Goal: Task Accomplishment & Management: Complete application form

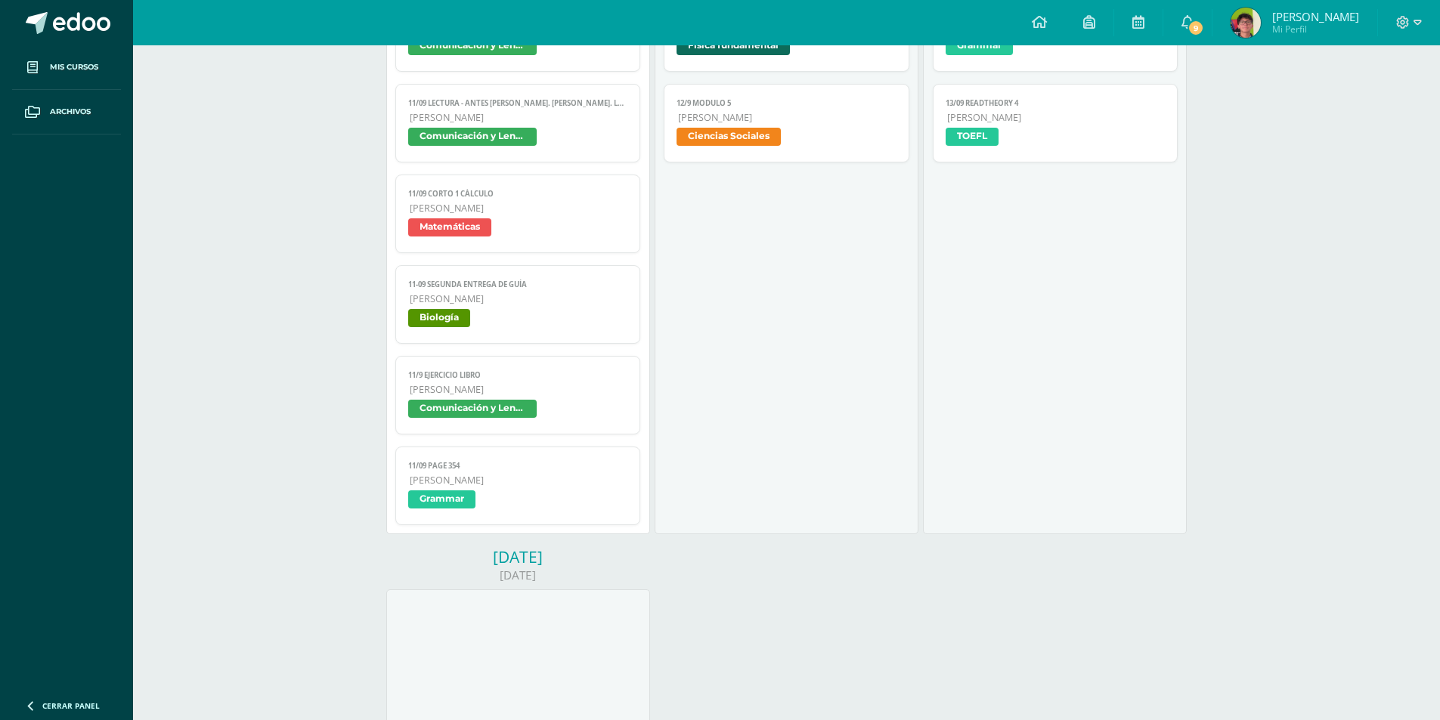
scroll to position [1134, 0]
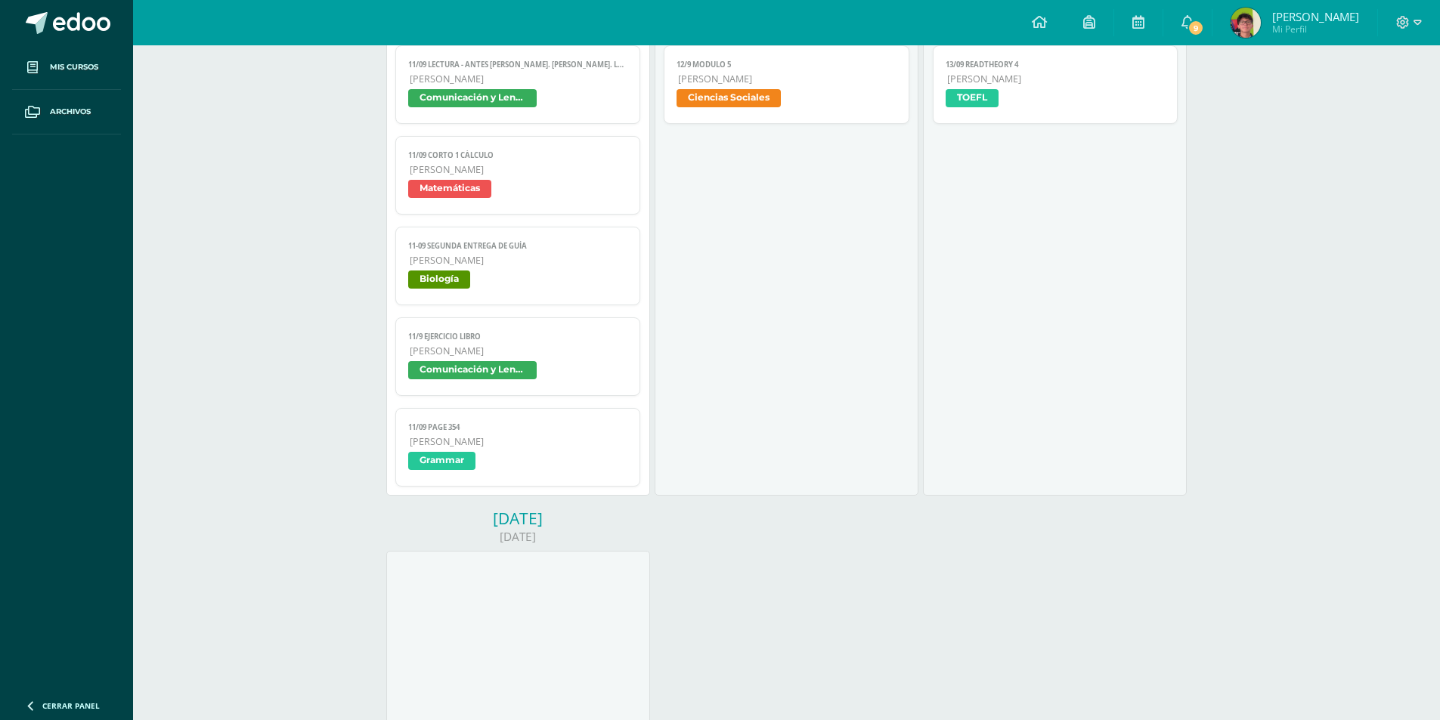
click at [514, 477] on link "11/09 Page 354 Quinto Bachillerato Grammar" at bounding box center [518, 447] width 246 height 79
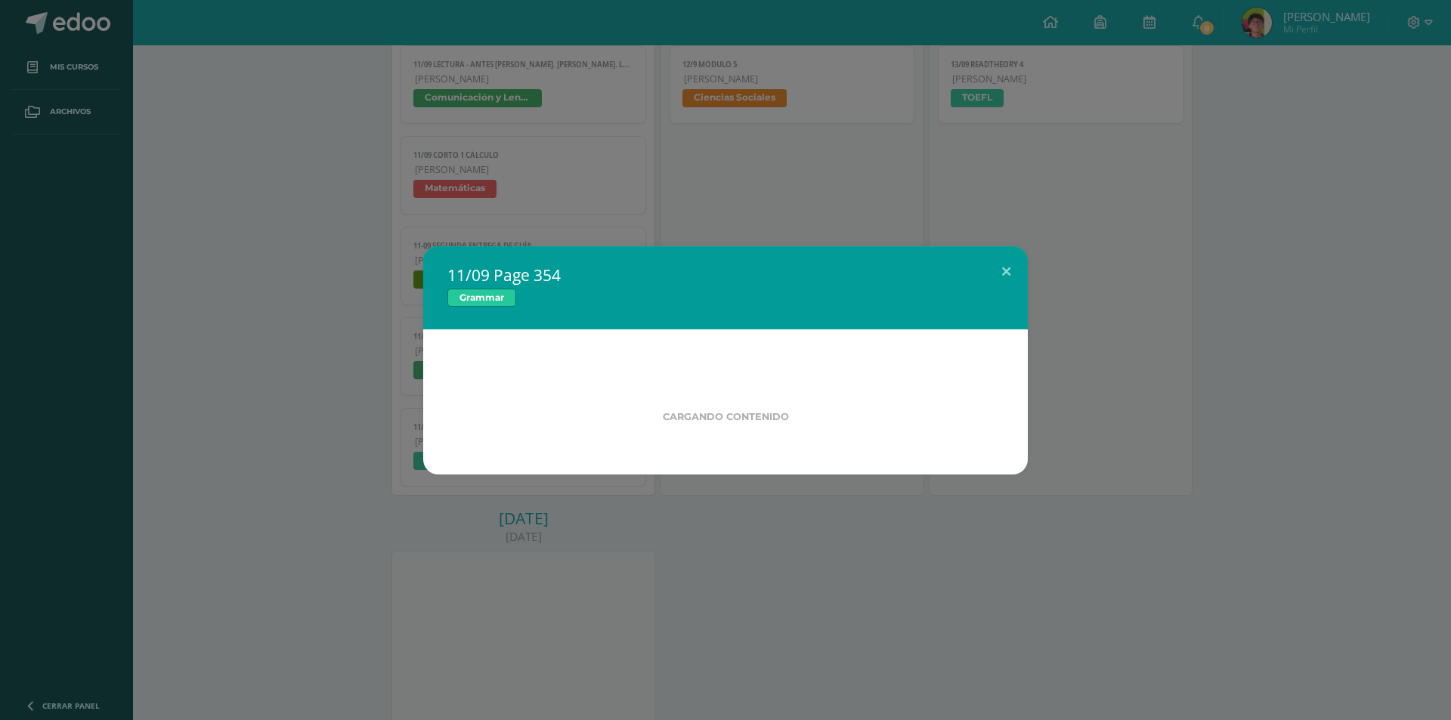
click at [265, 391] on div "11/09 Page 354 Grammar Cargando contenido" at bounding box center [725, 360] width 1439 height 228
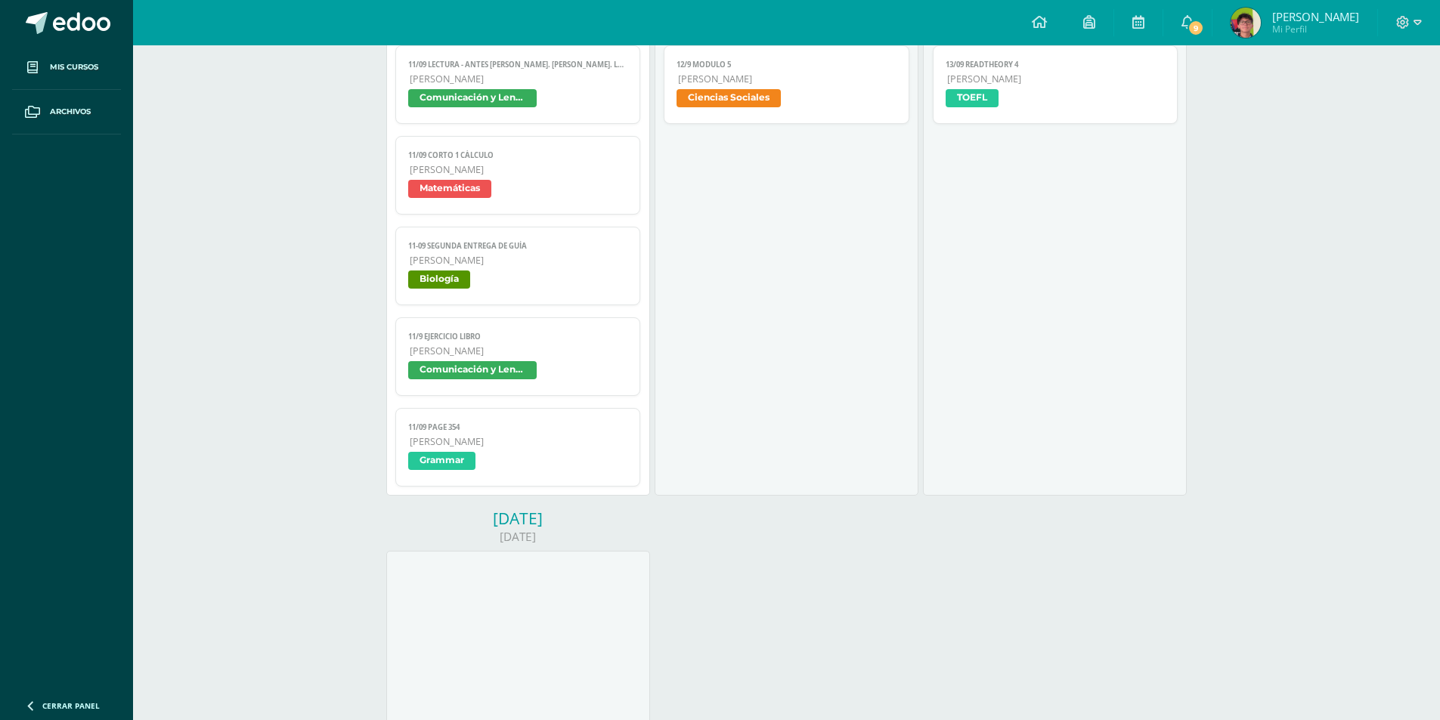
click at [479, 382] on span "Comunicación y Lenguaje" at bounding box center [518, 372] width 220 height 22
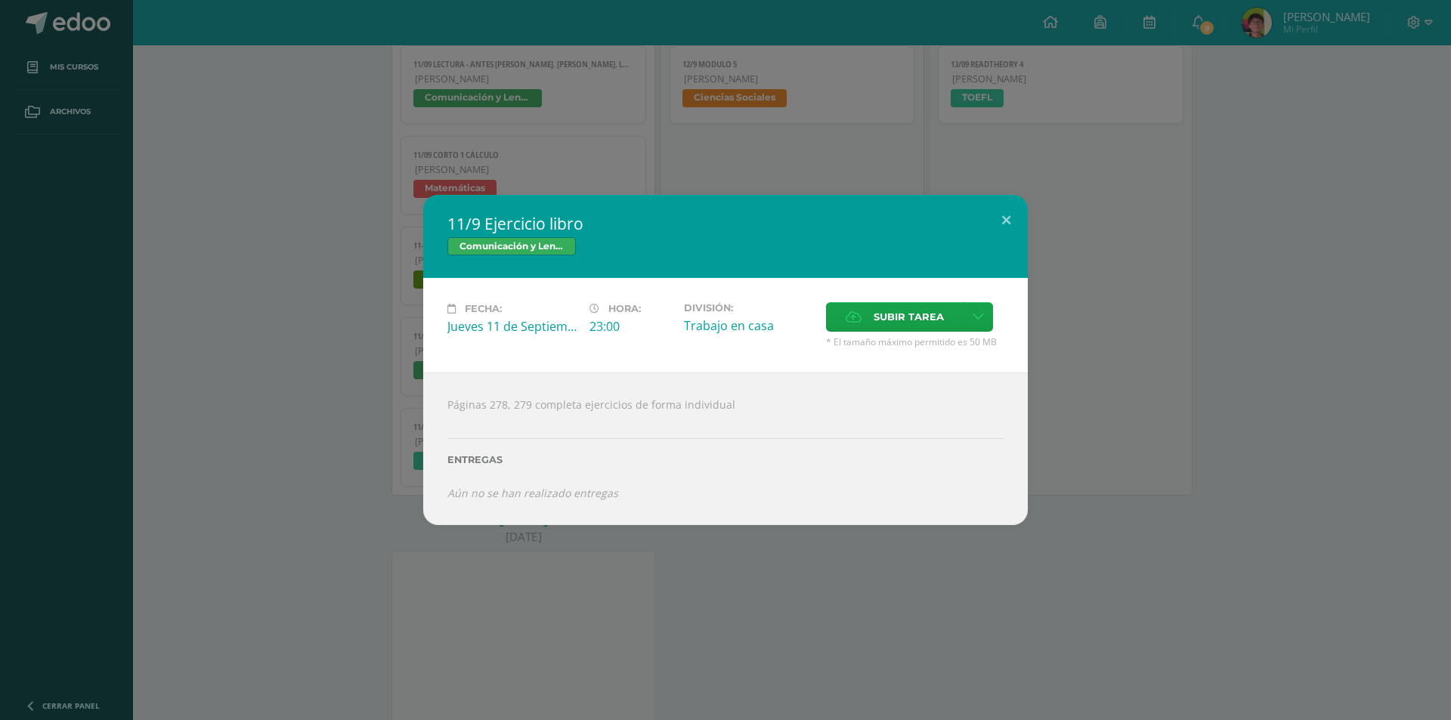
click at [339, 389] on div "11/9 Ejercicio libro Comunicación y Lenguaje Fecha: Jueves 11 de Septiembre Hor…" at bounding box center [725, 360] width 1439 height 330
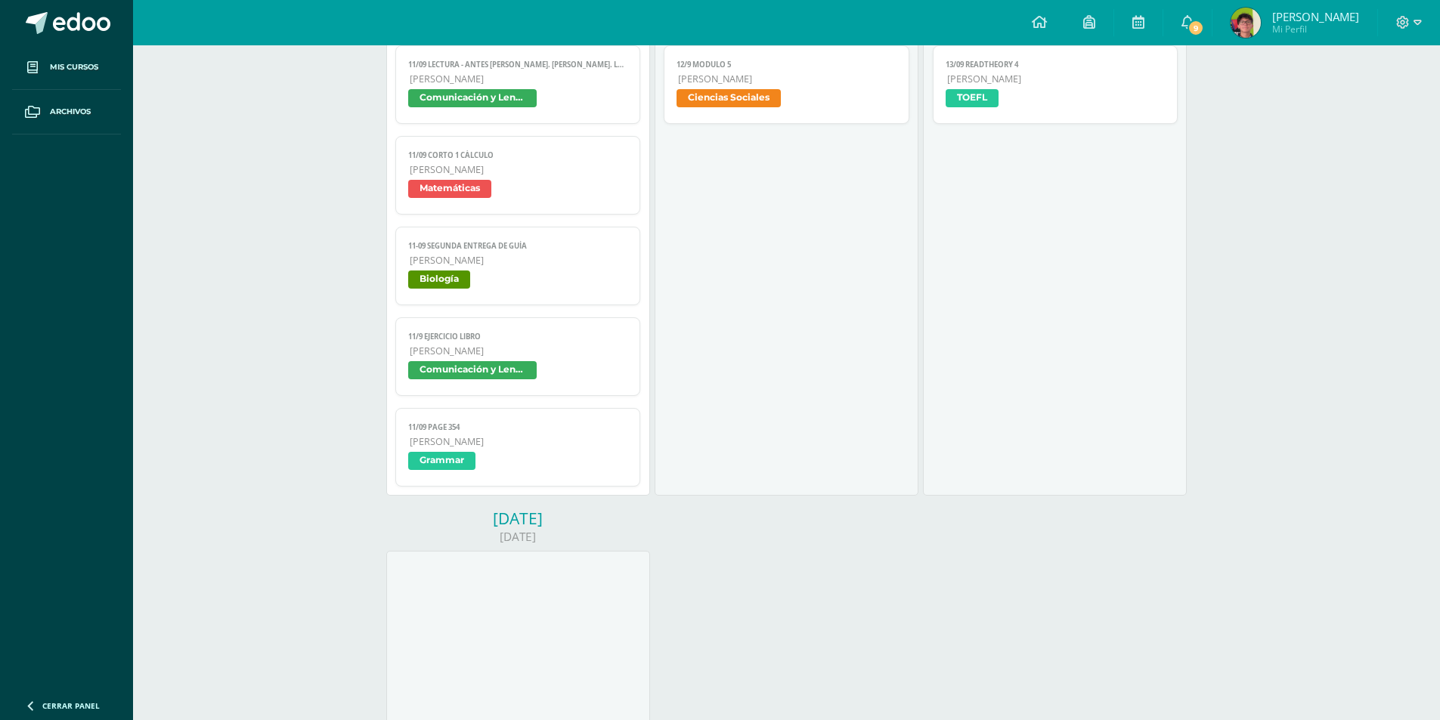
click at [458, 282] on span "Biología" at bounding box center [439, 280] width 62 height 18
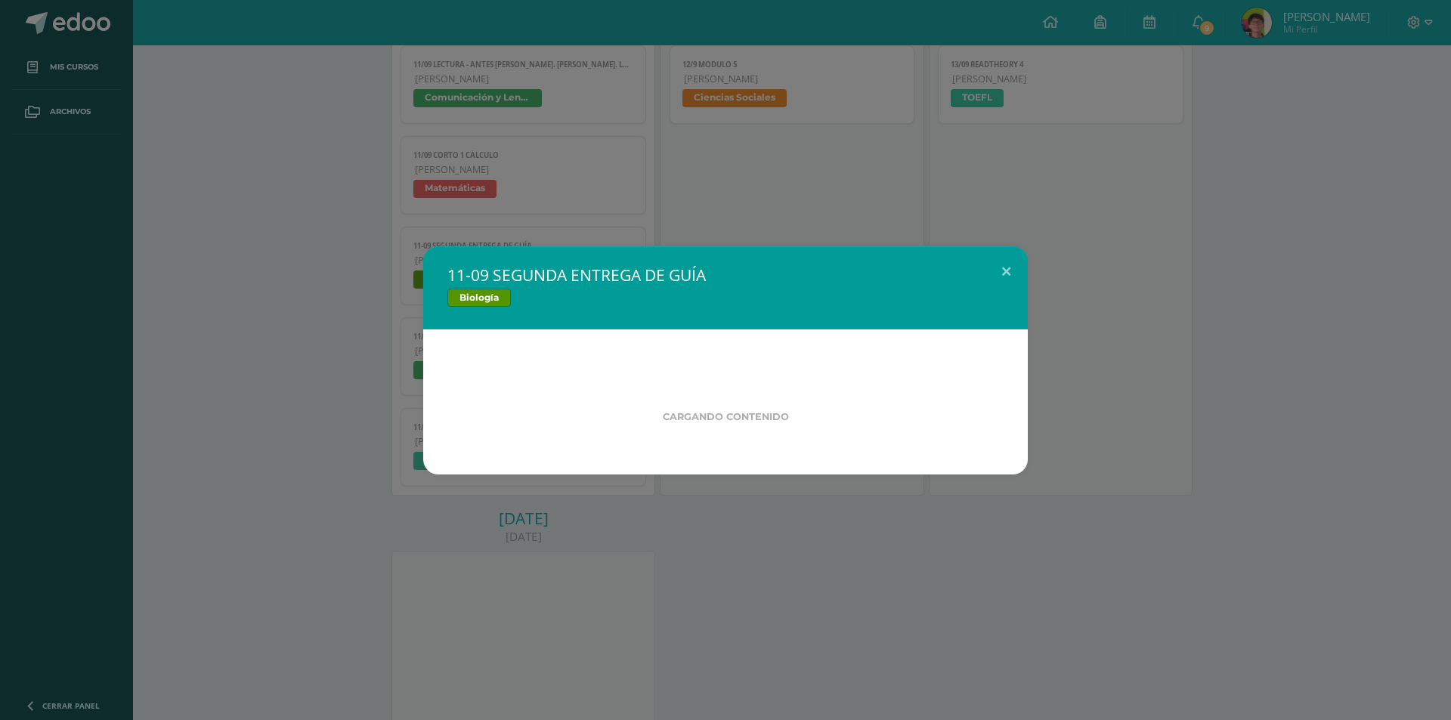
drag, startPoint x: 441, startPoint y: 285, endPoint x: 434, endPoint y: 289, distance: 7.8
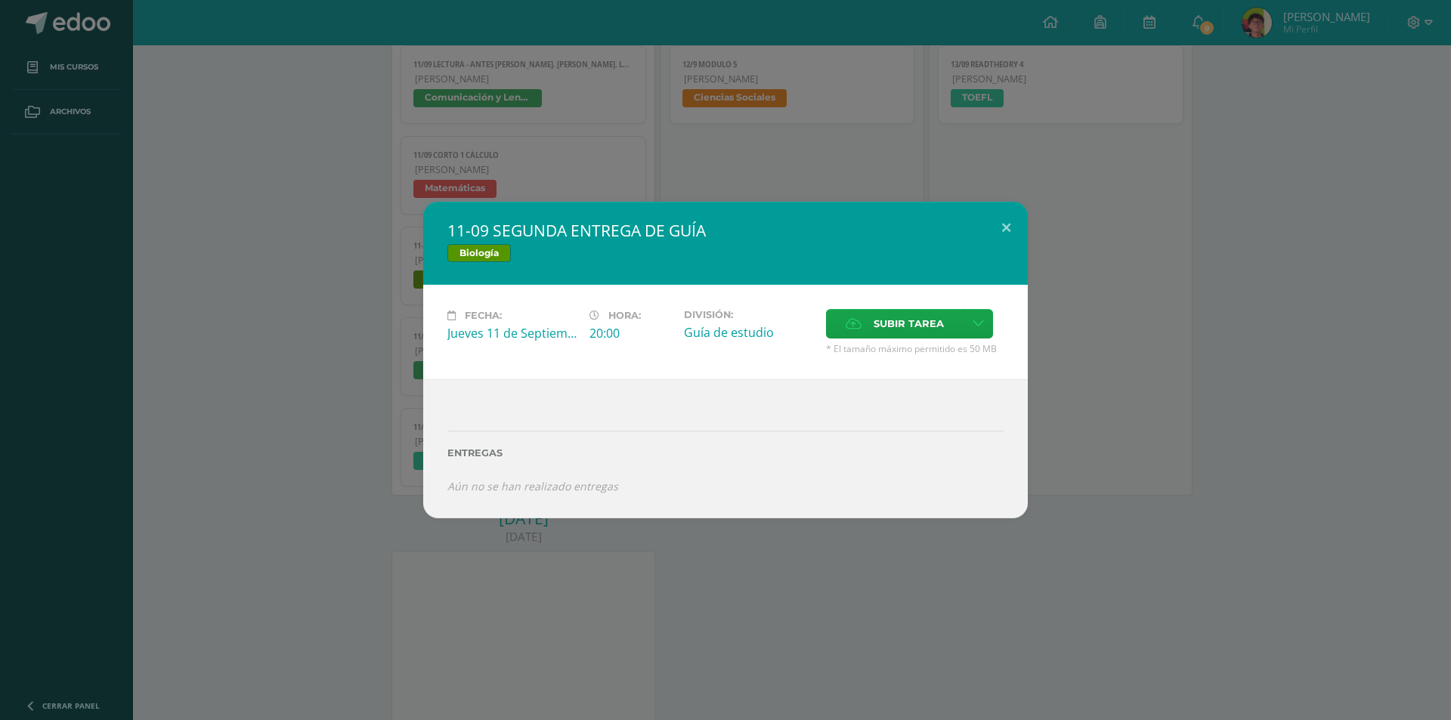
drag, startPoint x: 434, startPoint y: 289, endPoint x: 284, endPoint y: 298, distance: 150.0
click at [282, 299] on div "11-09 SEGUNDA ENTREGA DE GUÍA Biología Fecha: Jueves 11 de Septiembre Hora: 20:…" at bounding box center [725, 360] width 1439 height 316
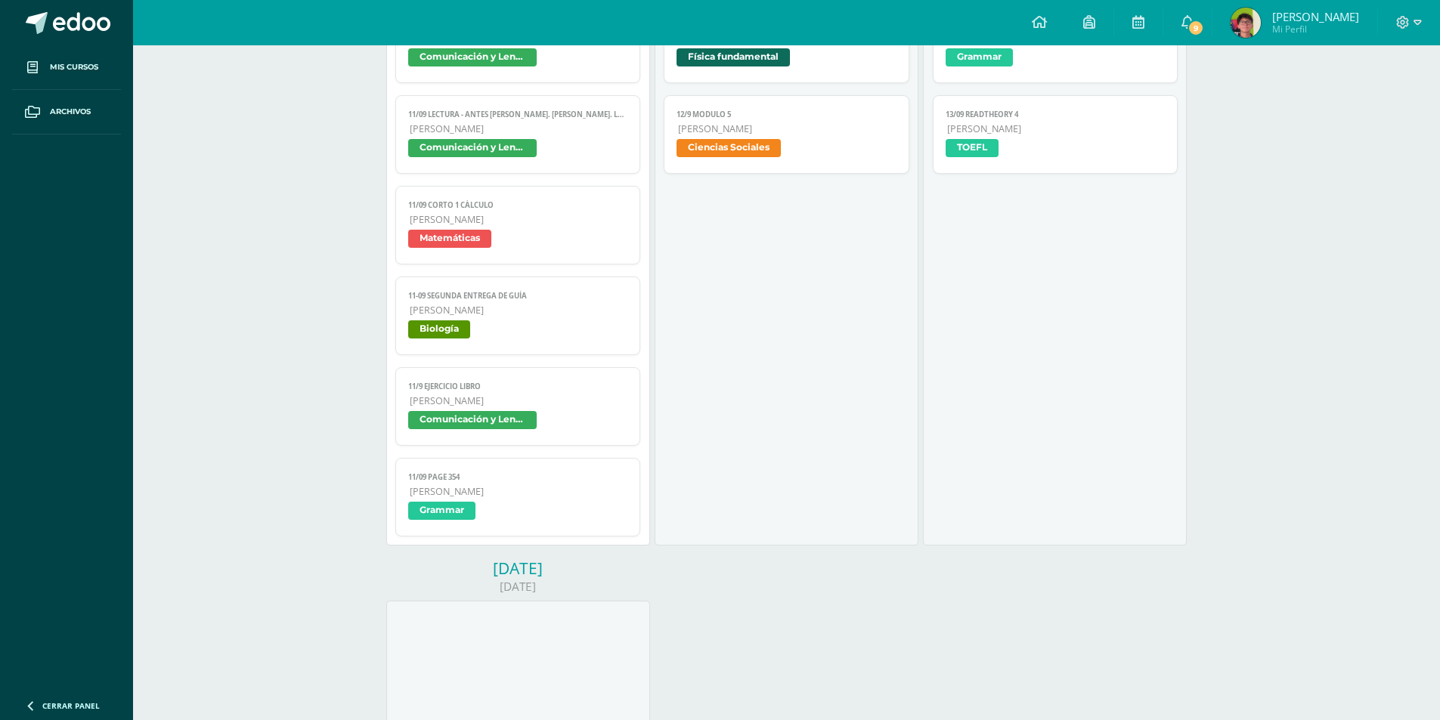
scroll to position [1058, 0]
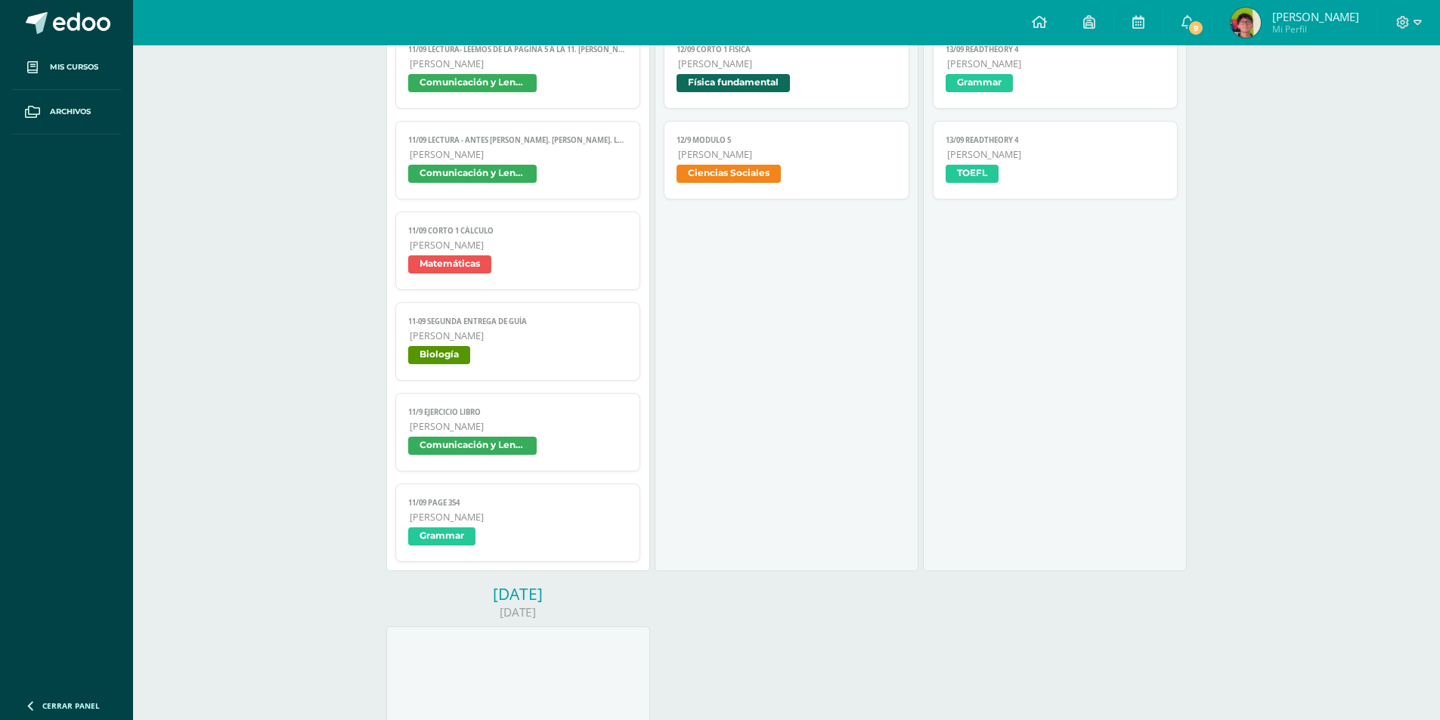
click at [451, 257] on span "Matemáticas" at bounding box center [449, 265] width 83 height 18
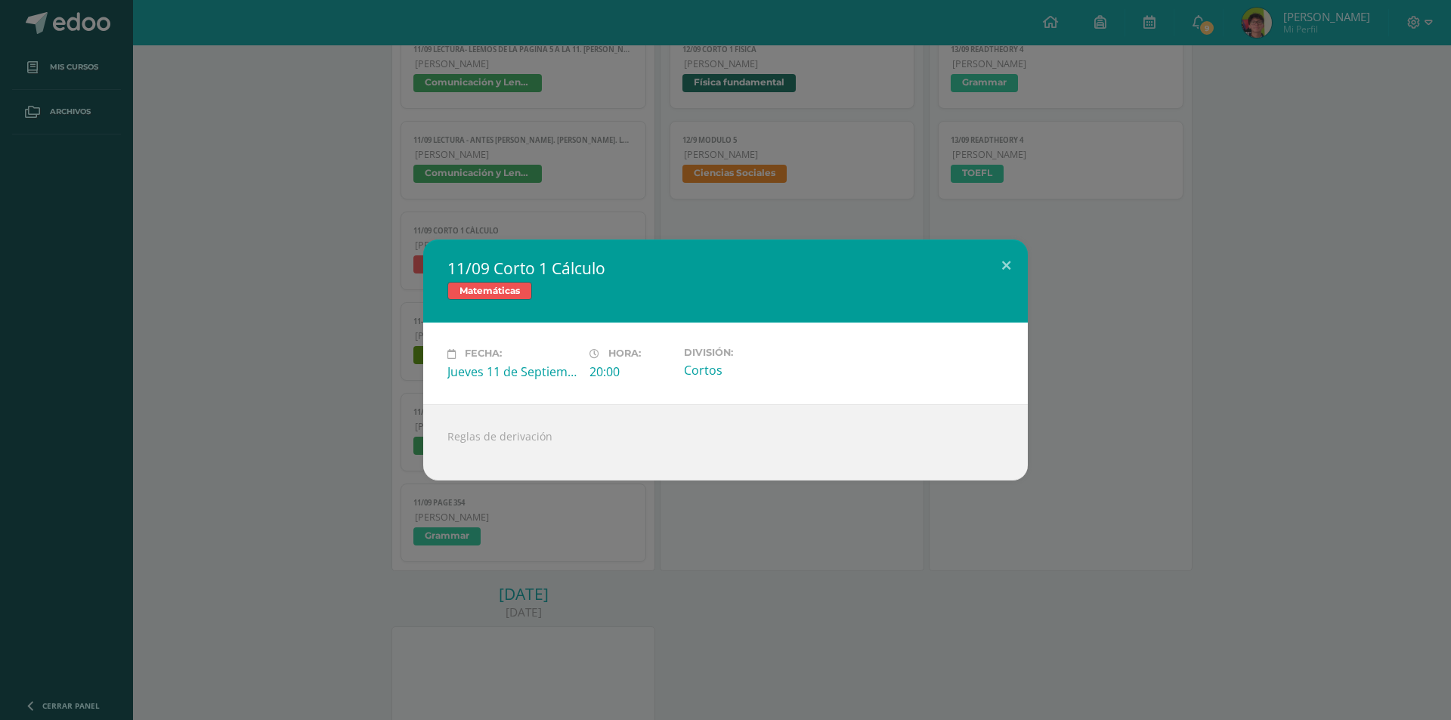
click at [352, 270] on div "11/09 Corto 1 Cálculo Matemáticas Fecha: Jueves 11 de Septiembre Hora: 20:00 Di…" at bounding box center [725, 360] width 1439 height 240
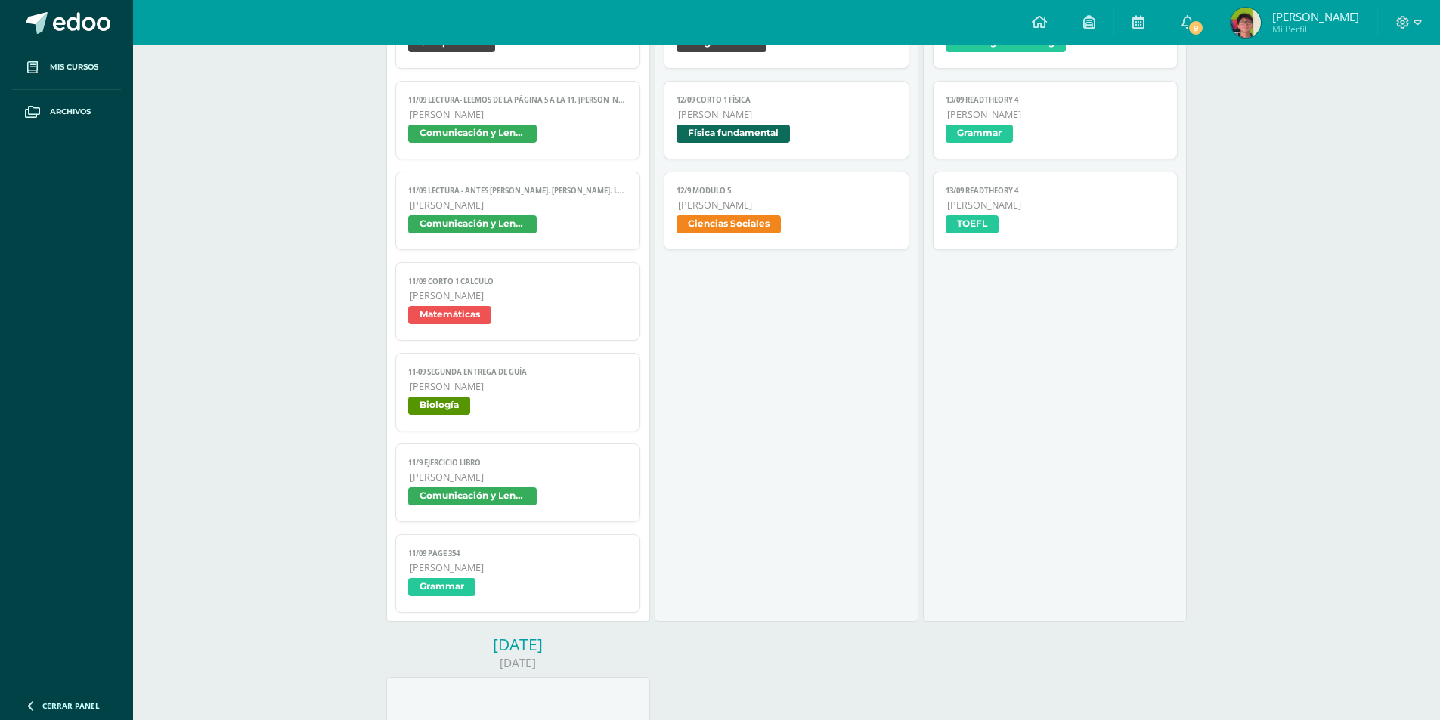
scroll to position [983, 0]
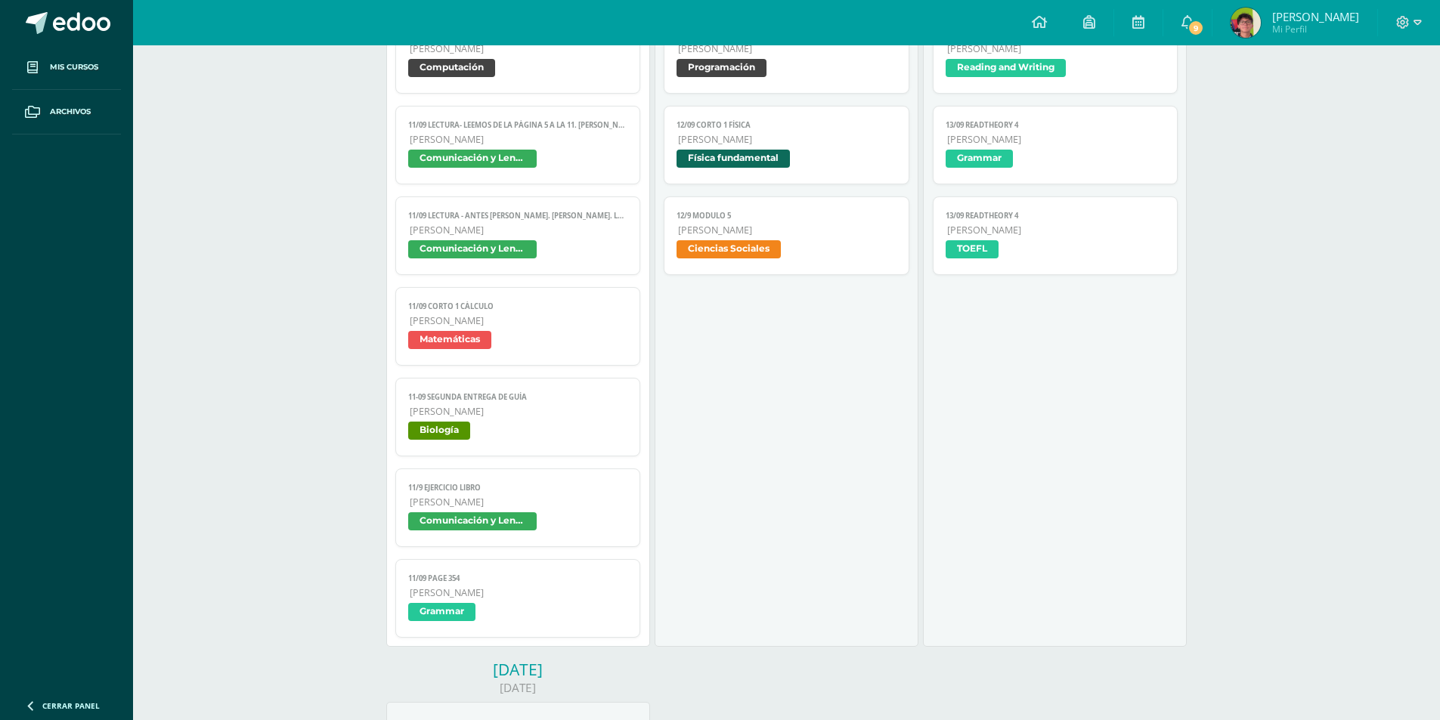
click at [458, 246] on span "Comunicación y Lenguaje" at bounding box center [472, 249] width 129 height 18
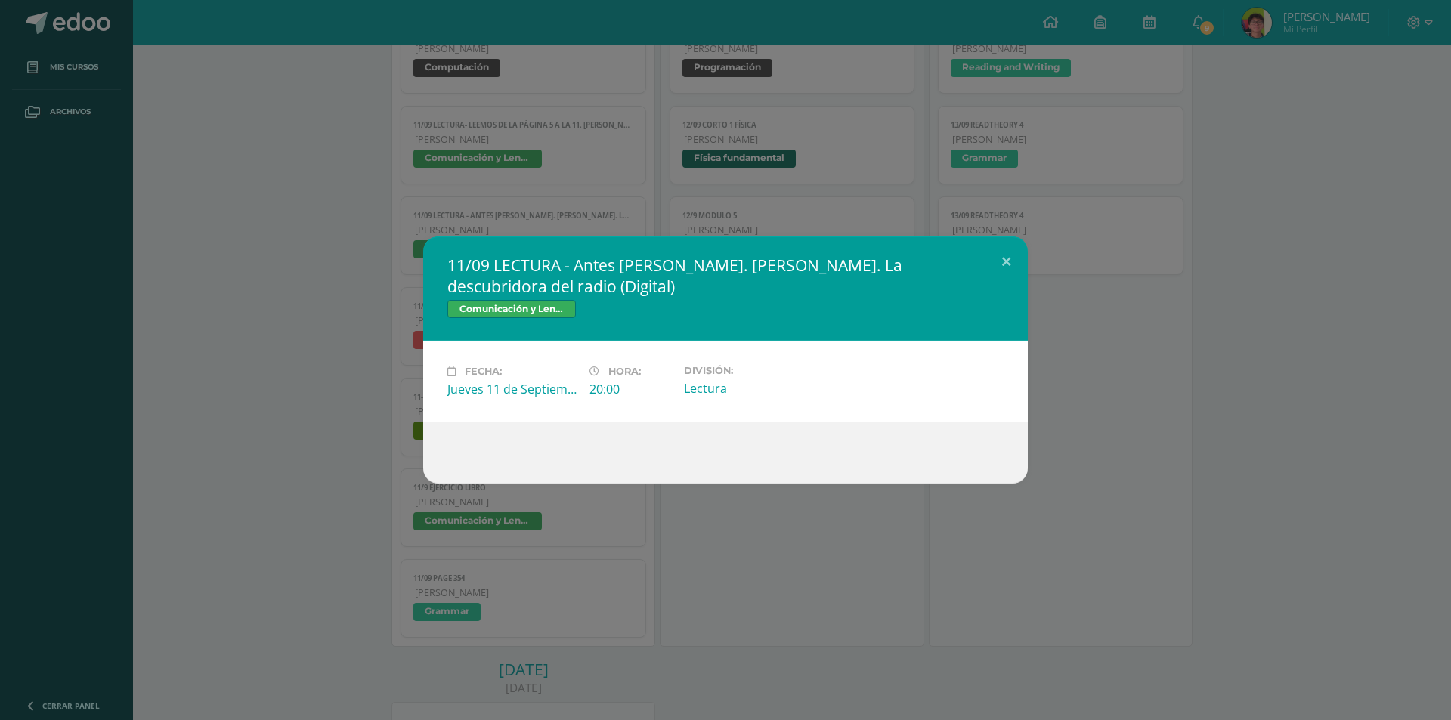
click at [338, 274] on div "11/09 LECTURA - Antes de leer. María Curie. La descubridora del radio (Digital)…" at bounding box center [725, 360] width 1439 height 247
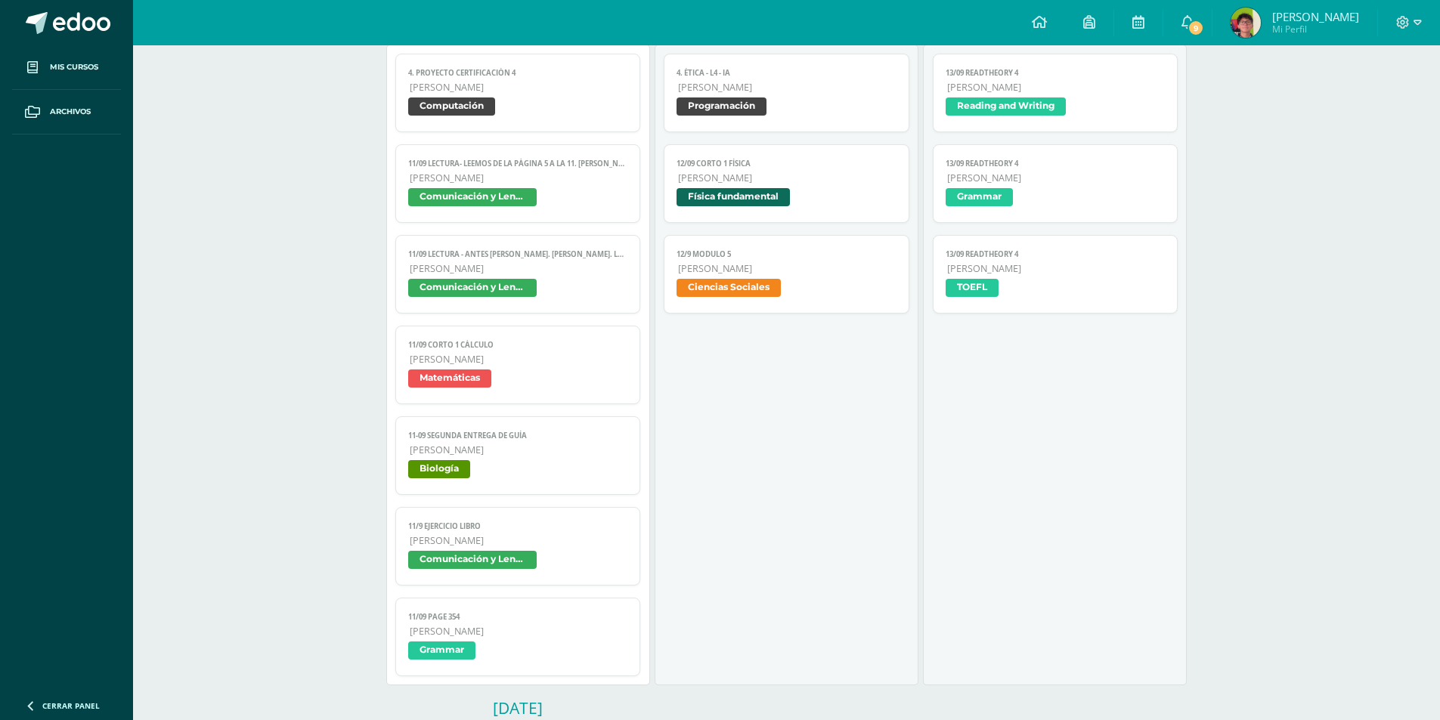
scroll to position [907, 0]
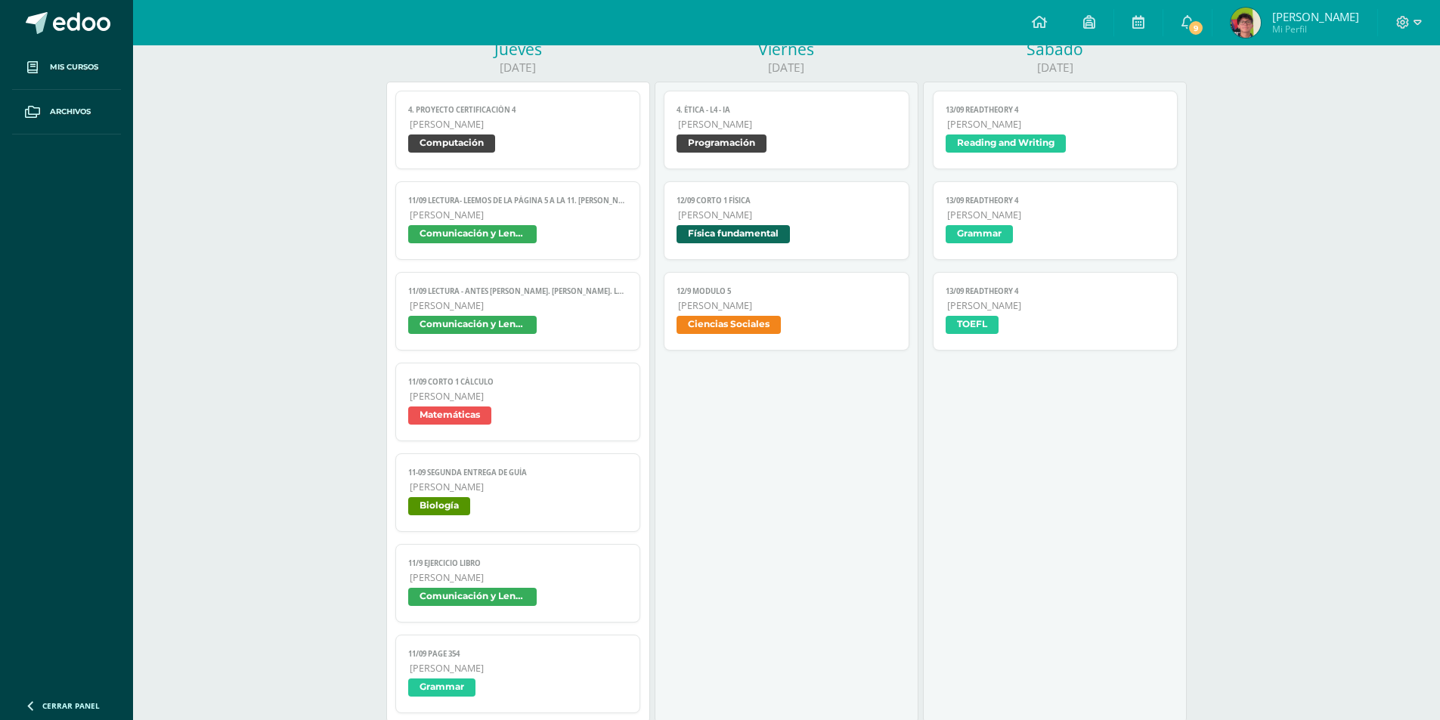
click at [432, 238] on span "Comunicación y Lenguaje" at bounding box center [472, 234] width 129 height 18
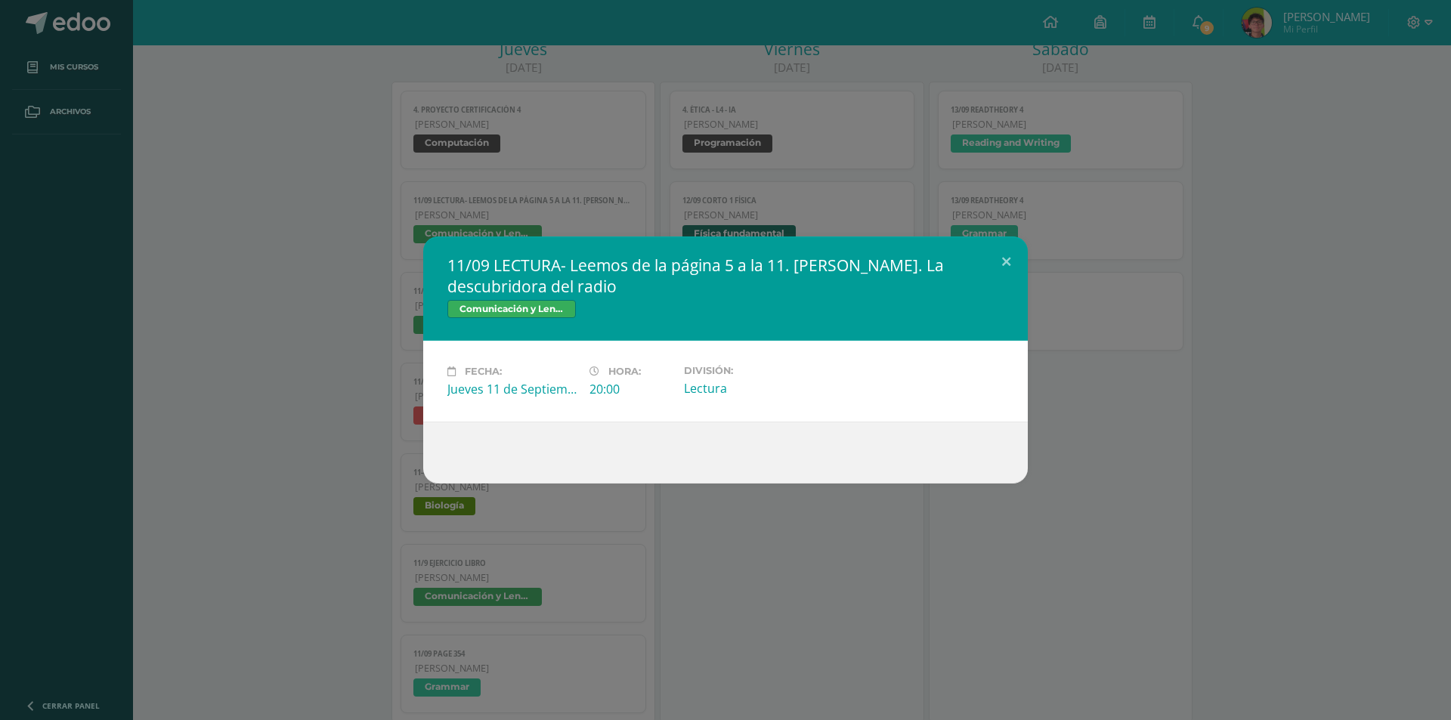
click at [381, 252] on div "11/09 LECTURA- Leemos de la página 5 a la 11. María Curie. La descubridora del …" at bounding box center [725, 360] width 1439 height 247
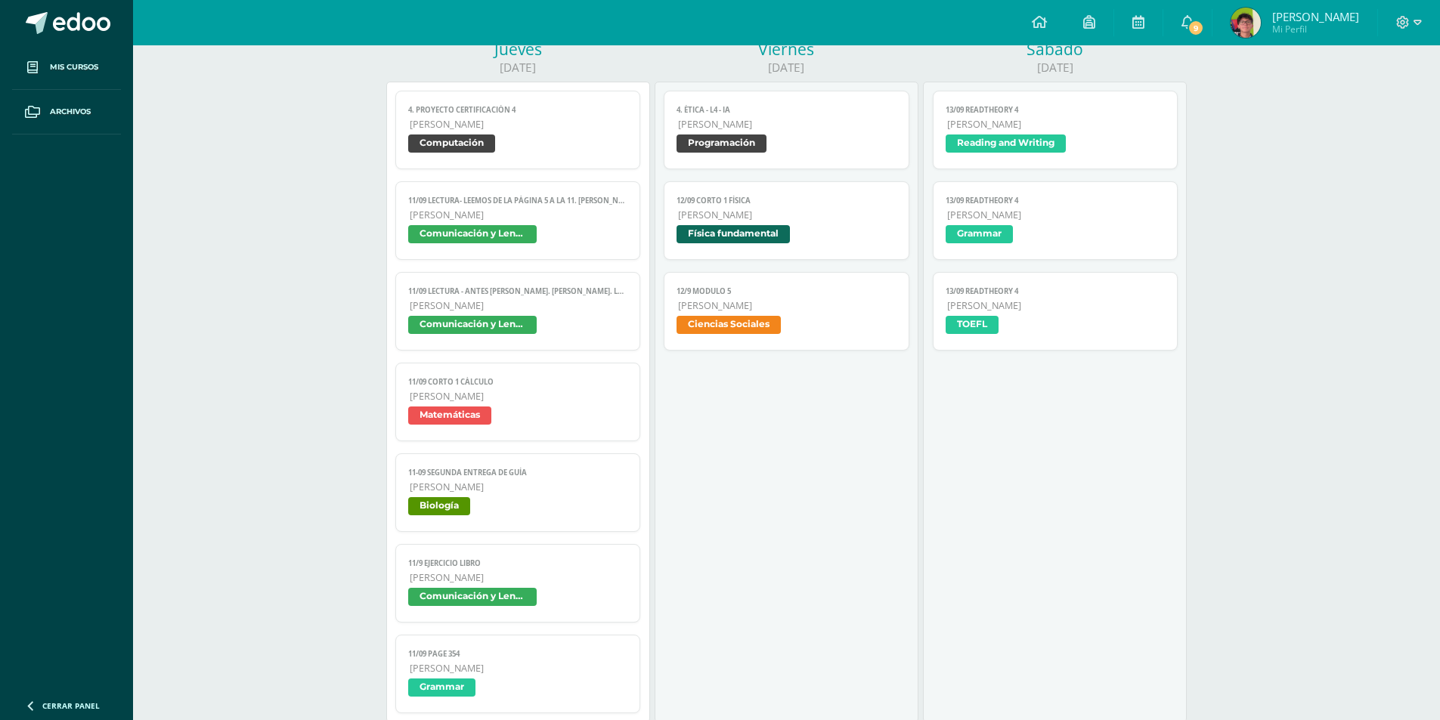
click at [433, 135] on span "Computación" at bounding box center [451, 144] width 87 height 18
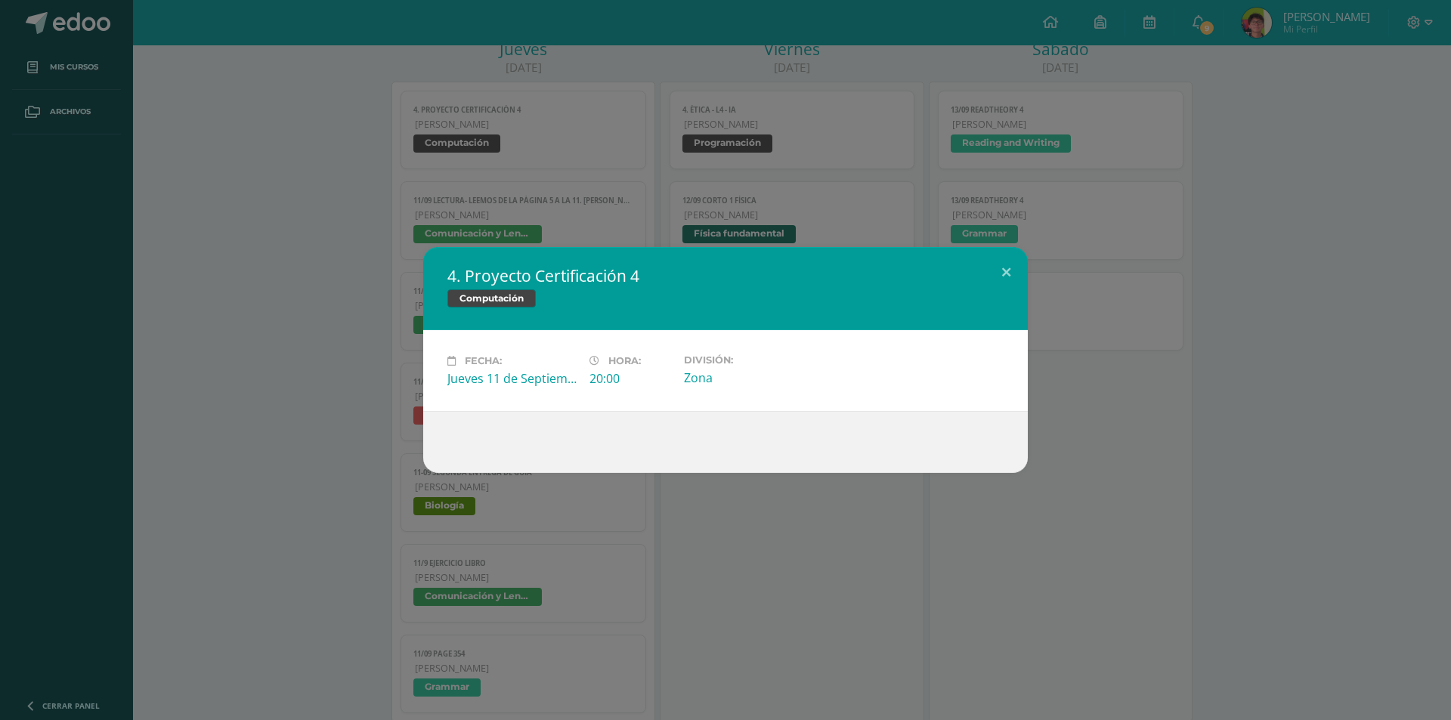
click at [473, 584] on div "4. Proyecto Certificación 4 Computación Fecha: Jueves 11 de Septiembre Hora: 20…" at bounding box center [725, 360] width 1451 height 720
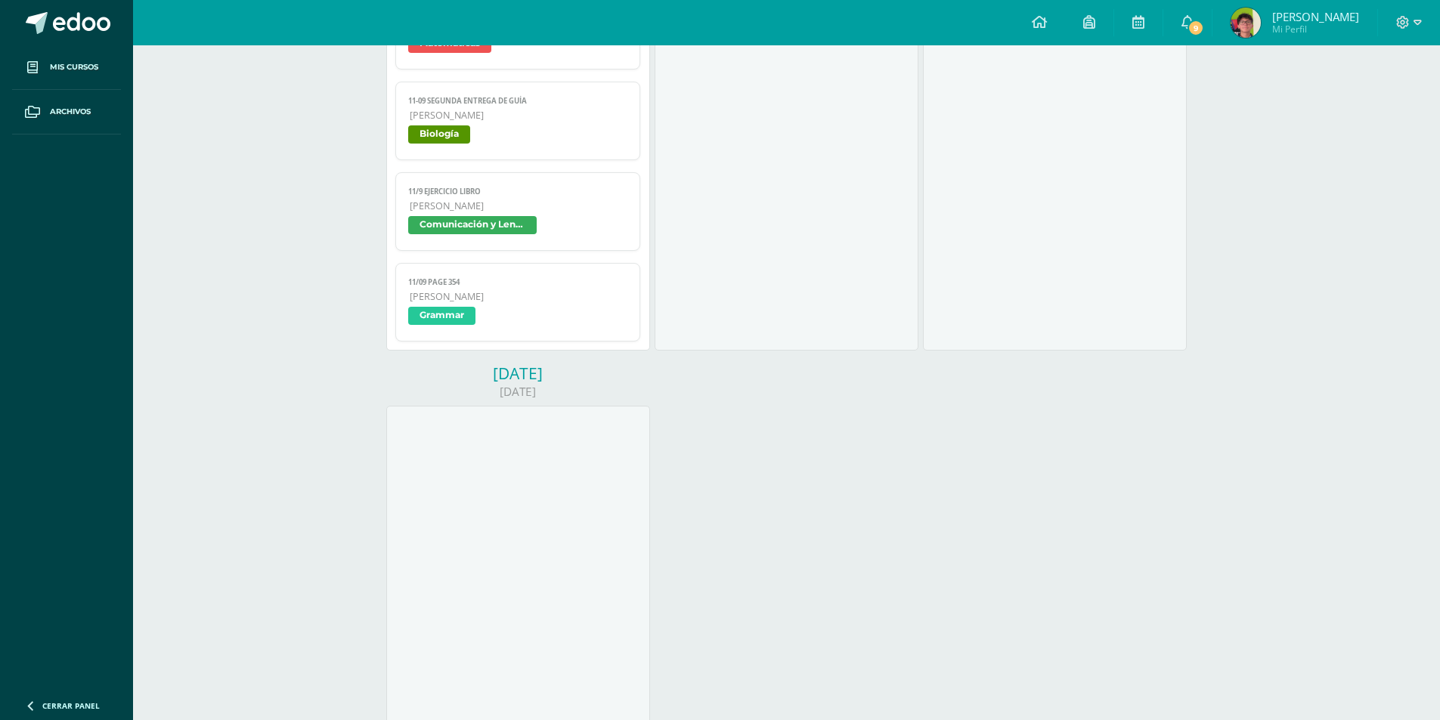
scroll to position [1285, 0]
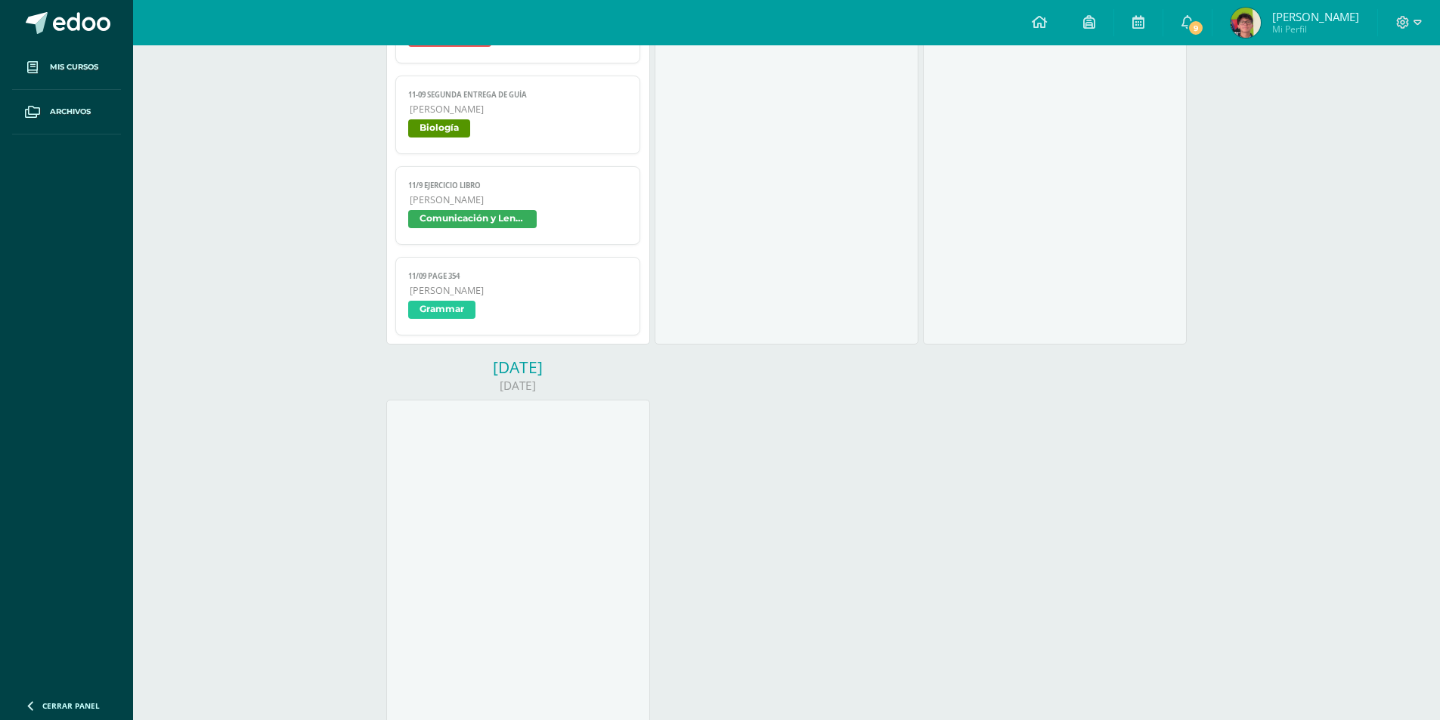
click at [469, 315] on span "Grammar" at bounding box center [441, 310] width 67 height 18
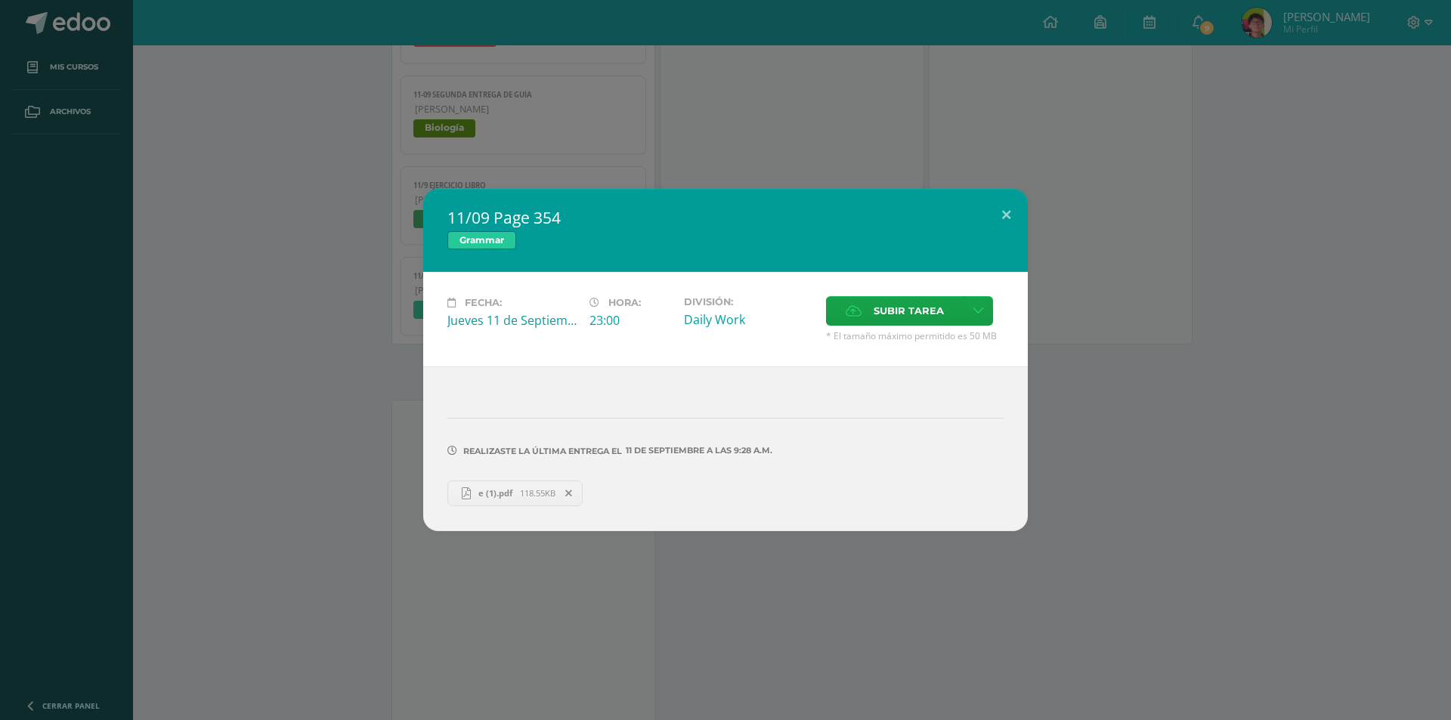
click at [373, 262] on div "11/09 Page 354 Grammar Fecha: Jueves 11 de Septiembre Hora: 23:00 División: Dai…" at bounding box center [725, 360] width 1439 height 342
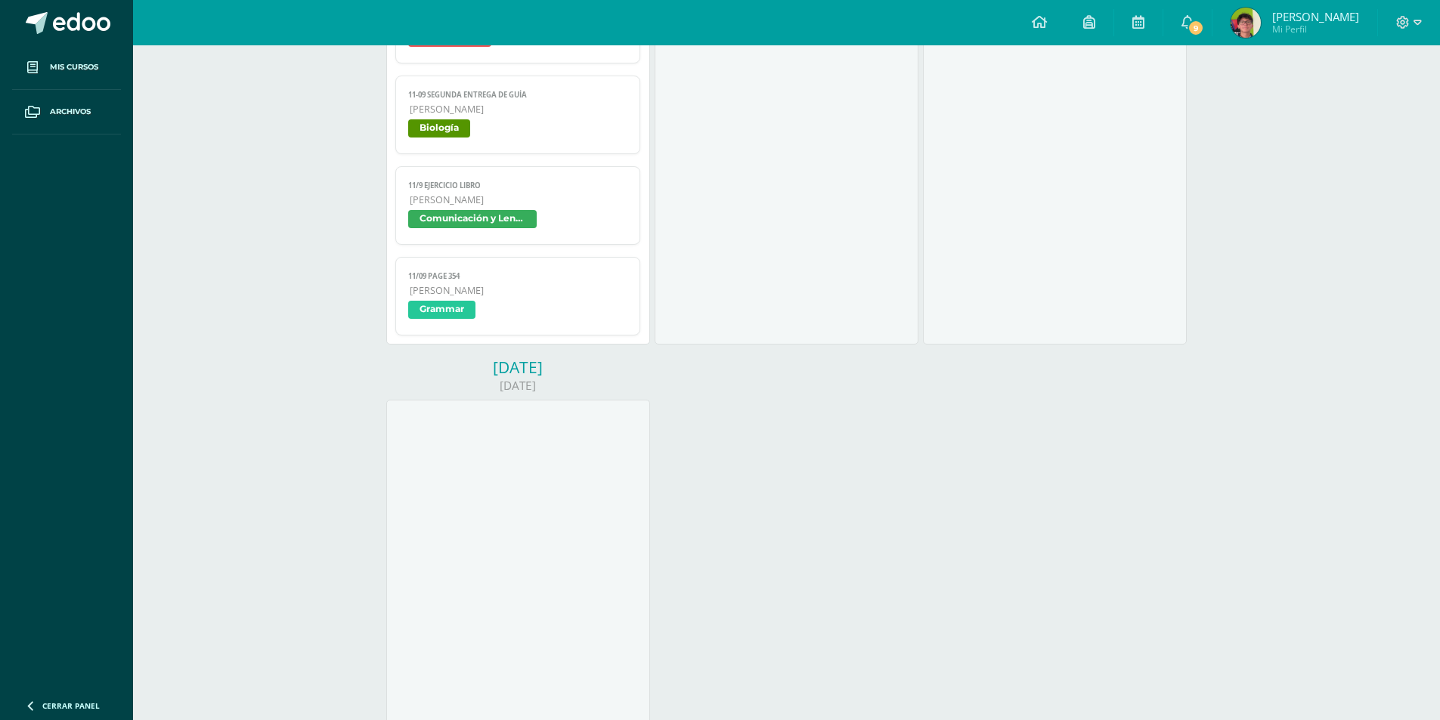
click at [435, 212] on span "Comunicación y Lenguaje" at bounding box center [472, 219] width 129 height 18
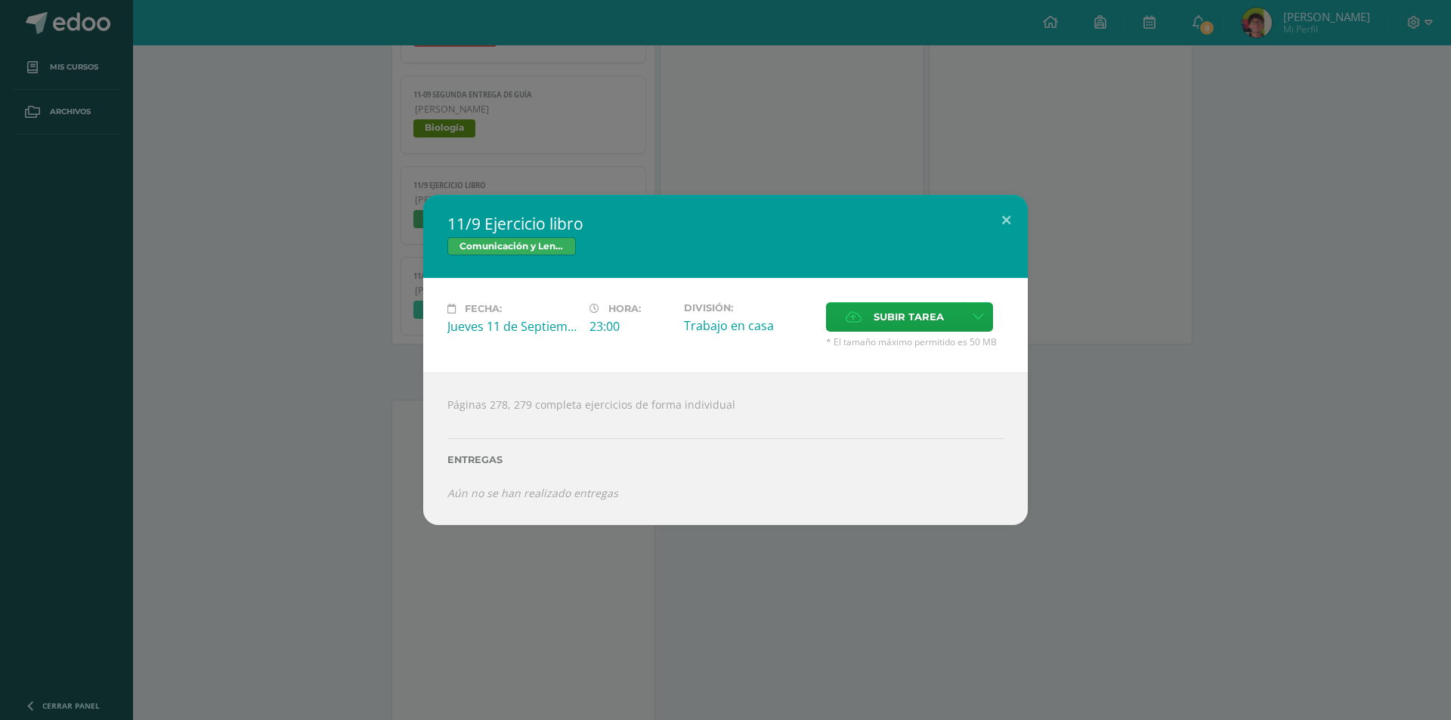
click at [260, 215] on div "11/9 Ejercicio libro Comunicación y Lenguaje Fecha: Jueves 11 de Septiembre Hor…" at bounding box center [725, 360] width 1439 height 330
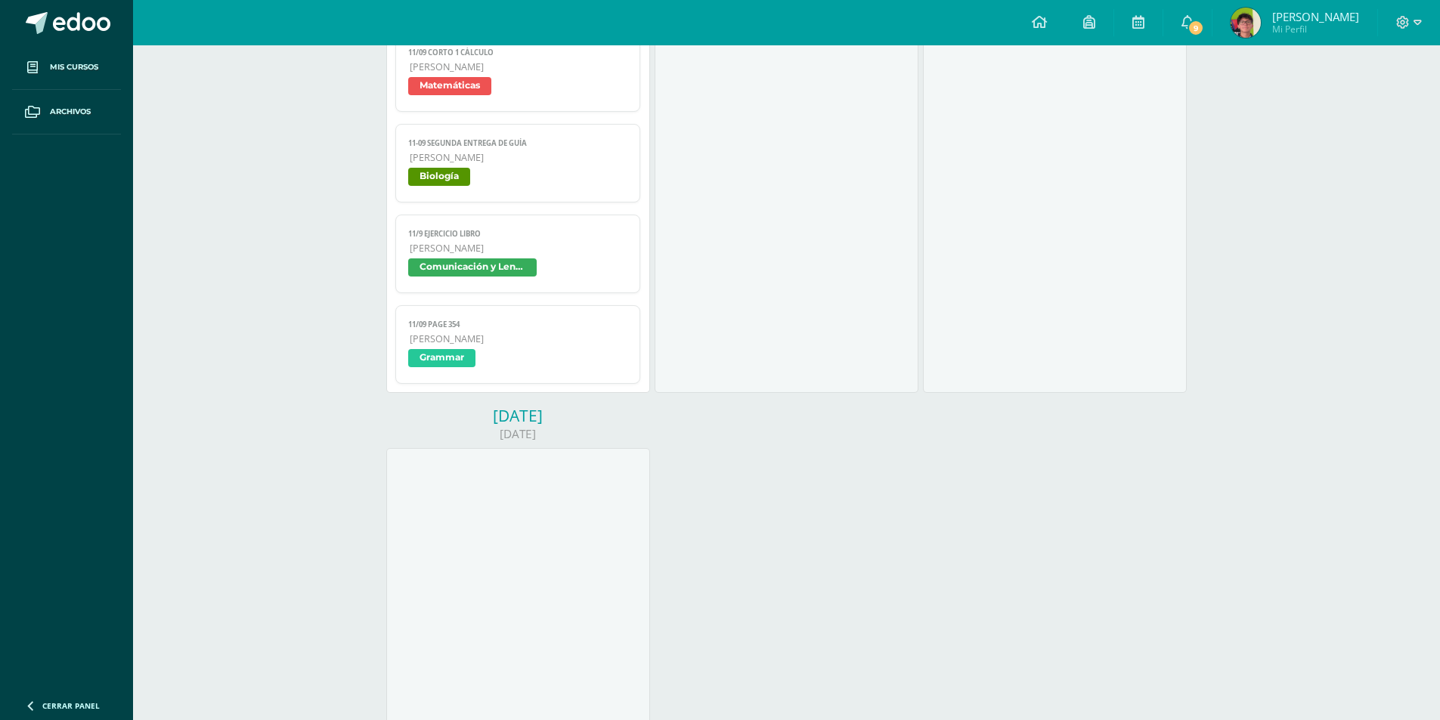
scroll to position [1210, 0]
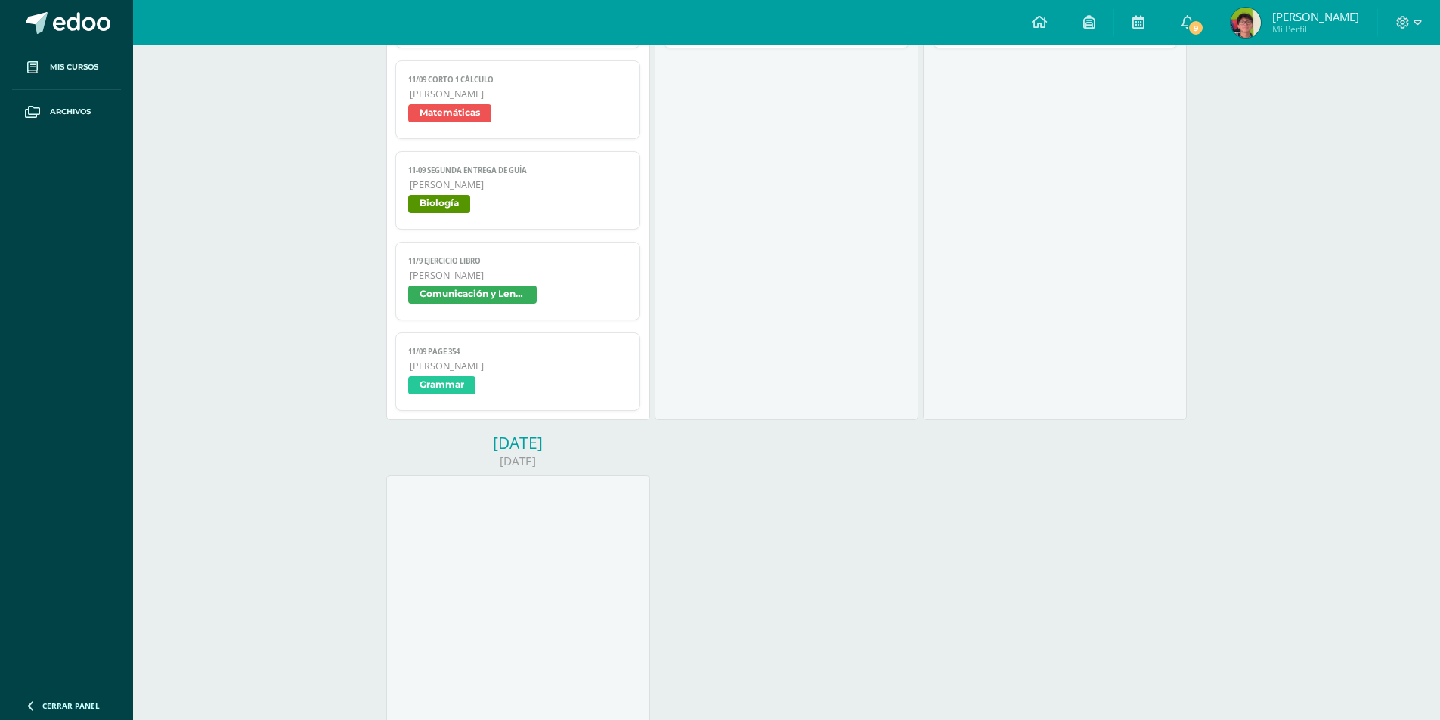
click at [501, 201] on span "Biología" at bounding box center [518, 206] width 220 height 22
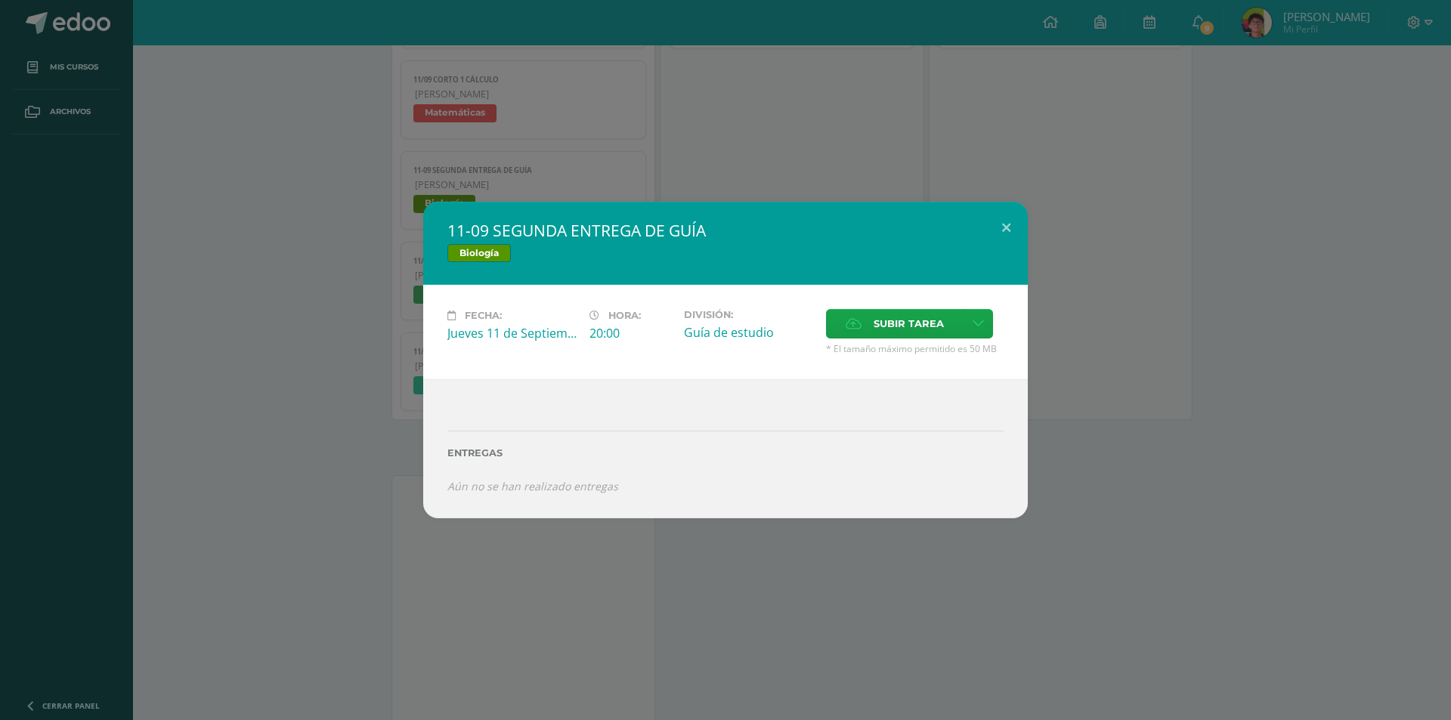
click at [269, 203] on div "11-09 SEGUNDA ENTREGA DE GUÍA Biología Fecha: Jueves 11 de Septiembre Hora: 20:…" at bounding box center [725, 360] width 1439 height 316
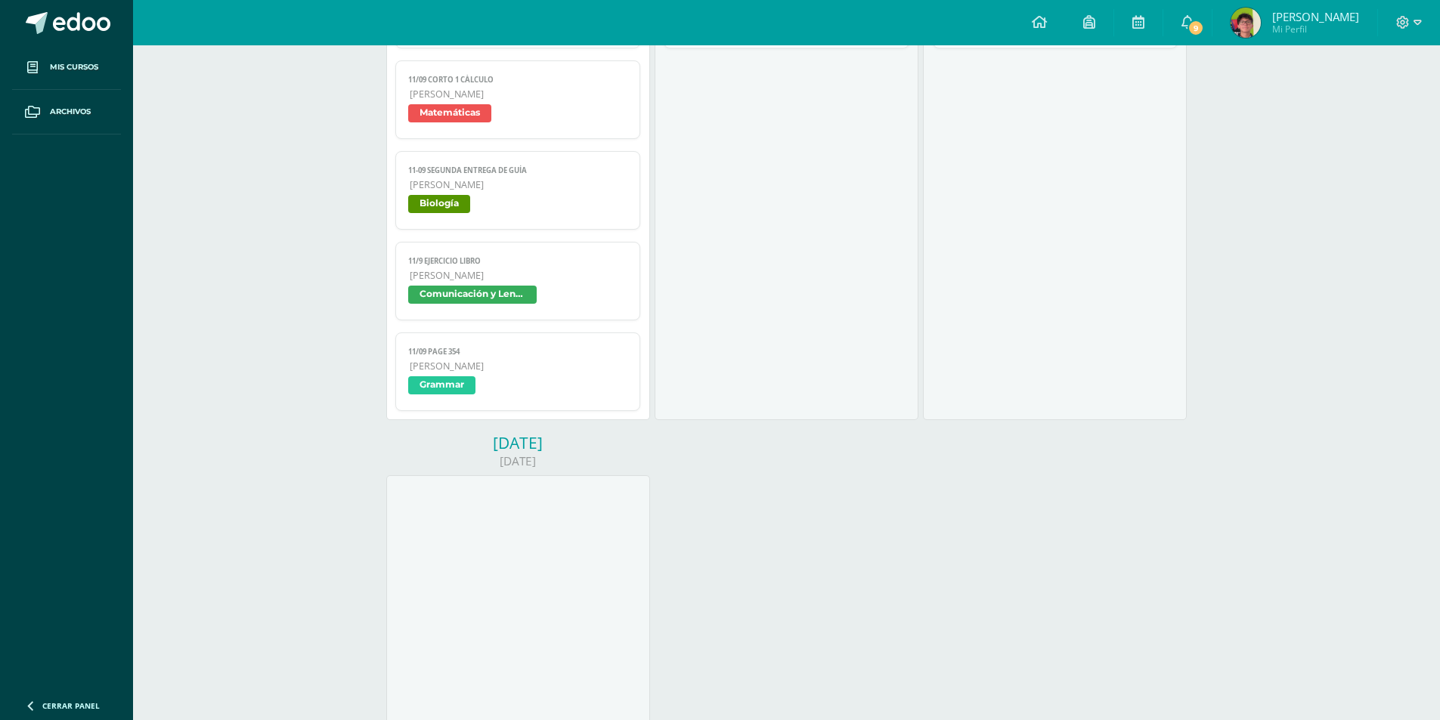
click at [472, 197] on span "Biología" at bounding box center [518, 206] width 220 height 22
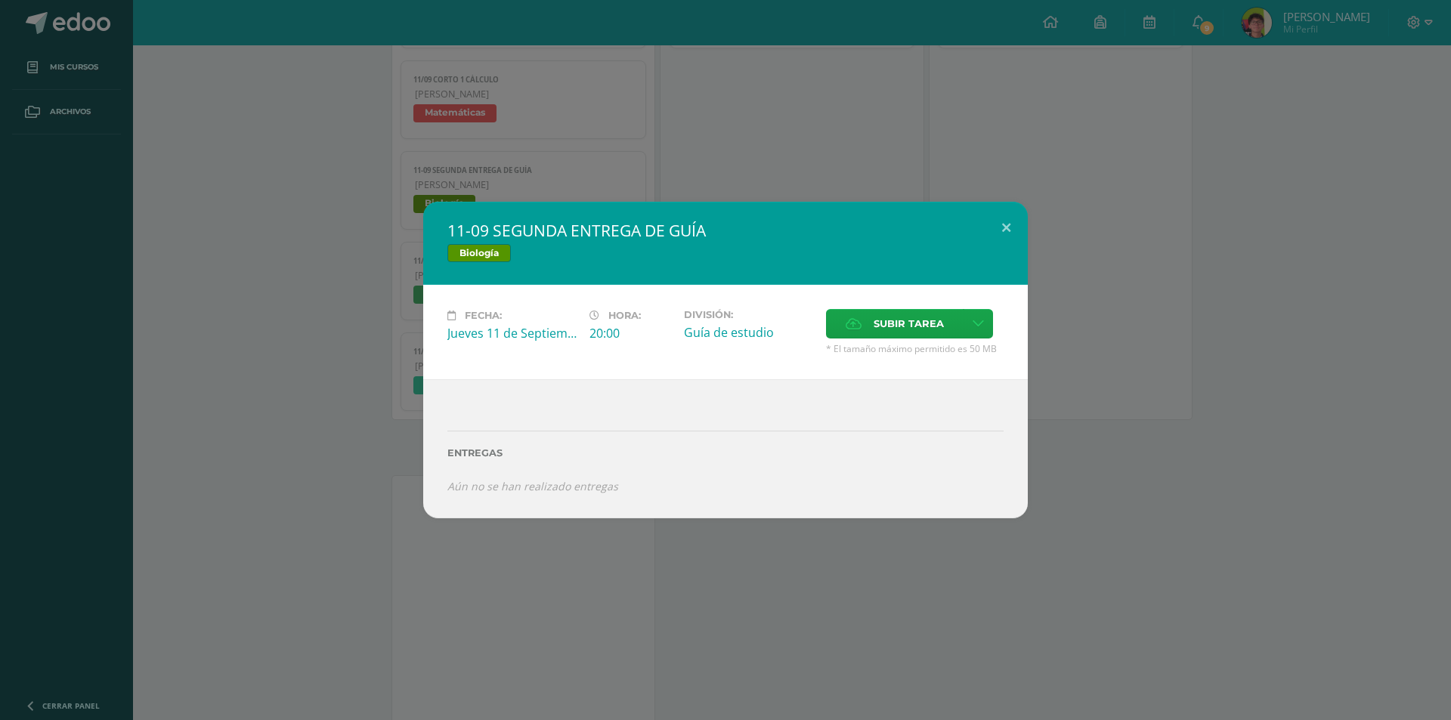
click at [604, 166] on div "11-09 SEGUNDA ENTREGA DE GUÍA Biología Fecha: Jueves 11 de Septiembre Hora: 20:…" at bounding box center [725, 360] width 1451 height 720
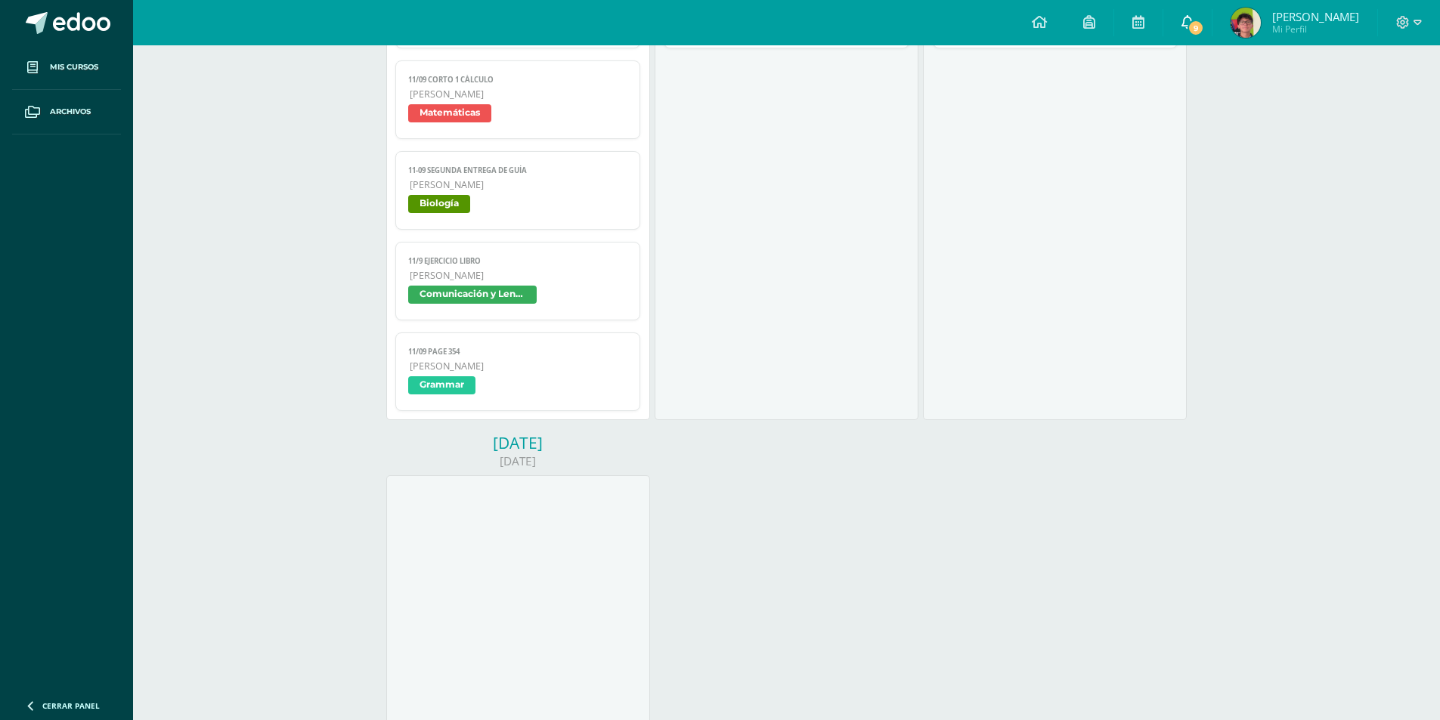
click at [1200, 14] on link "9" at bounding box center [1187, 22] width 48 height 45
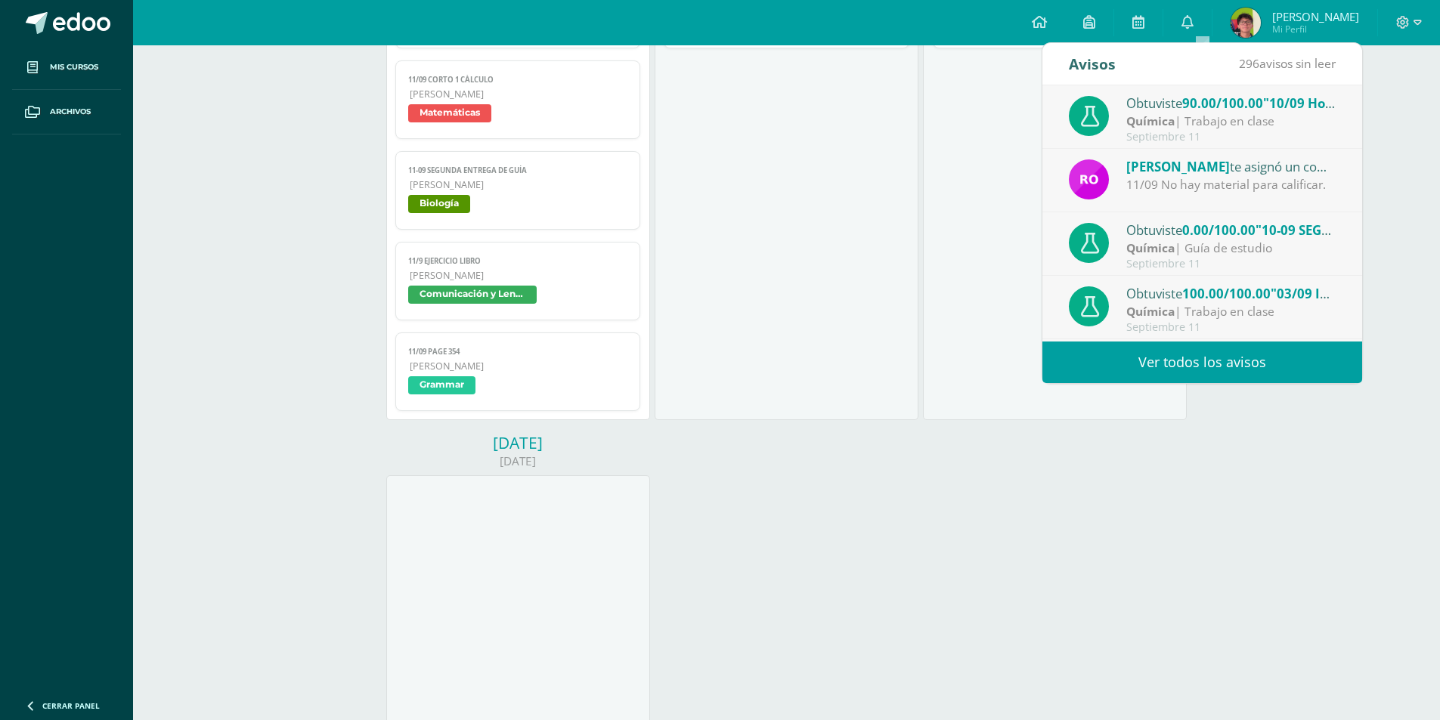
click at [1220, 243] on div "Química | Guía de estudio" at bounding box center [1231, 248] width 210 height 17
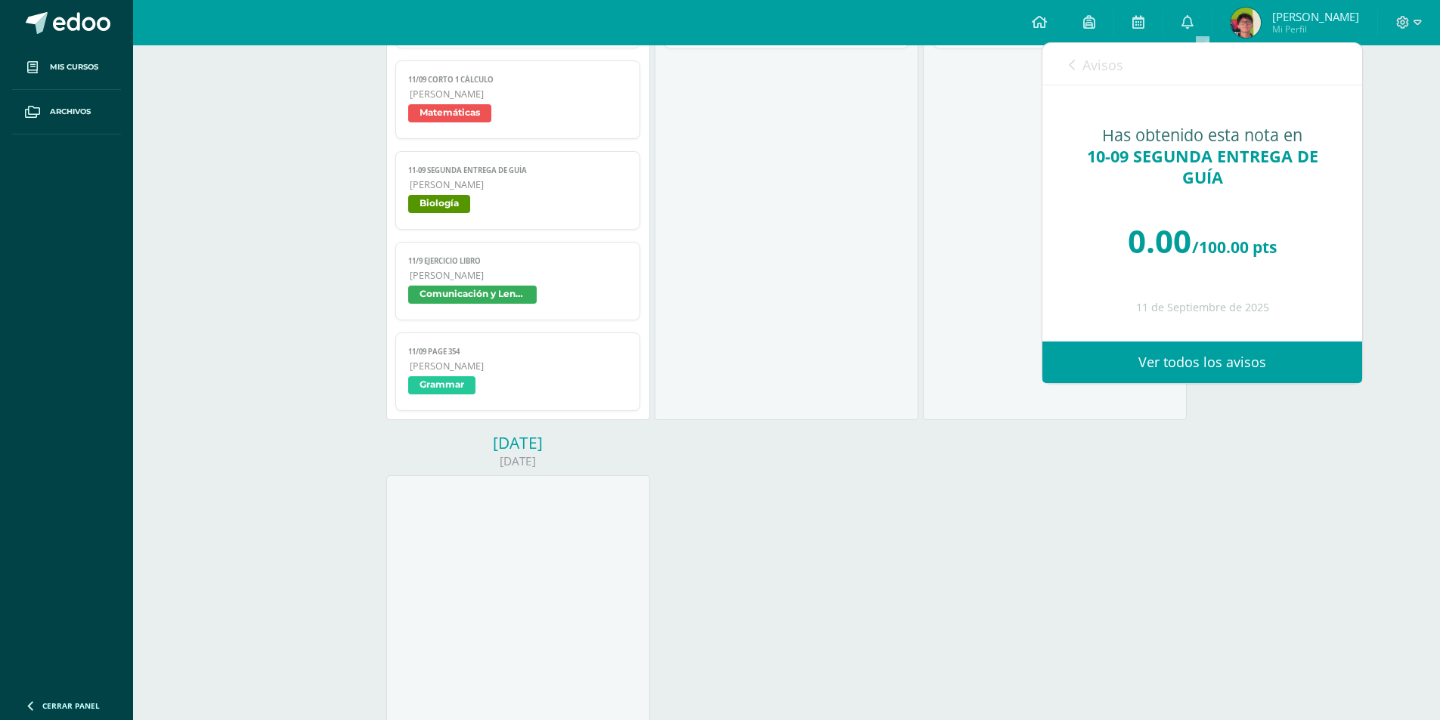
click at [1082, 72] on link "Avisos" at bounding box center [1096, 64] width 54 height 43
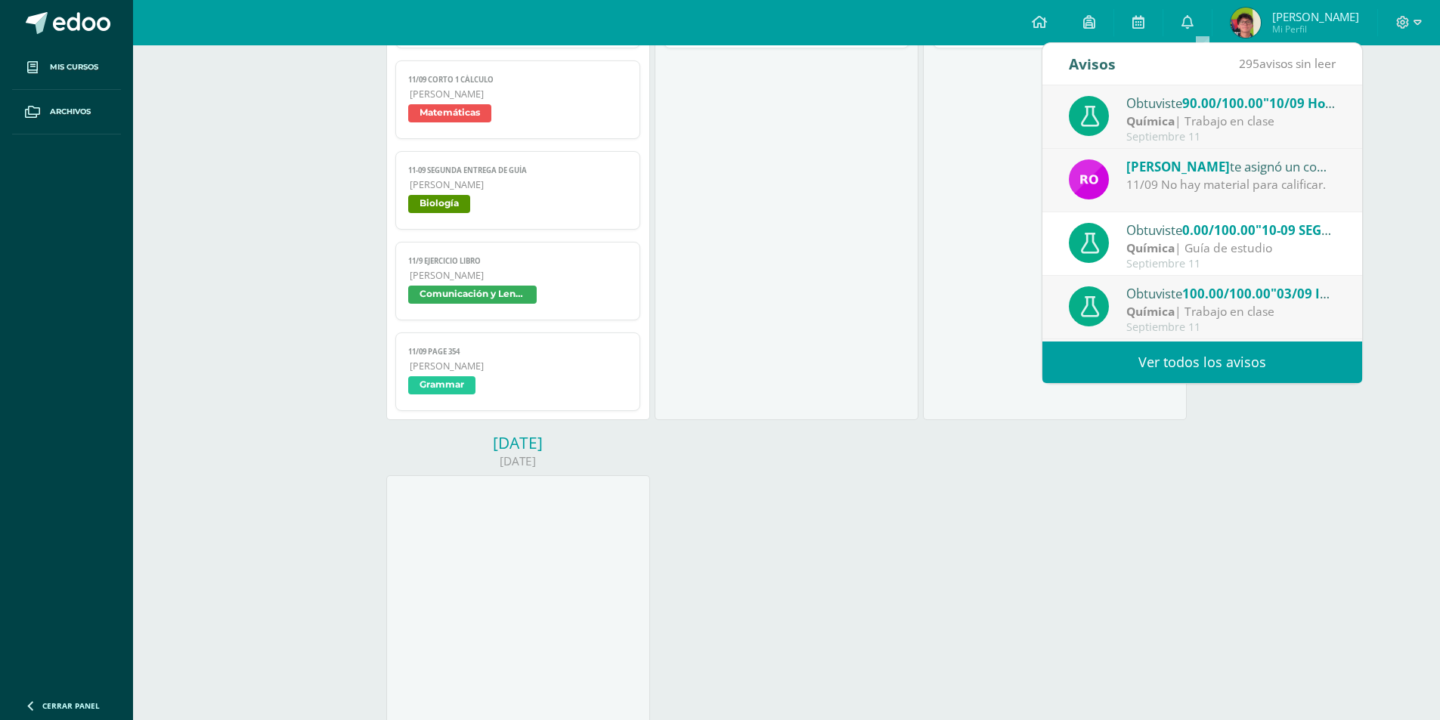
click at [968, 143] on div "13/09 ReadTheory 4 Reading and Writing Cargando contenido 13/09 ReadTheory 4 Qu…" at bounding box center [1055, 99] width 264 height 641
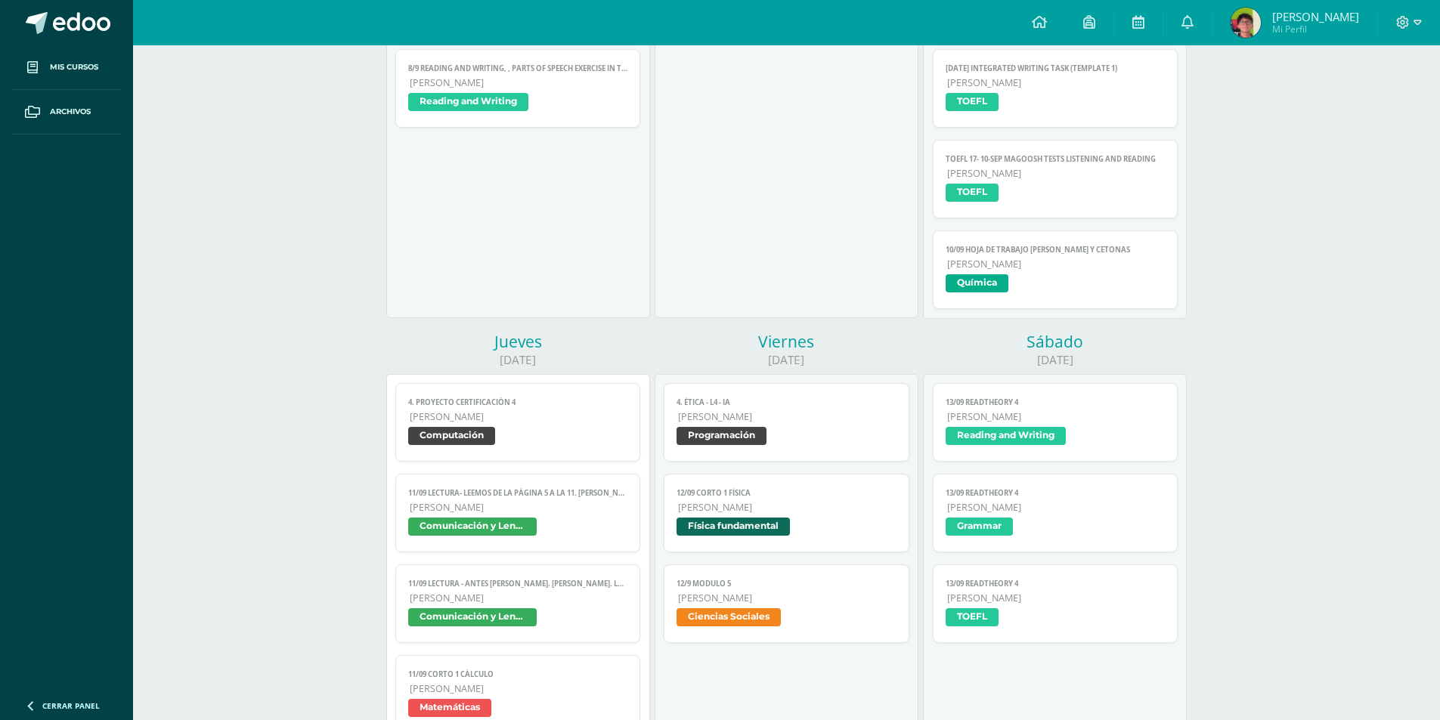
scroll to position [605, 0]
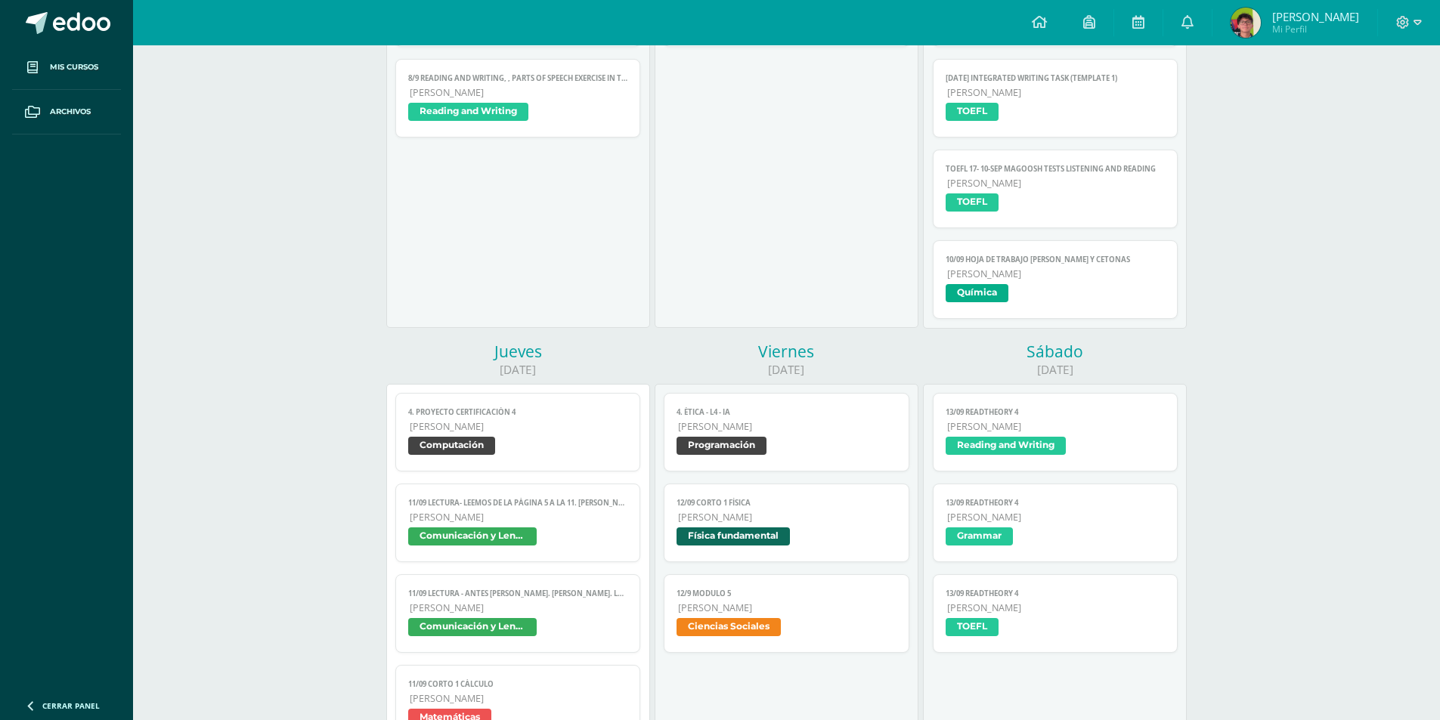
click at [1317, 107] on div "Calendario Exportar calendario Hoy Semana del 8 de Septiembre al 13 de Septiemb…" at bounding box center [786, 614] width 1307 height 2346
click at [1194, 27] on icon at bounding box center [1188, 22] width 12 height 14
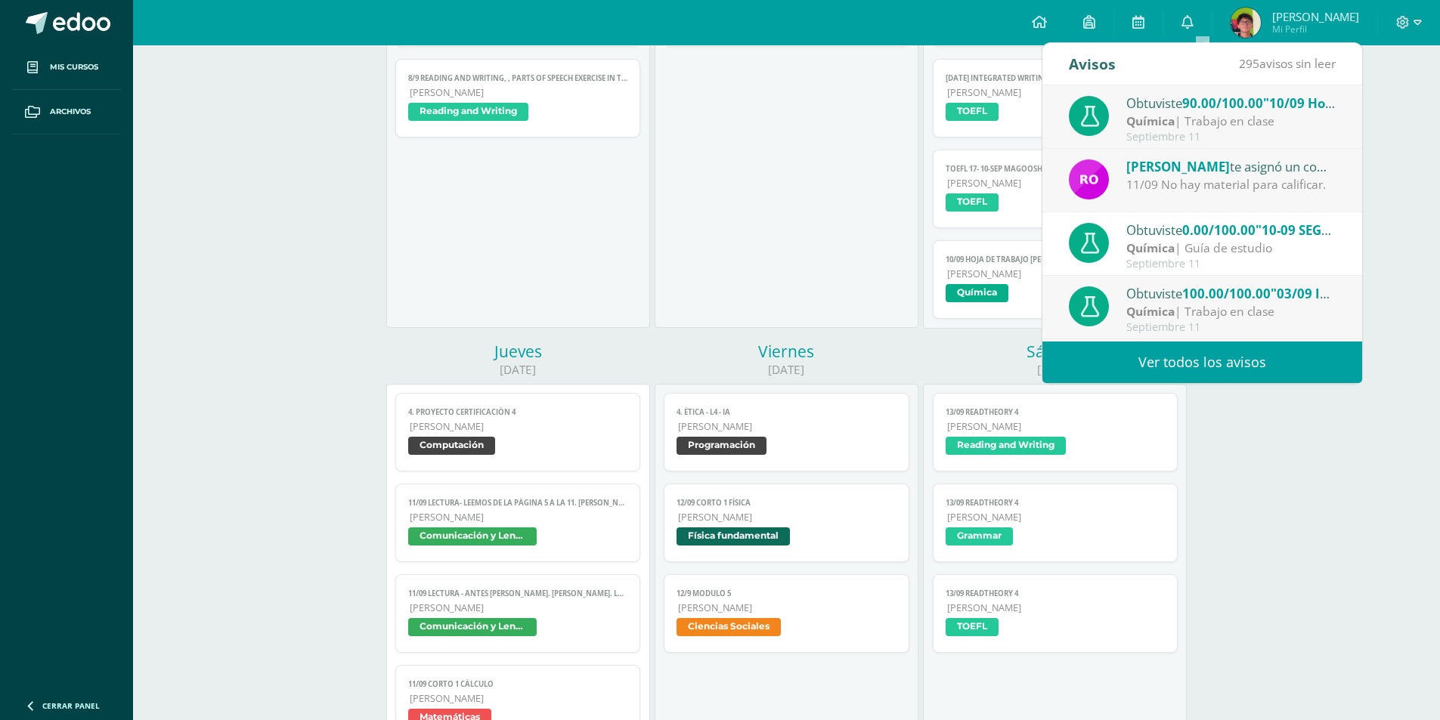
click at [1235, 113] on div "Química | Trabajo en clase" at bounding box center [1231, 121] width 210 height 17
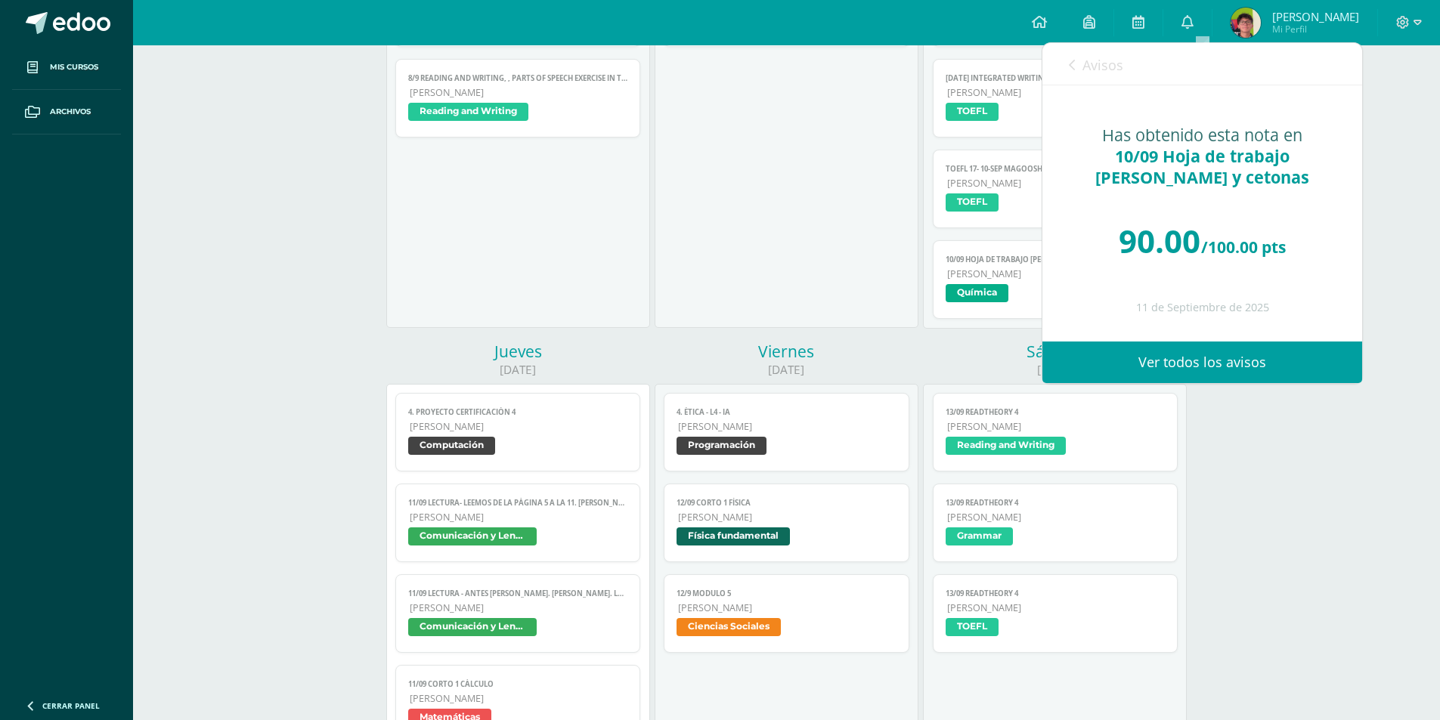
click at [1083, 60] on span "Avisos" at bounding box center [1103, 65] width 41 height 18
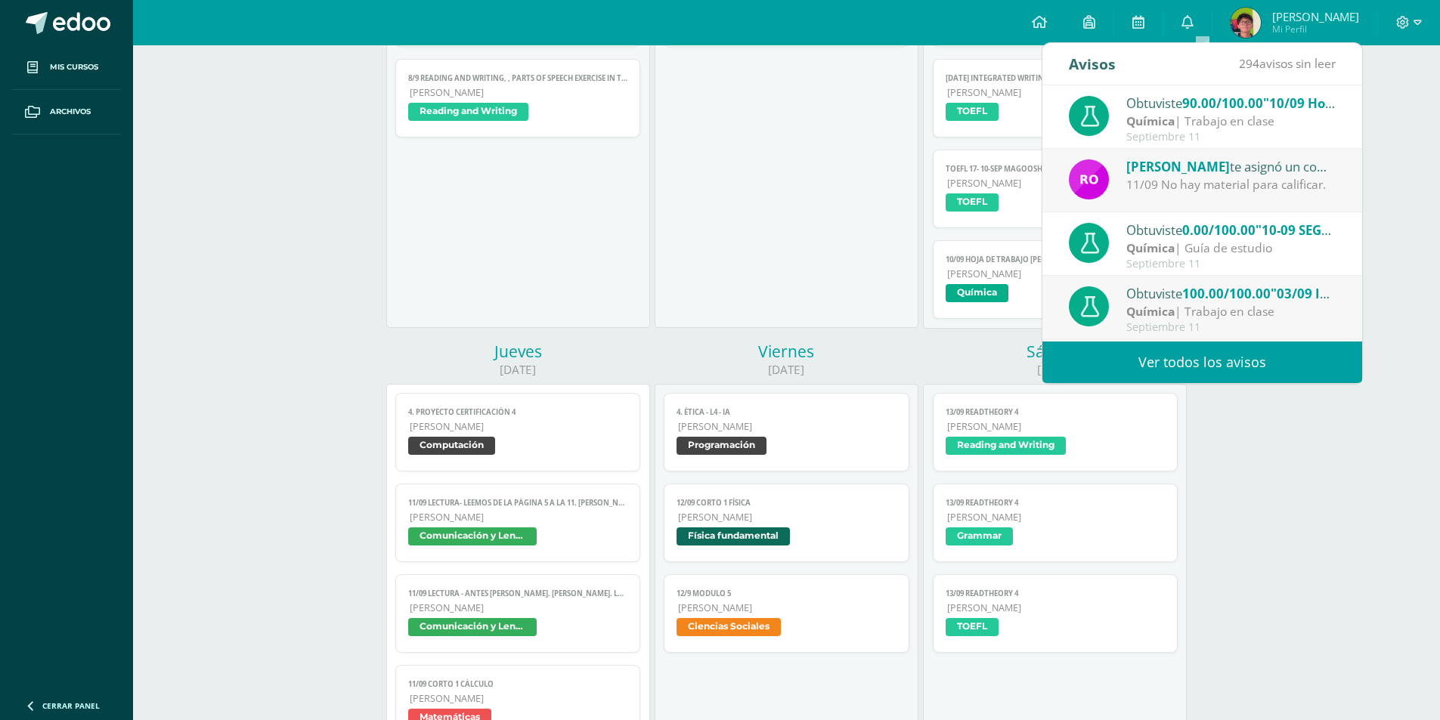
click at [1173, 150] on div "Rosemary Ordoñez te asignó un comentario en '10-09 SEGUNDA ENTREGA DE GUÍA' par…" at bounding box center [1202, 181] width 320 height 64
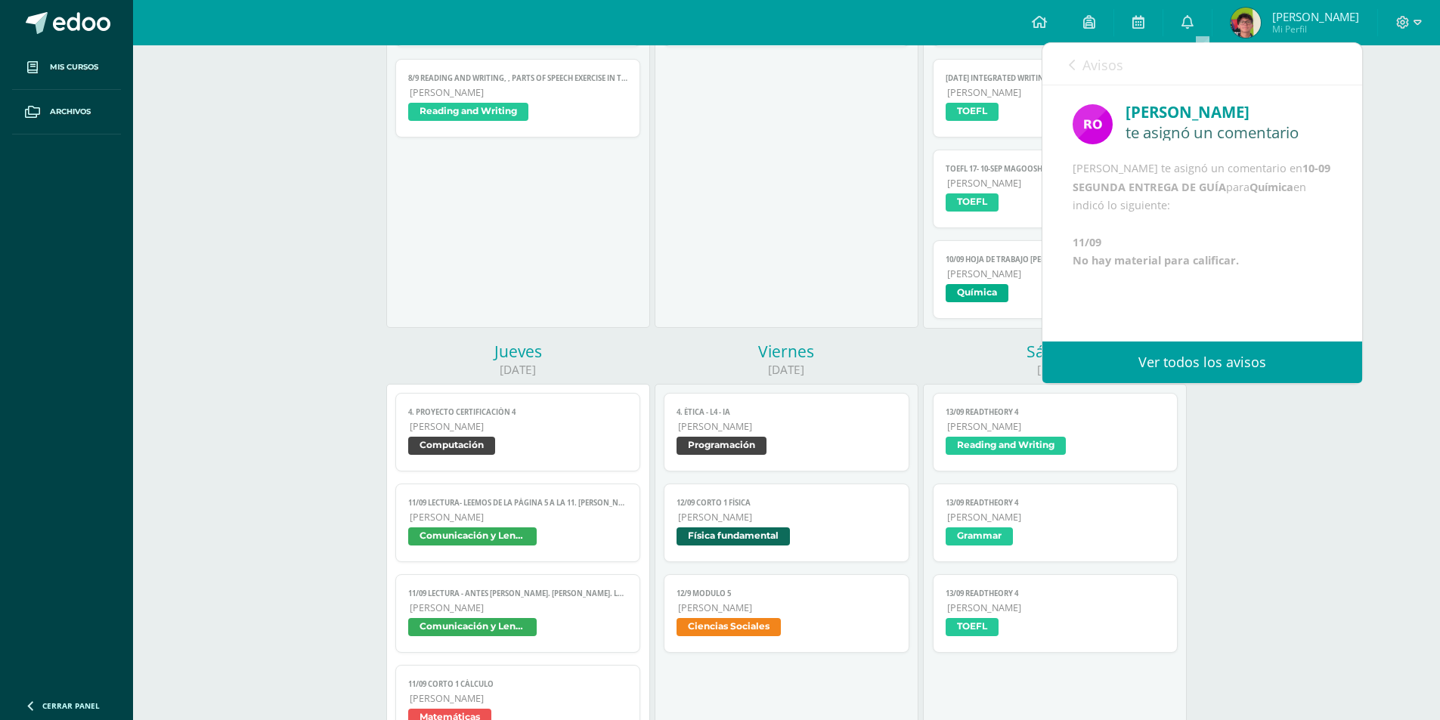
scroll to position [18, 0]
click at [1108, 54] on link "Avisos" at bounding box center [1096, 64] width 54 height 43
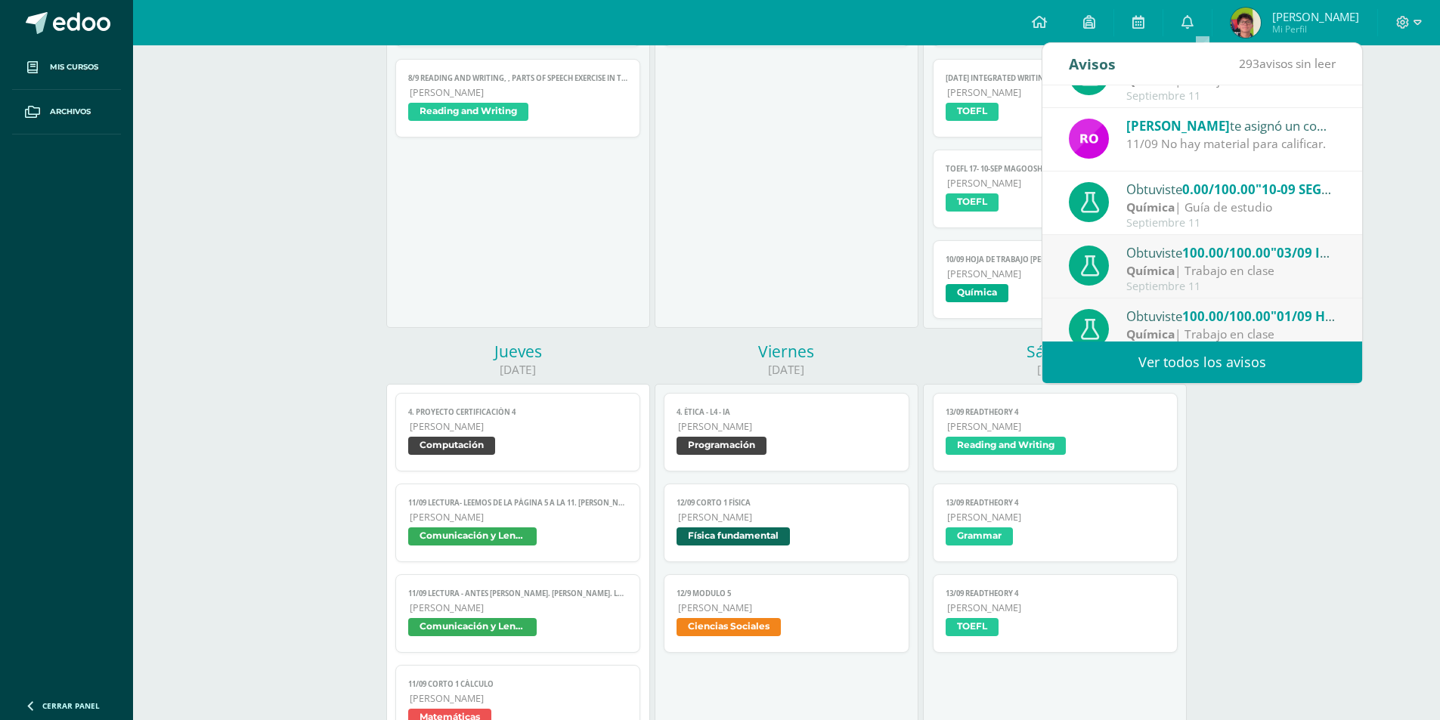
scroll to position [76, 0]
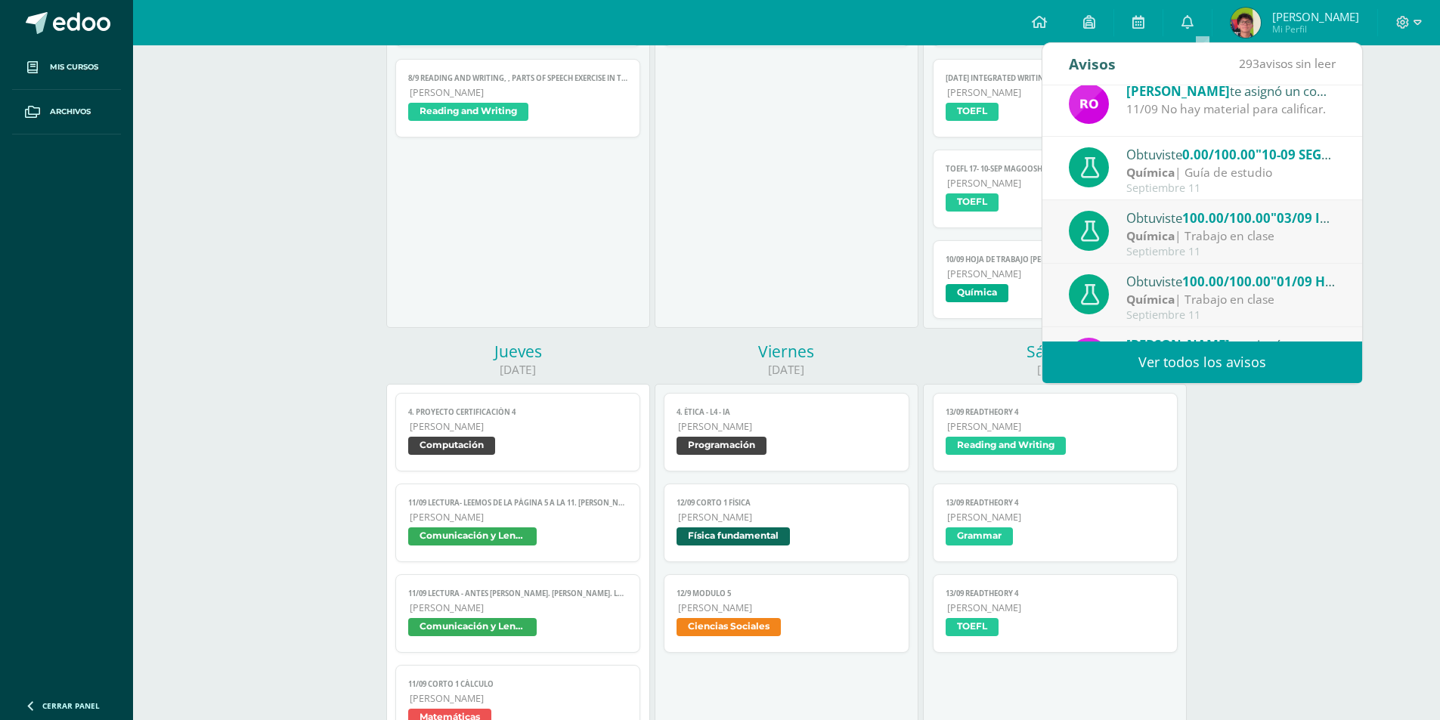
click at [1201, 246] on div "Obtuviste 100.00/100.00 "03/09 Infografía Éteres" en Química Química | Trabajo …" at bounding box center [1202, 233] width 267 height 50
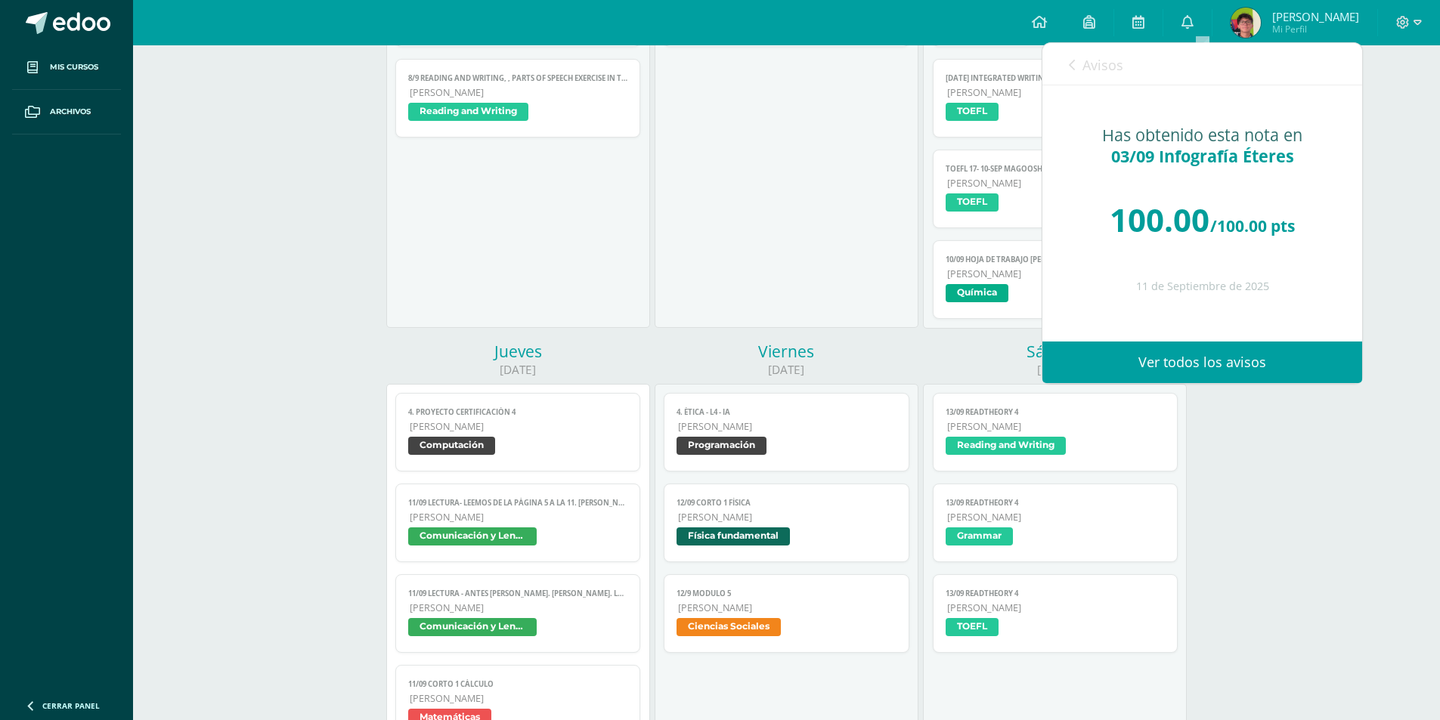
click at [1101, 56] on span "Avisos" at bounding box center [1103, 65] width 41 height 18
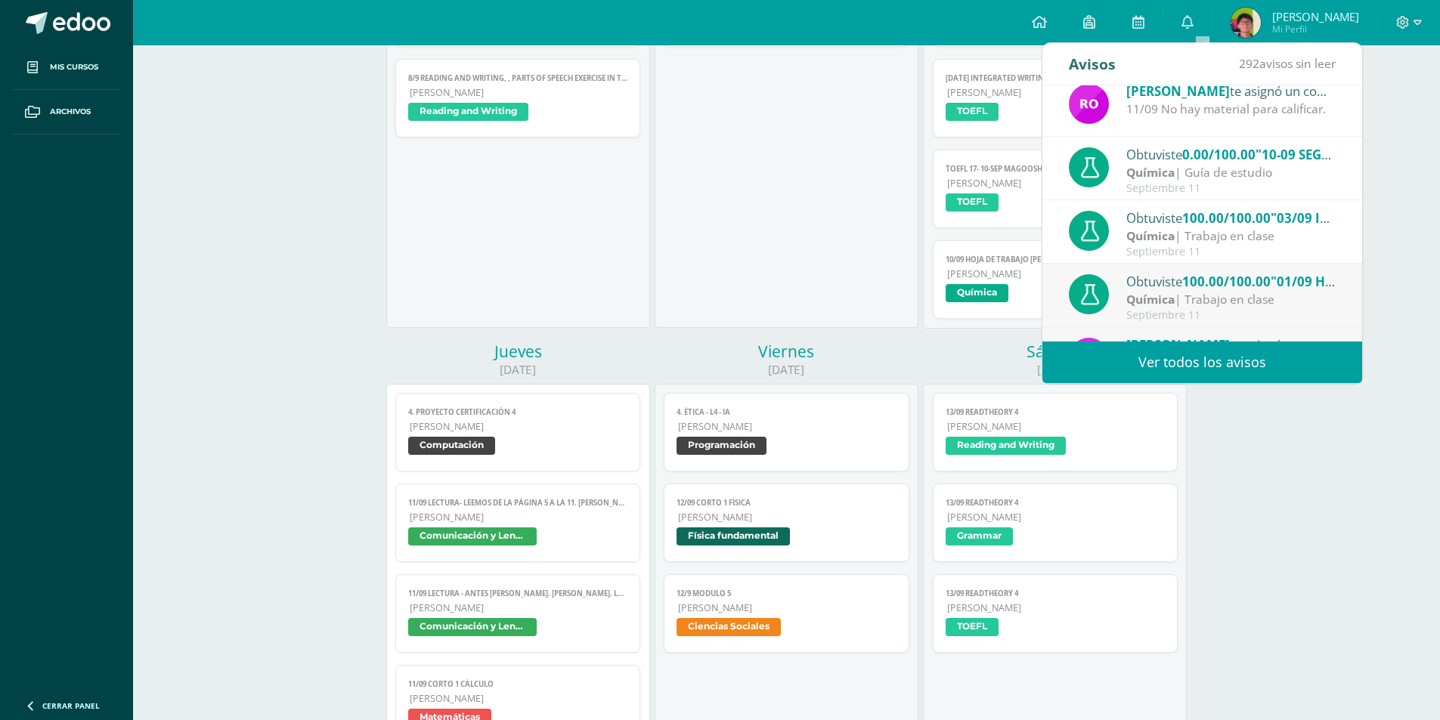
click at [1248, 298] on div "Química | Trabajo en clase" at bounding box center [1231, 299] width 210 height 17
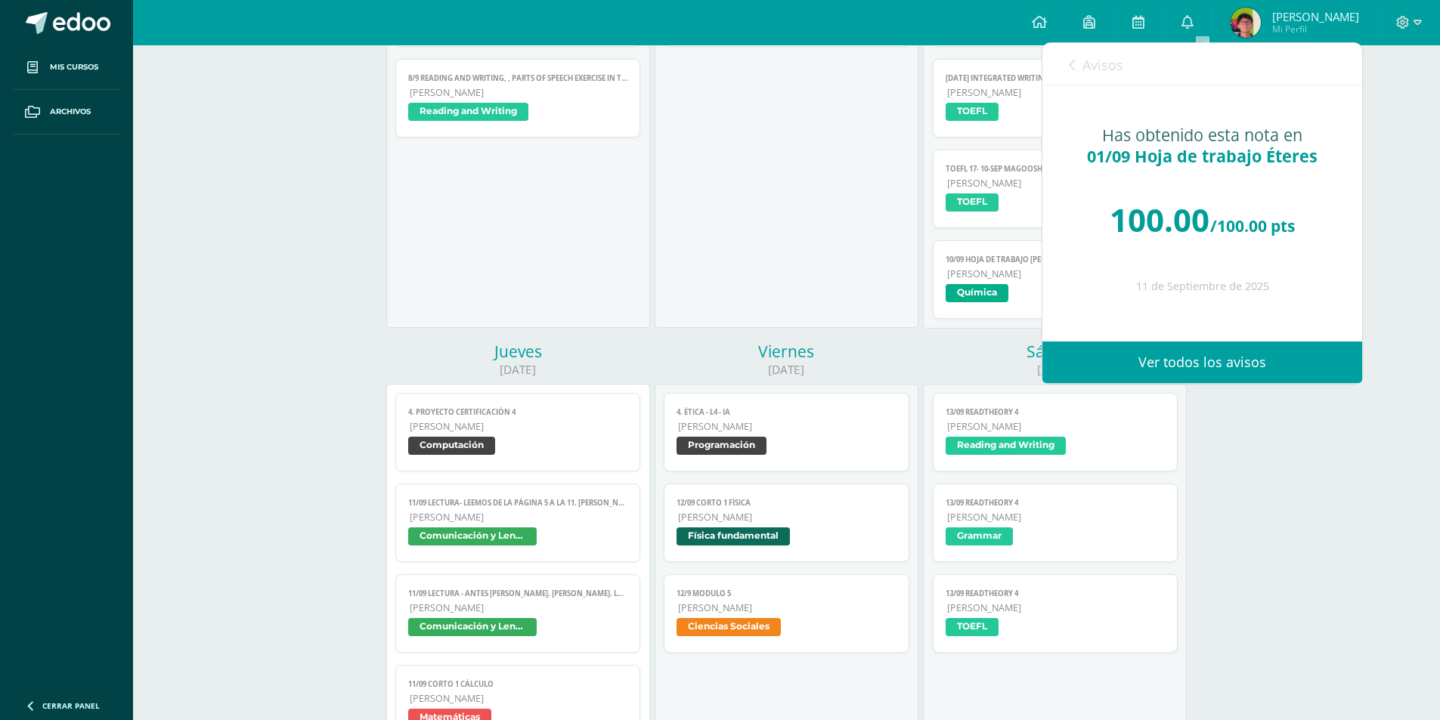
click at [1089, 71] on span "Avisos" at bounding box center [1103, 65] width 41 height 18
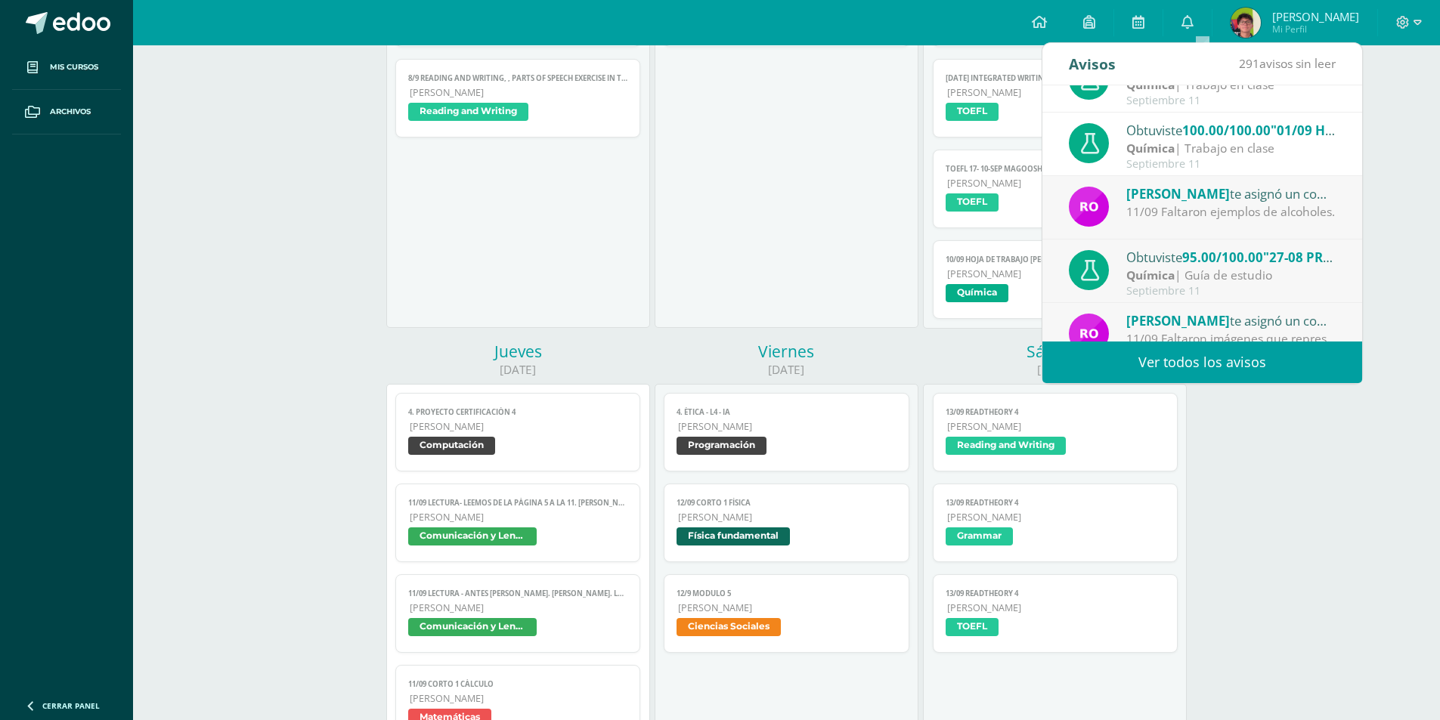
scroll to position [252, 0]
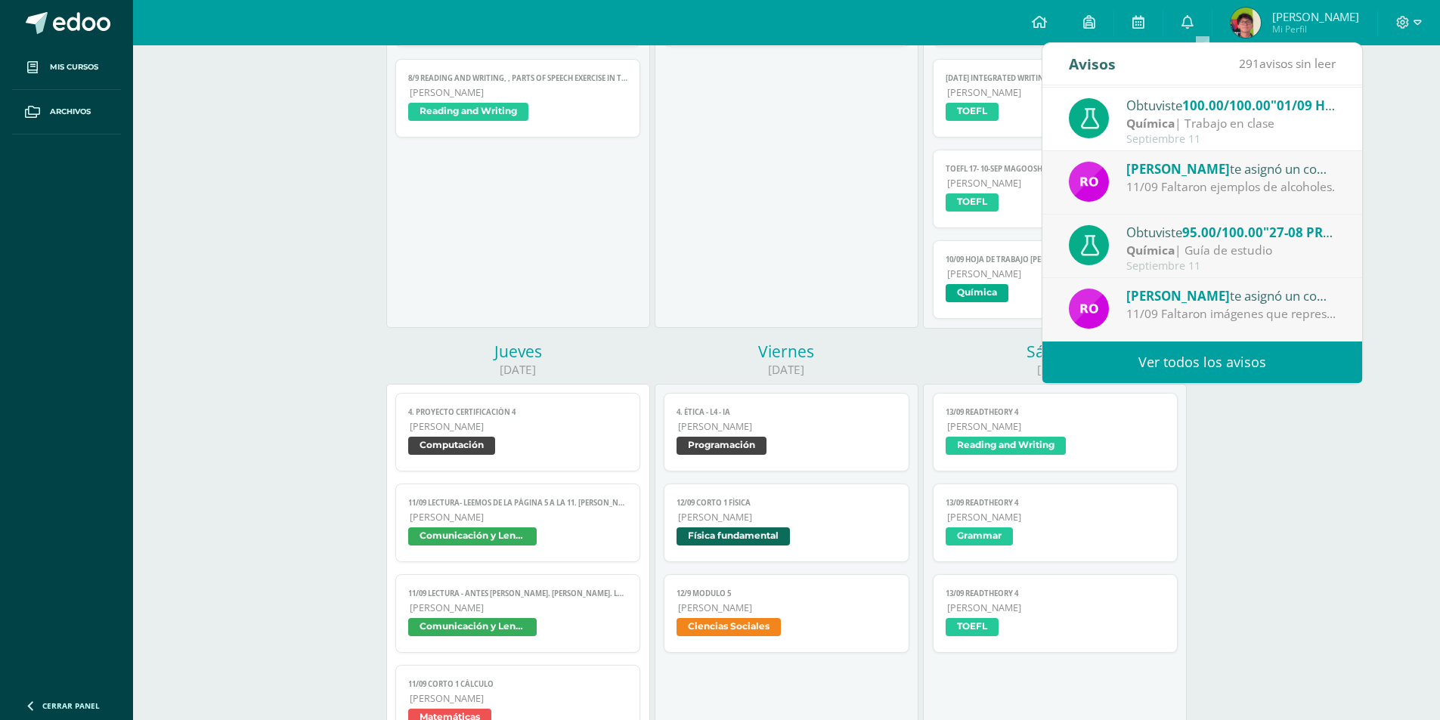
click at [1213, 247] on div "Química | Guía de estudio" at bounding box center [1231, 250] width 210 height 17
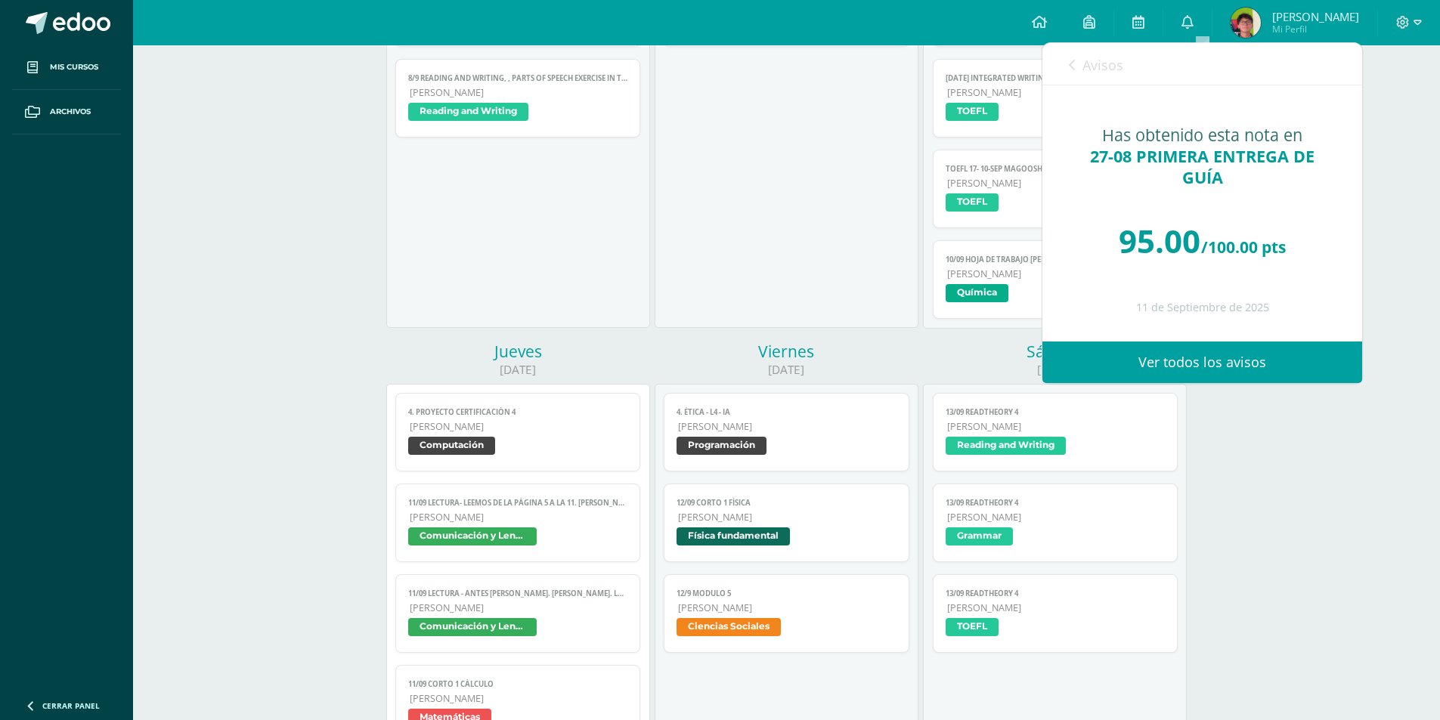
click at [1108, 77] on link "Avisos" at bounding box center [1096, 64] width 54 height 43
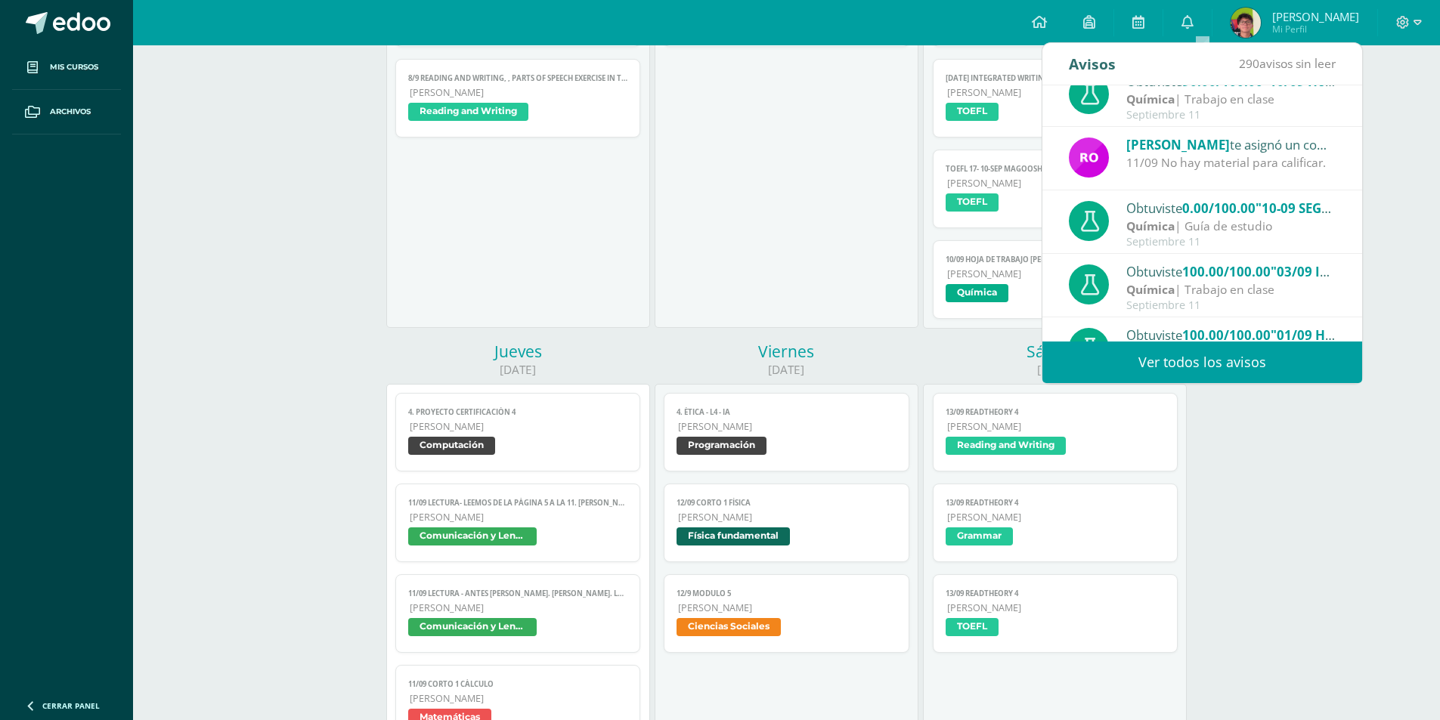
scroll to position [0, 0]
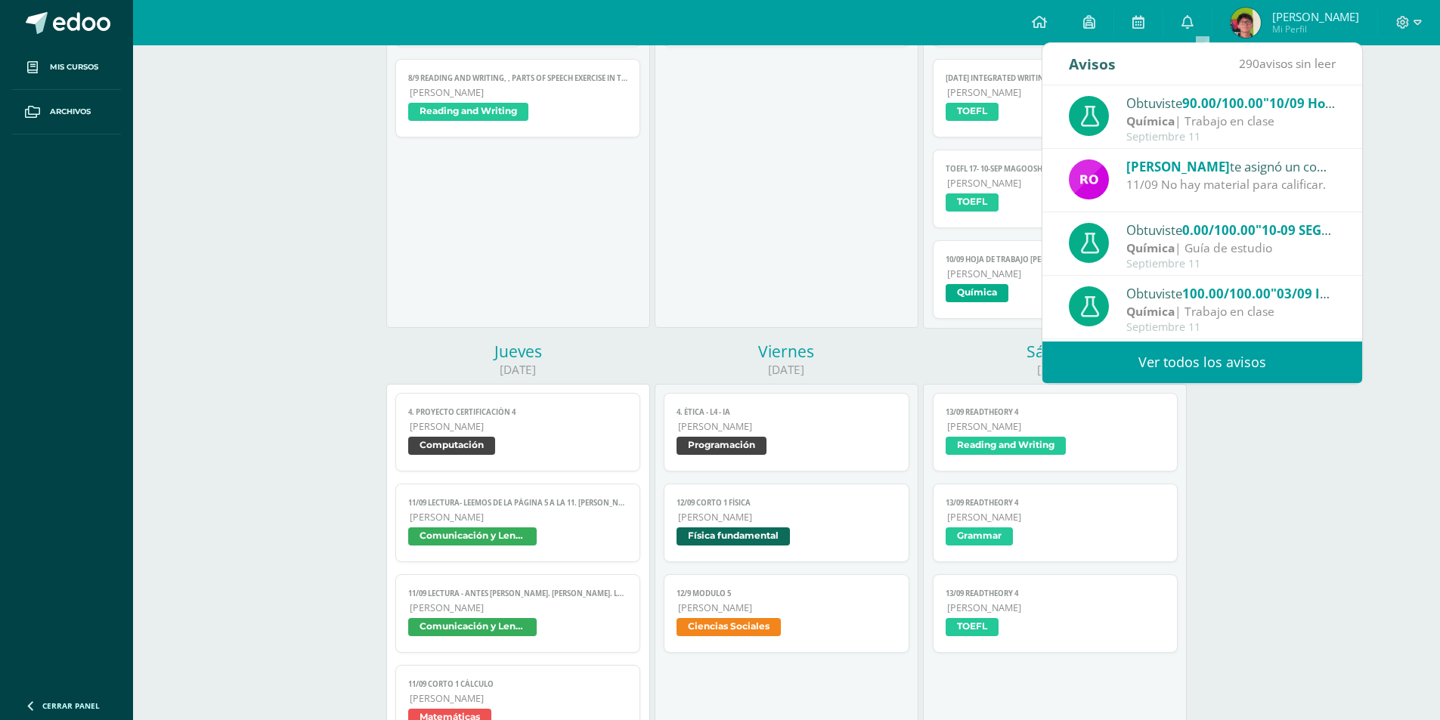
click at [1230, 227] on span "0.00/100.00" at bounding box center [1218, 230] width 73 height 17
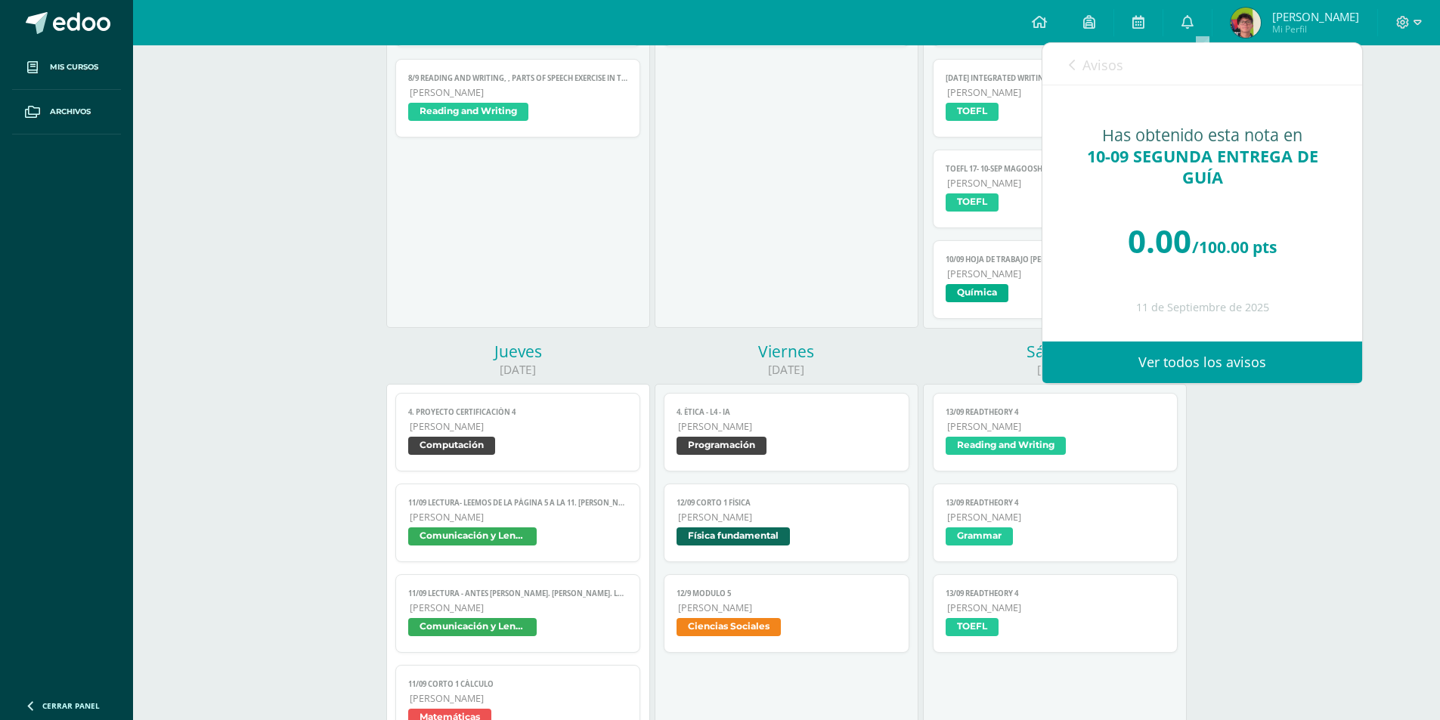
click at [59, 203] on ul "Mis cursos Archivos" at bounding box center [66, 366] width 133 height 643
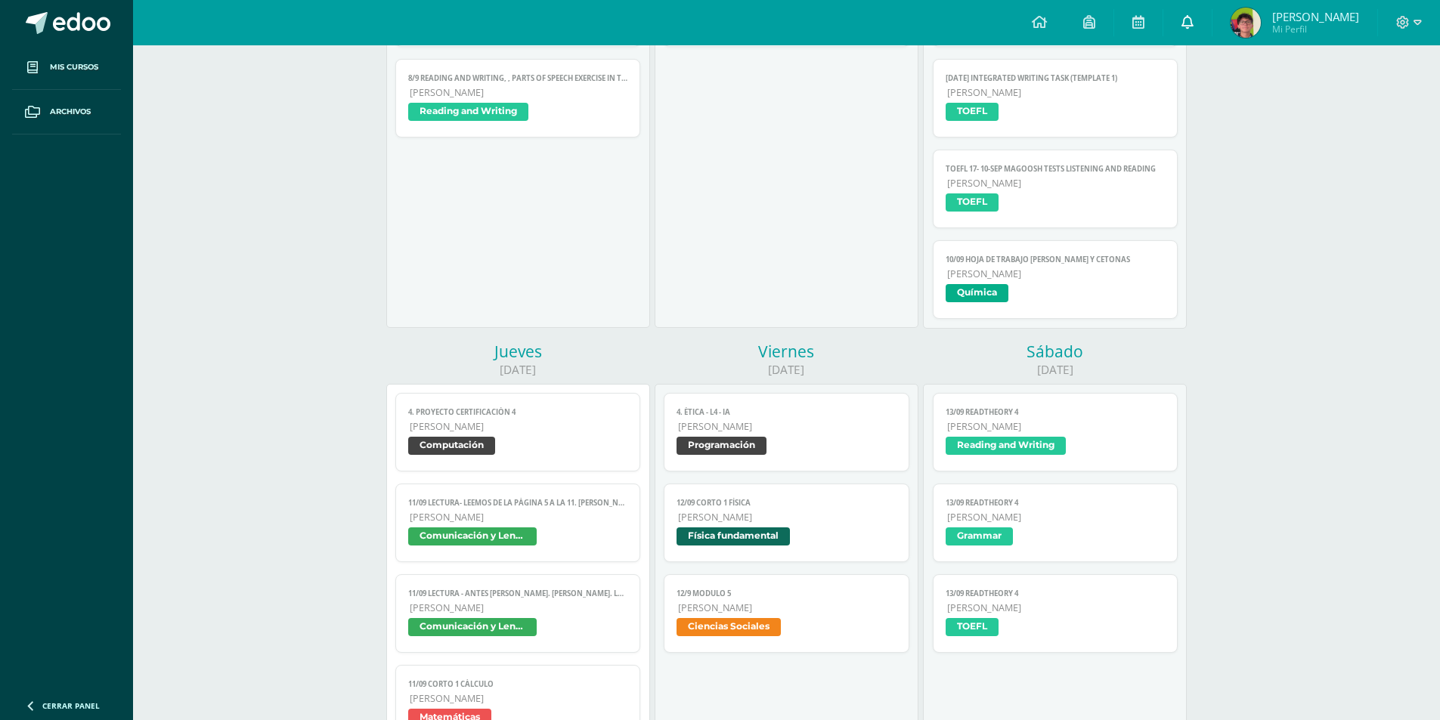
click at [1212, 1] on link "0" at bounding box center [1187, 22] width 48 height 45
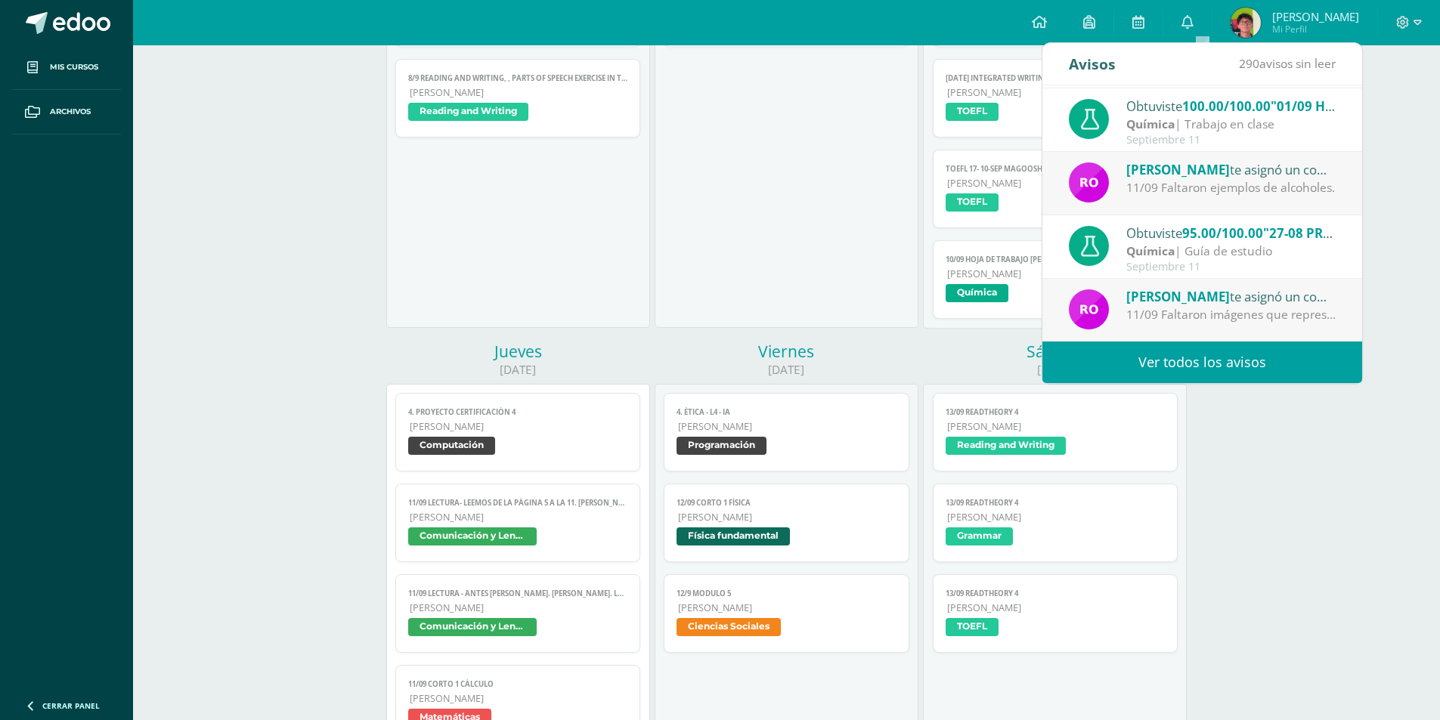
scroll to position [252, 0]
click at [1261, 18] on img at bounding box center [1246, 23] width 30 height 30
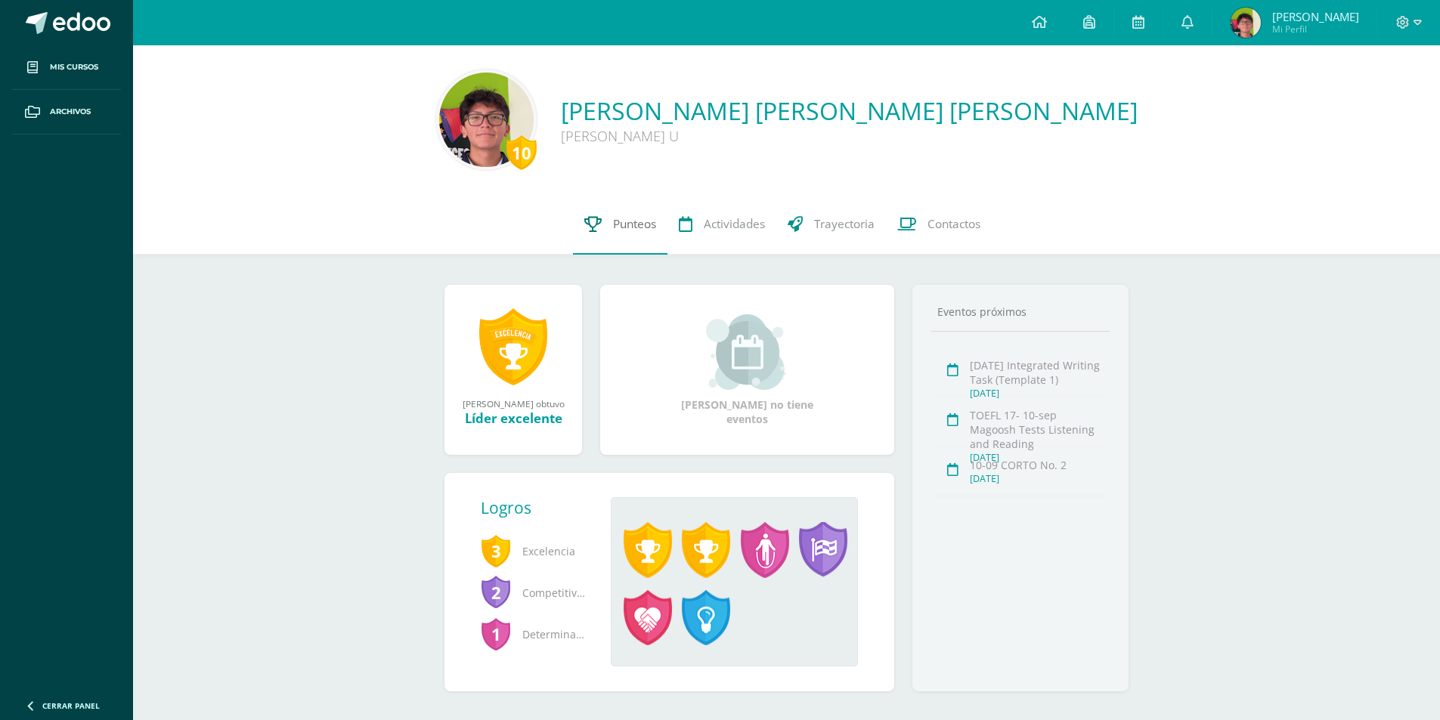
click at [604, 230] on link "Punteos" at bounding box center [620, 224] width 94 height 60
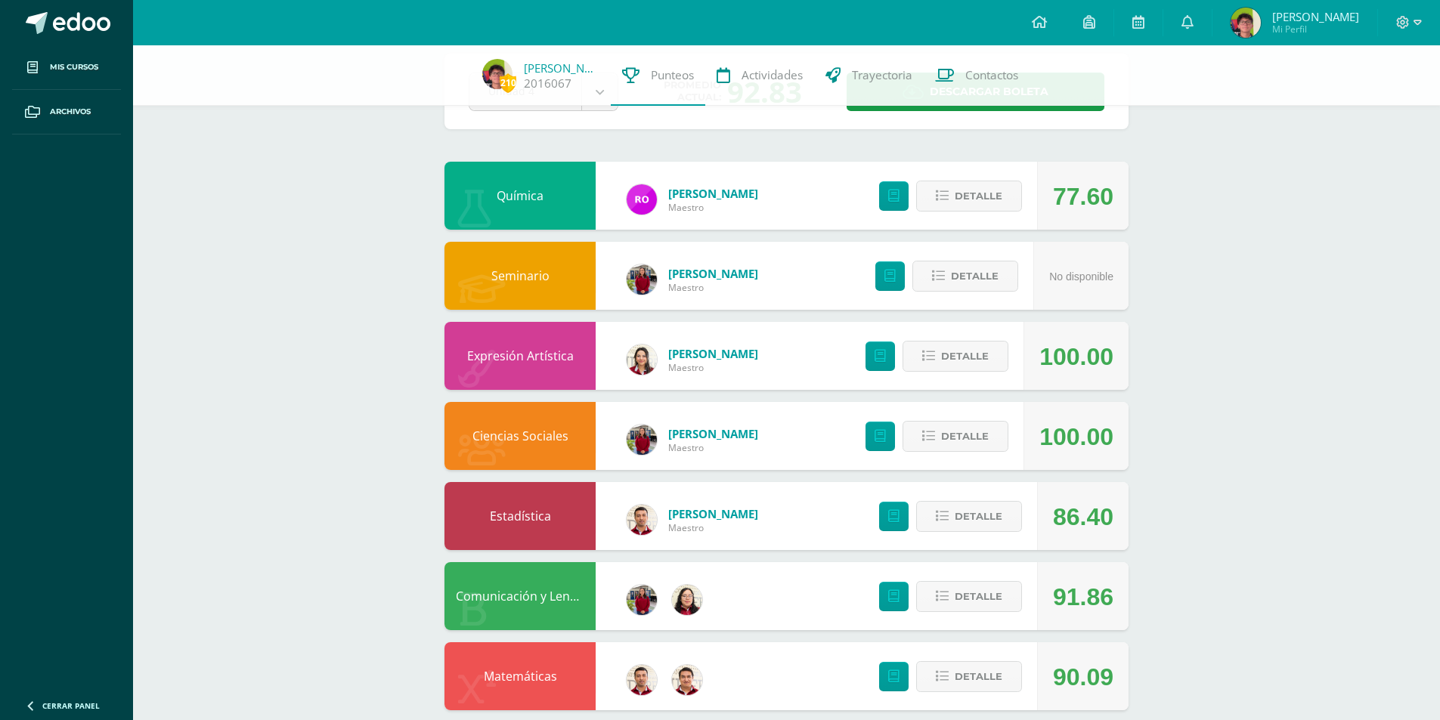
scroll to position [76, 0]
click at [975, 198] on span "Detalle" at bounding box center [979, 197] width 48 height 28
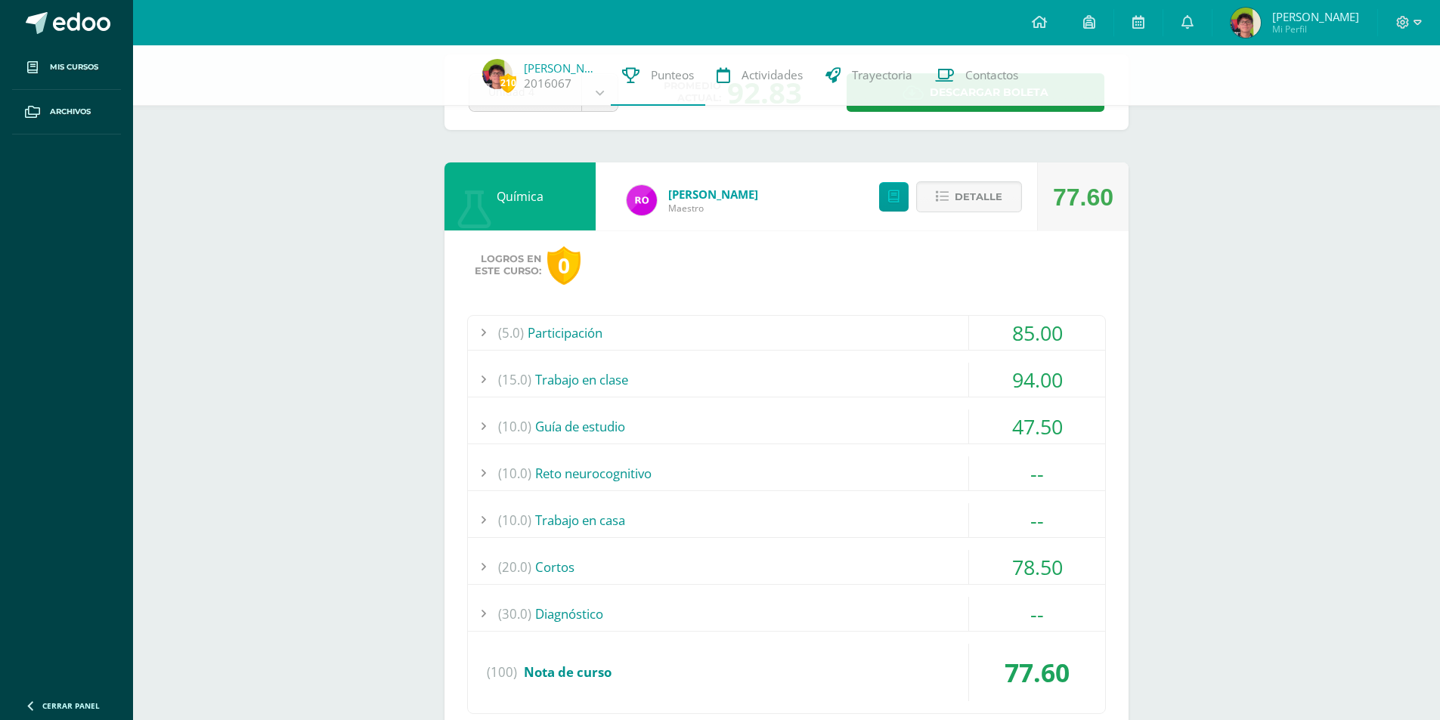
click at [877, 431] on div "(10.0) Guía de estudio" at bounding box center [786, 427] width 637 height 34
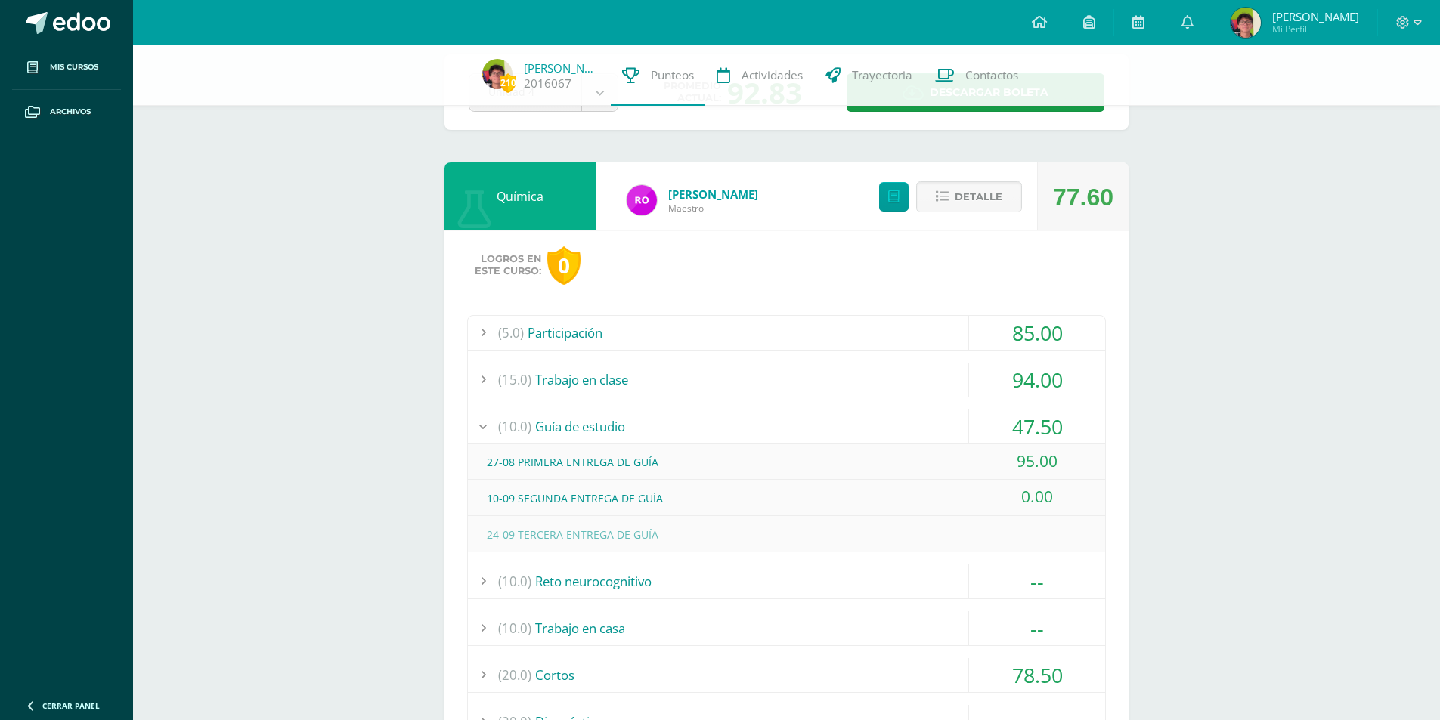
click at [875, 428] on div "(10.0) Guía de estudio" at bounding box center [786, 427] width 637 height 34
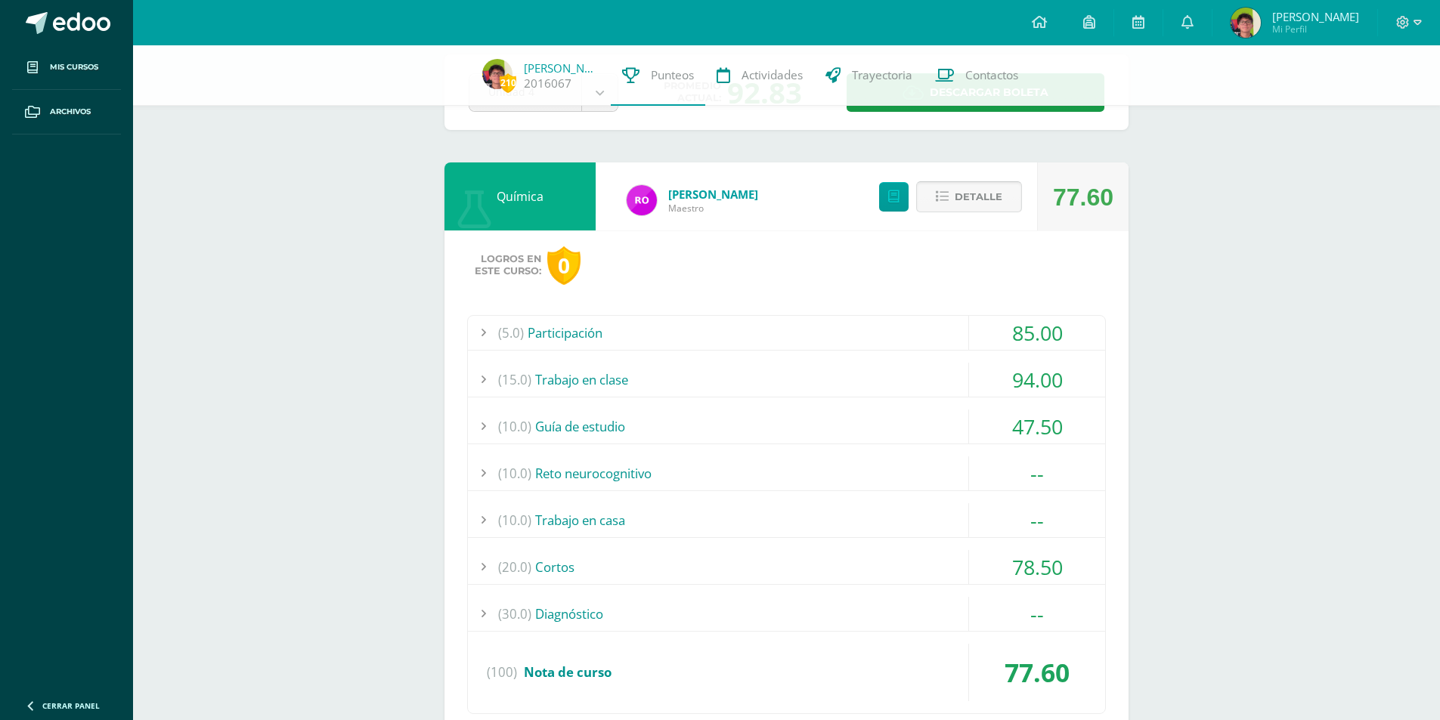
click at [951, 204] on button "Detalle" at bounding box center [969, 196] width 106 height 31
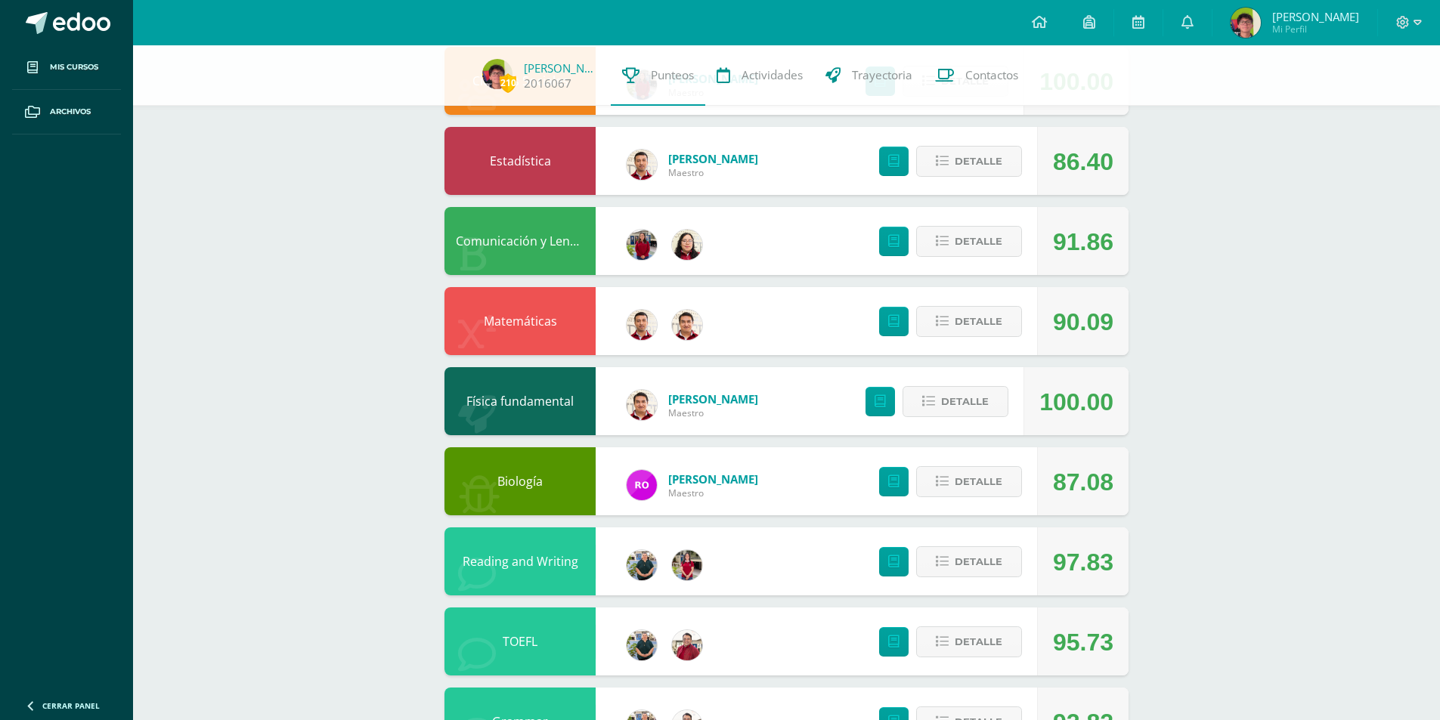
scroll to position [431, 0]
click at [897, 477] on icon at bounding box center [893, 482] width 11 height 13
click at [1047, 25] on icon at bounding box center [1039, 22] width 15 height 14
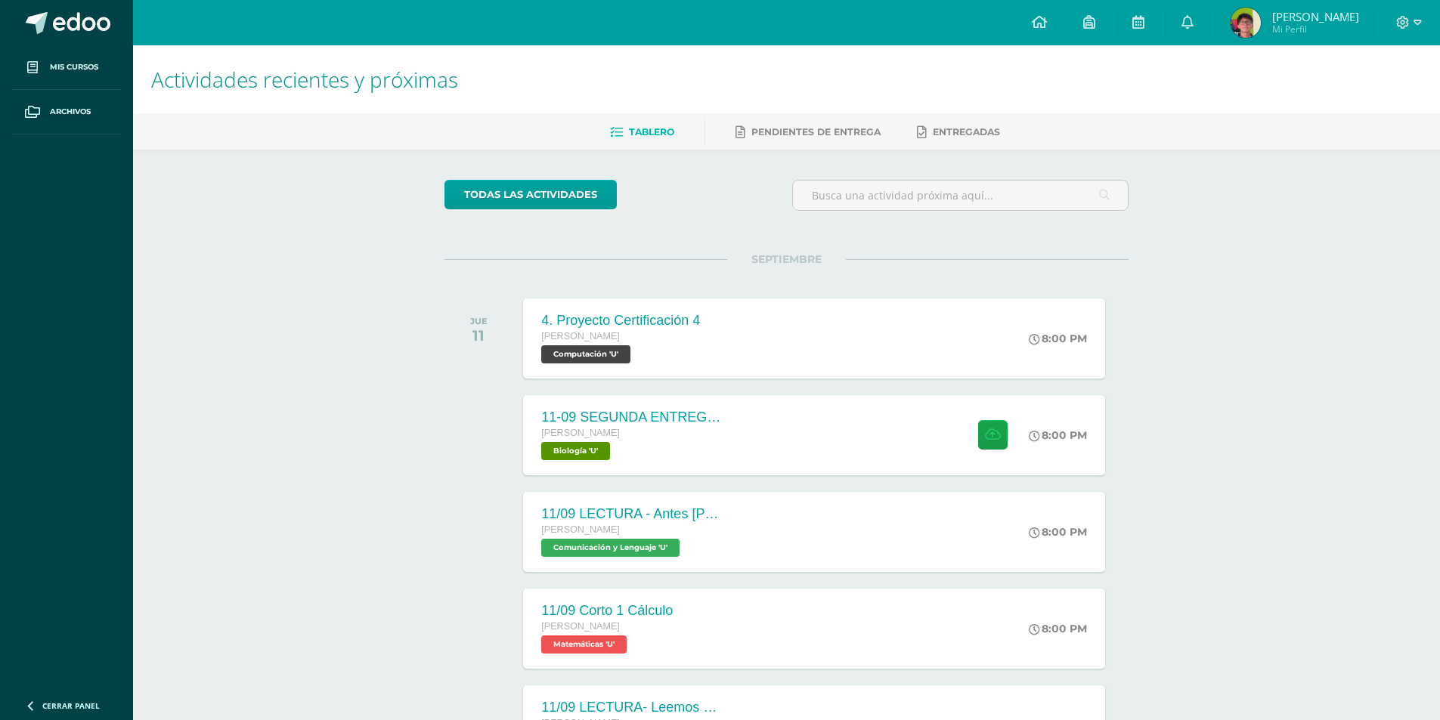
click at [1402, 27] on icon at bounding box center [1403, 22] width 13 height 13
click at [1355, 107] on span "Cerrar sesión" at bounding box center [1370, 102] width 68 height 14
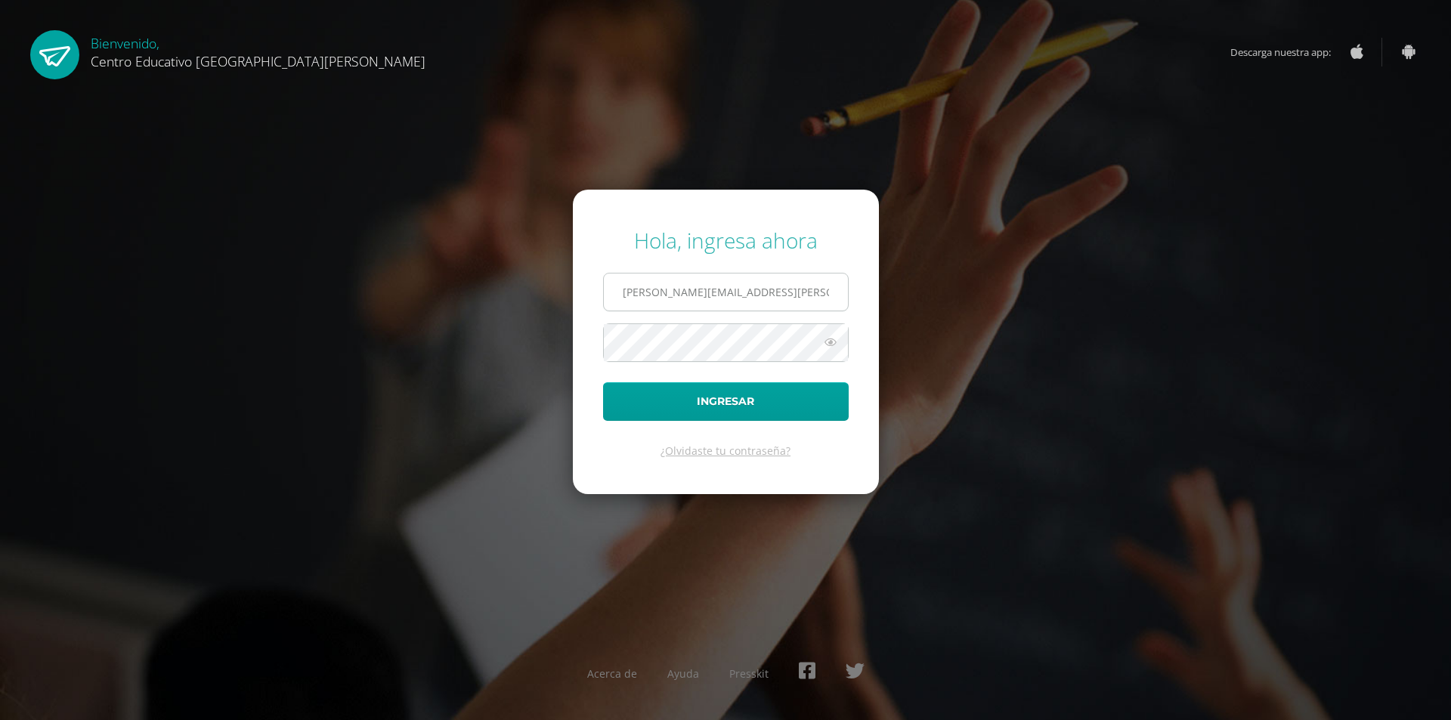
click at [691, 303] on input "byron.morales@centroeducativoelvalle.edu.gt" at bounding box center [726, 292] width 244 height 37
type input "carlos.aldana@centroeducativoelvalle.edu.gt"
click at [603, 383] on button "Ingresar" at bounding box center [726, 402] width 246 height 39
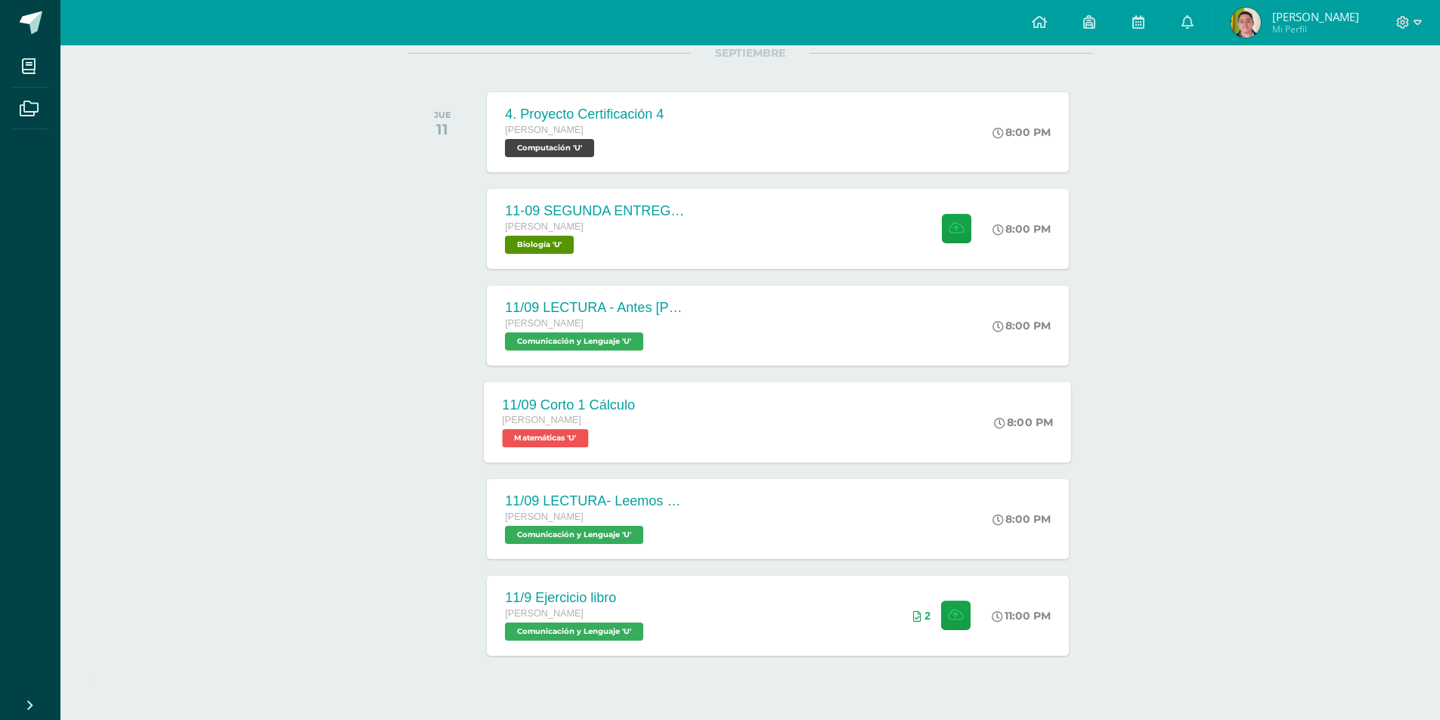
scroll to position [237, 0]
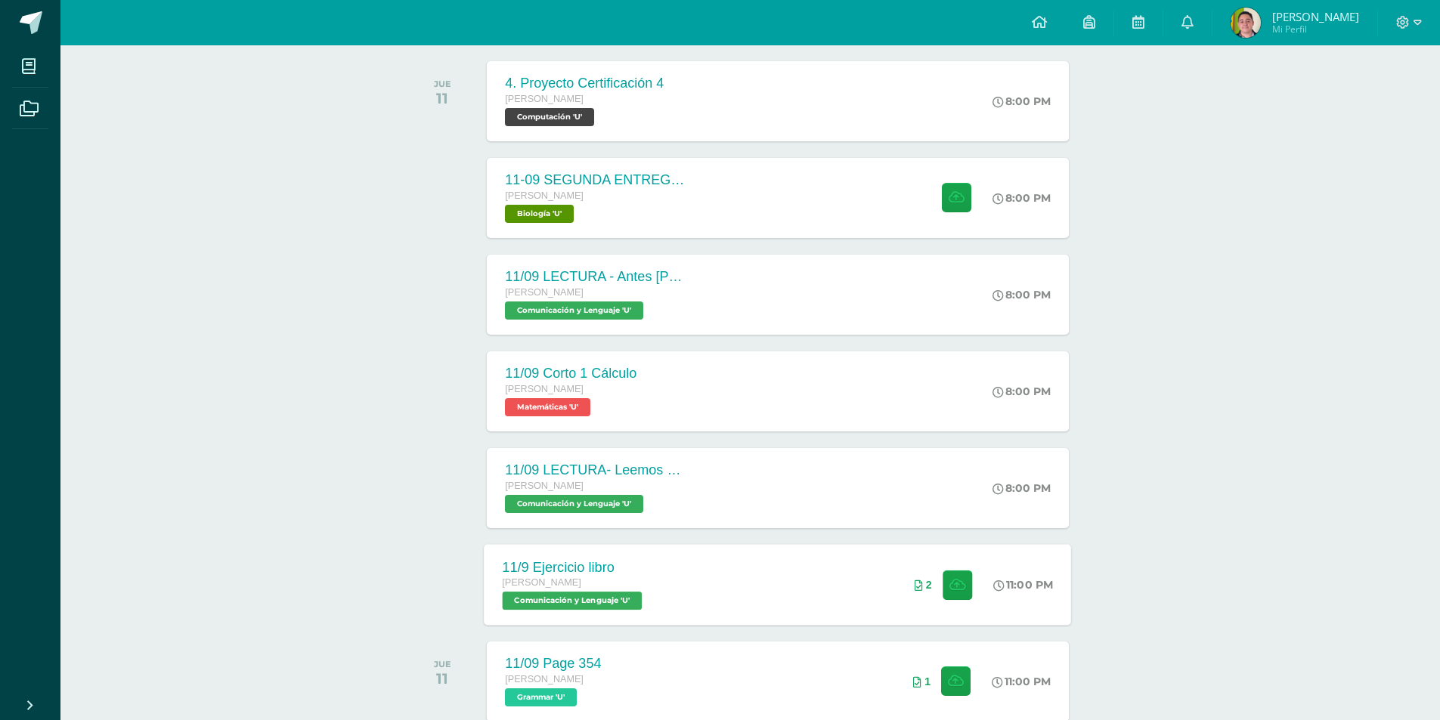
click at [695, 584] on div "11/9 Ejercicio libro [PERSON_NAME] Comunicación y [GEOGRAPHIC_DATA] 'U' 11:00 P…" at bounding box center [778, 584] width 587 height 81
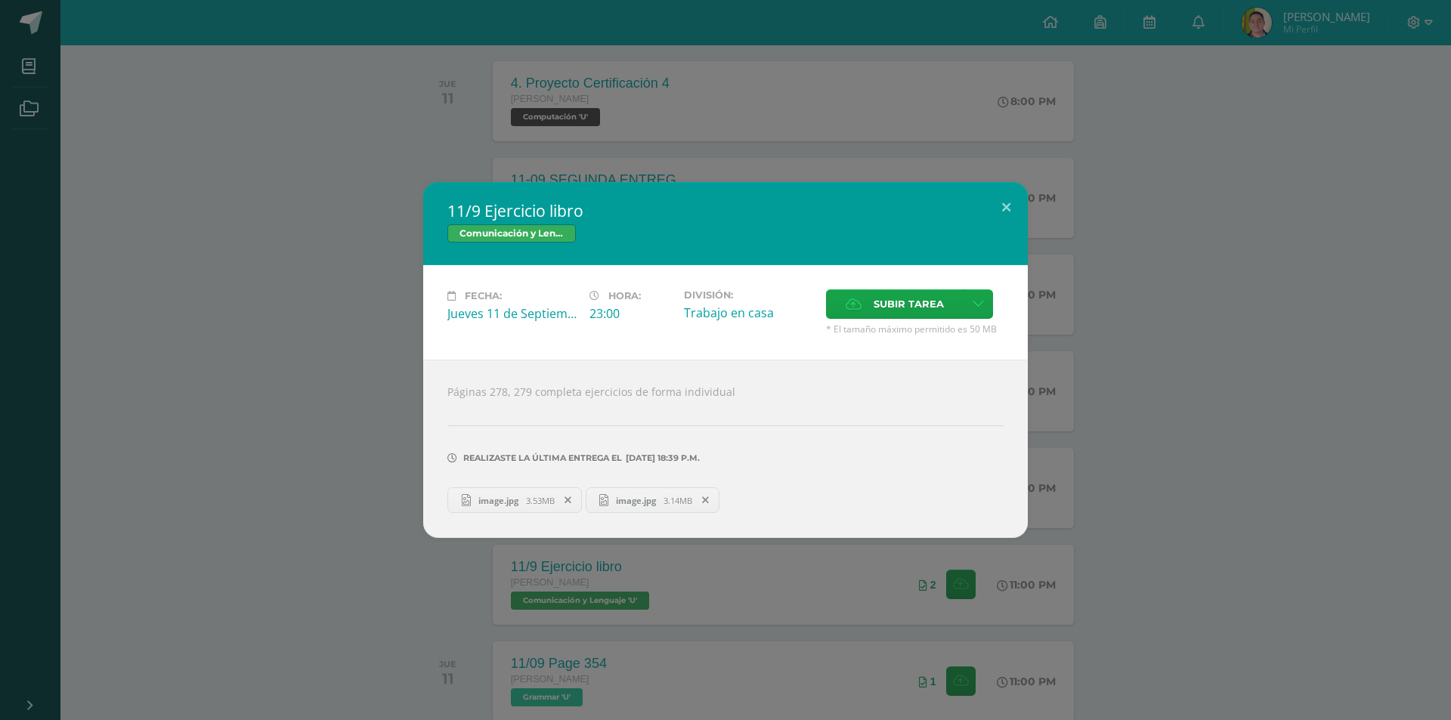
click at [505, 490] on link "image.jpg 3.53MB" at bounding box center [515, 501] width 135 height 26
click at [640, 505] on span "image.jpg" at bounding box center [636, 500] width 55 height 11
click at [219, 35] on div "11/9 Ejercicio libro Comunicación y Lenguaje Fecha: Jueves 11 de Septiembre Hor…" at bounding box center [725, 360] width 1451 height 720
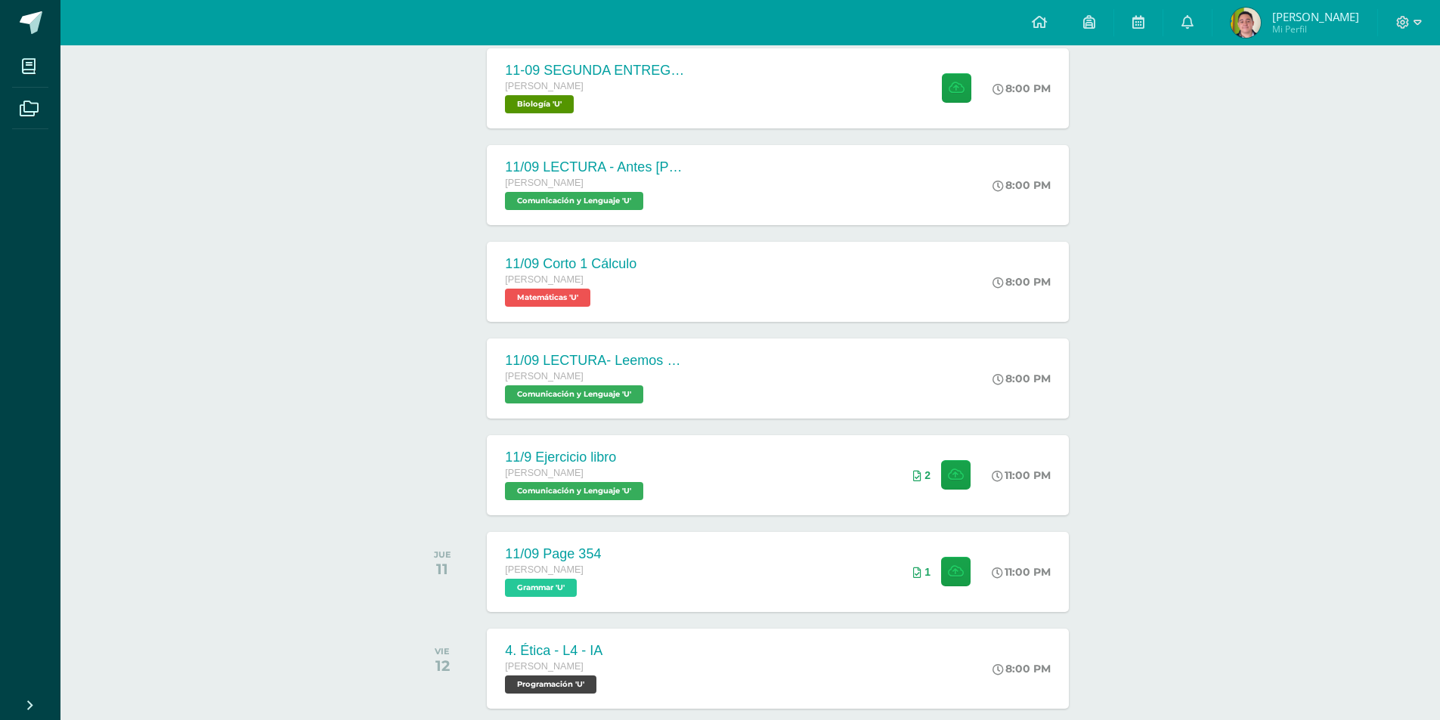
scroll to position [464, 0]
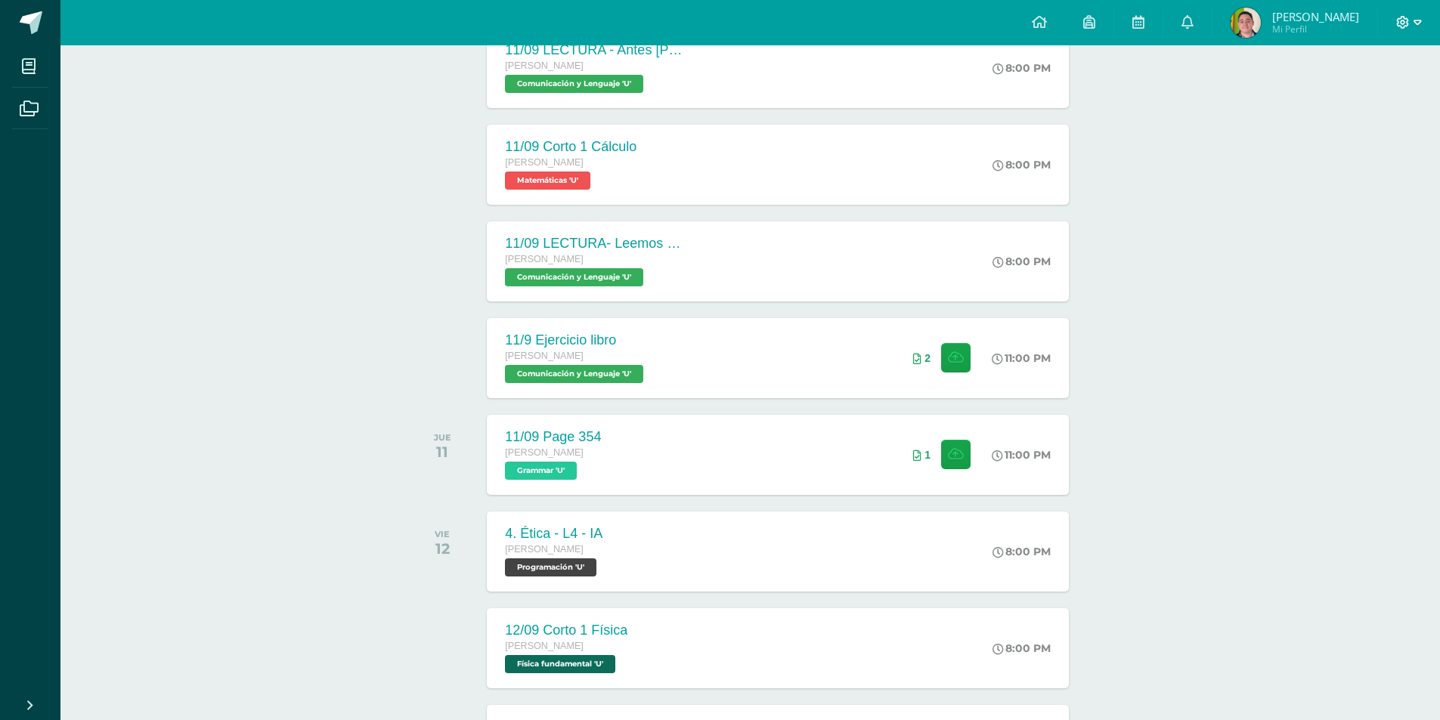
click at [1398, 23] on icon at bounding box center [1403, 23] width 14 height 14
click at [1380, 110] on span "Cerrar sesión" at bounding box center [1371, 103] width 68 height 14
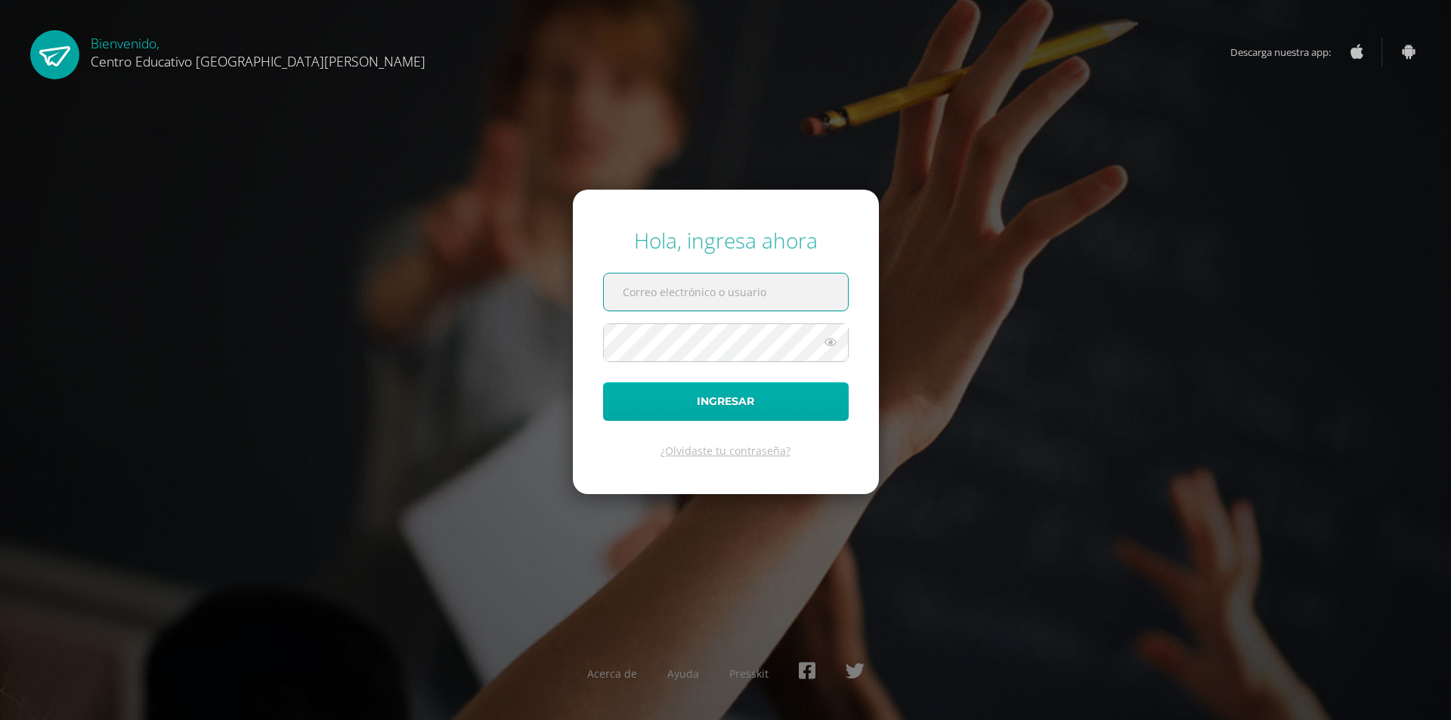
type input "[PERSON_NAME][EMAIL_ADDRESS][PERSON_NAME][DOMAIN_NAME][PERSON_NAME]"
click at [693, 388] on button "Ingresar" at bounding box center [726, 402] width 246 height 39
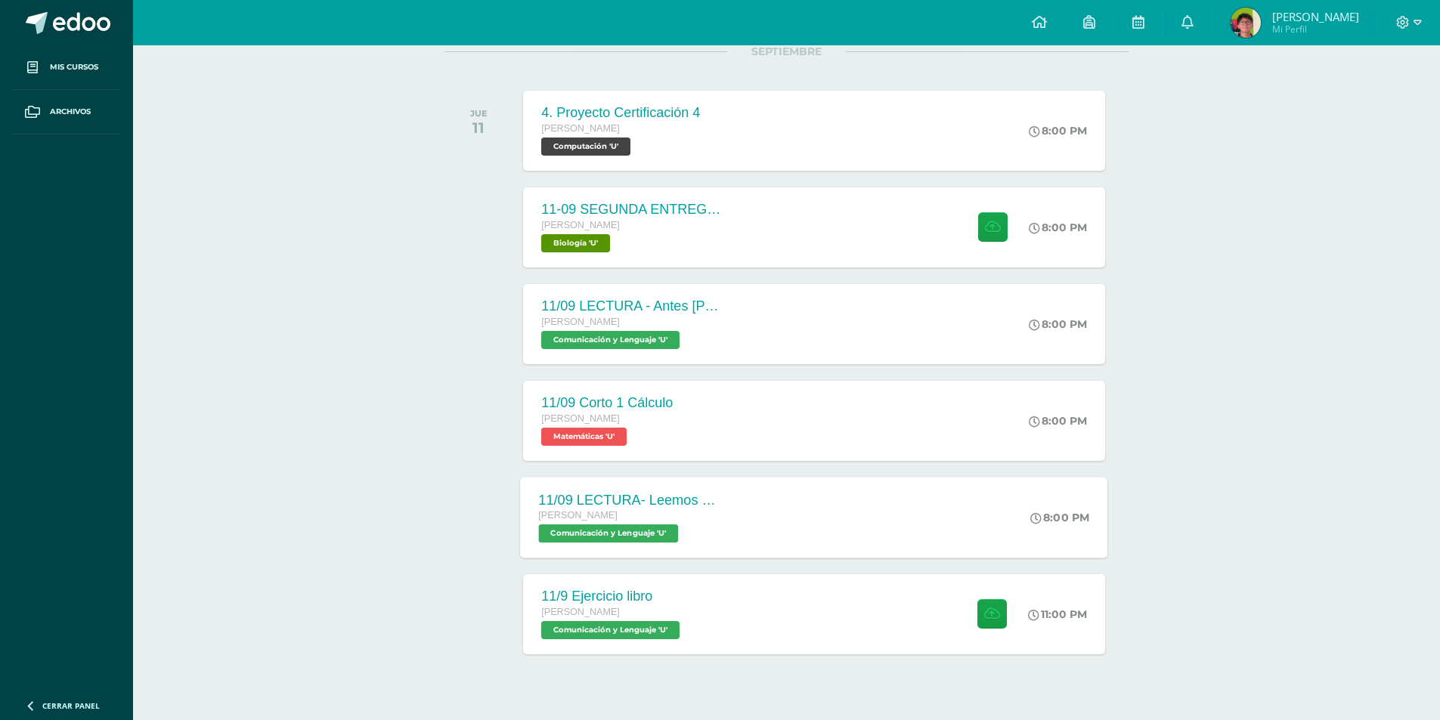
scroll to position [237, 0]
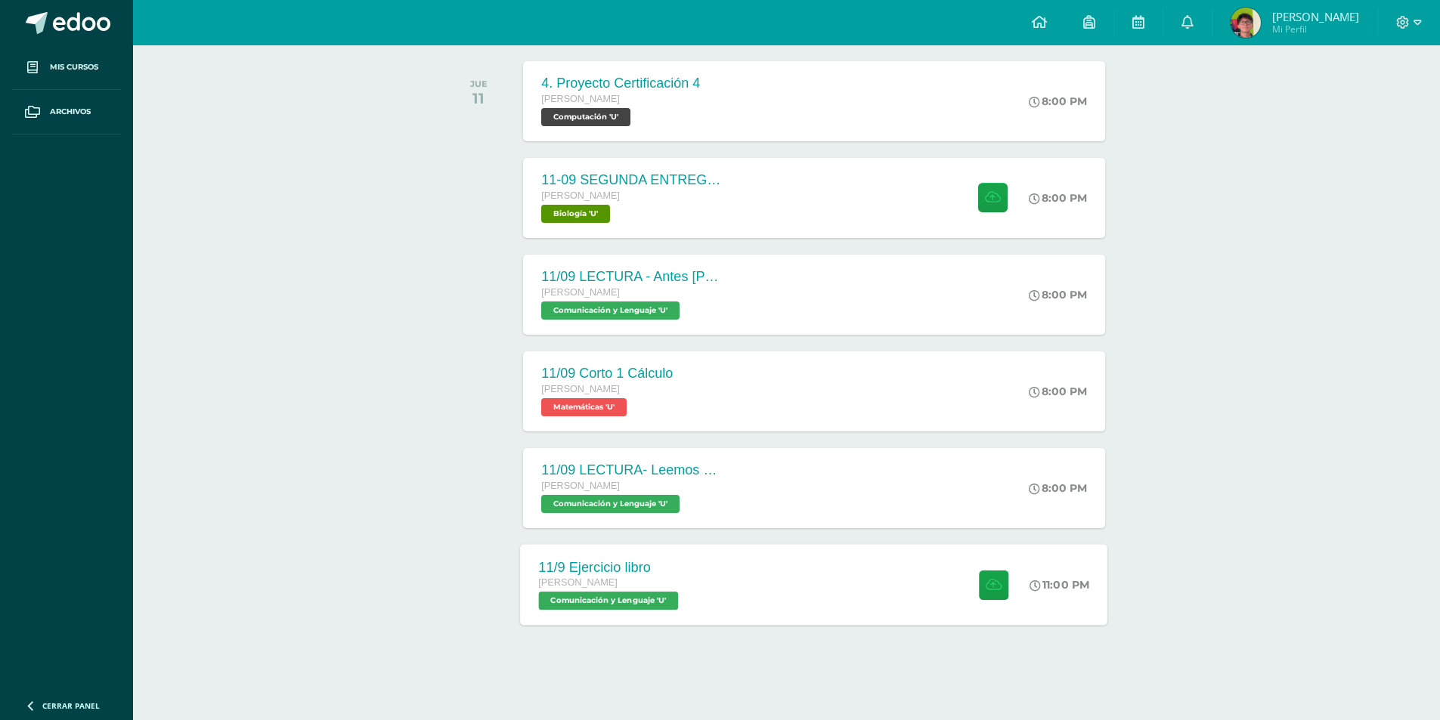
click at [767, 587] on div "11/9 Ejercicio libro [PERSON_NAME] Comunicación y [GEOGRAPHIC_DATA] 'U' 11:00 P…" at bounding box center [814, 584] width 587 height 81
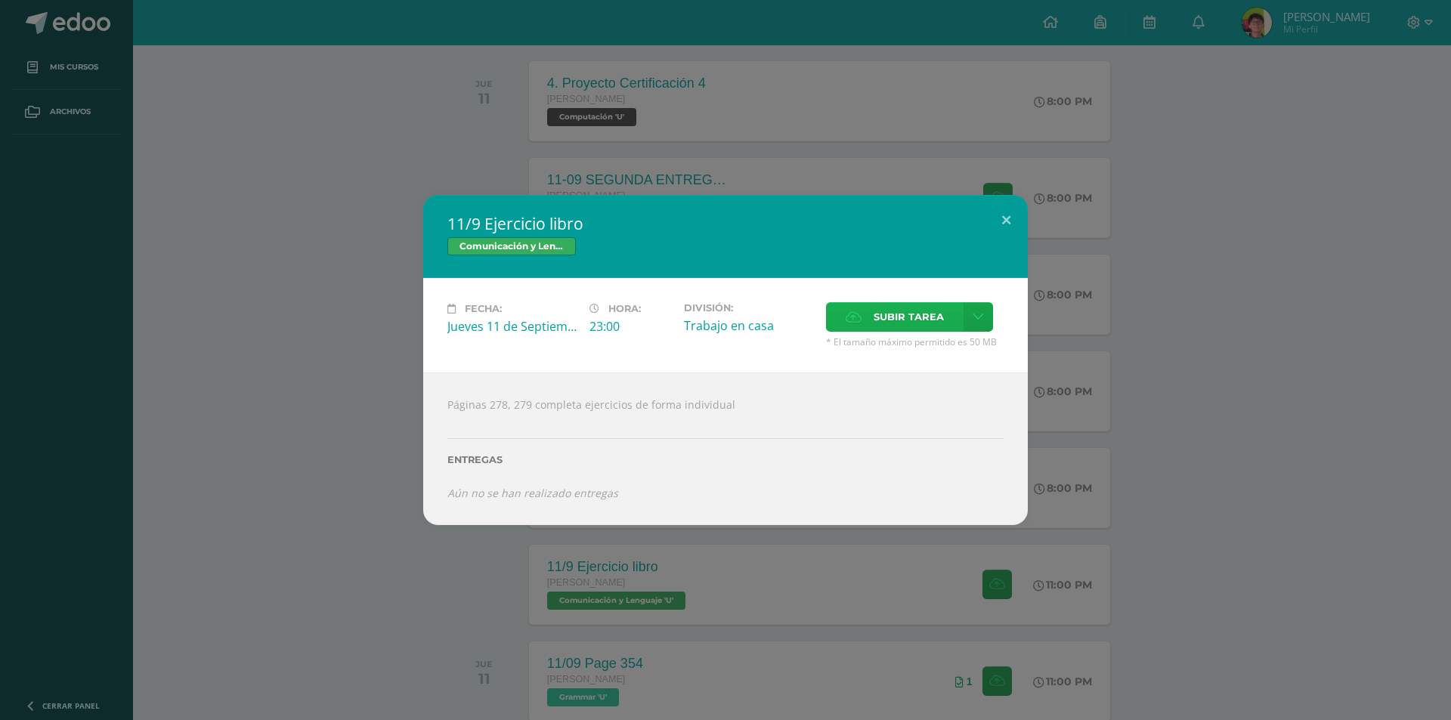
click at [848, 318] on icon at bounding box center [854, 317] width 16 height 10
click at [0, 0] on input "Subir tarea" at bounding box center [0, 0] width 0 height 0
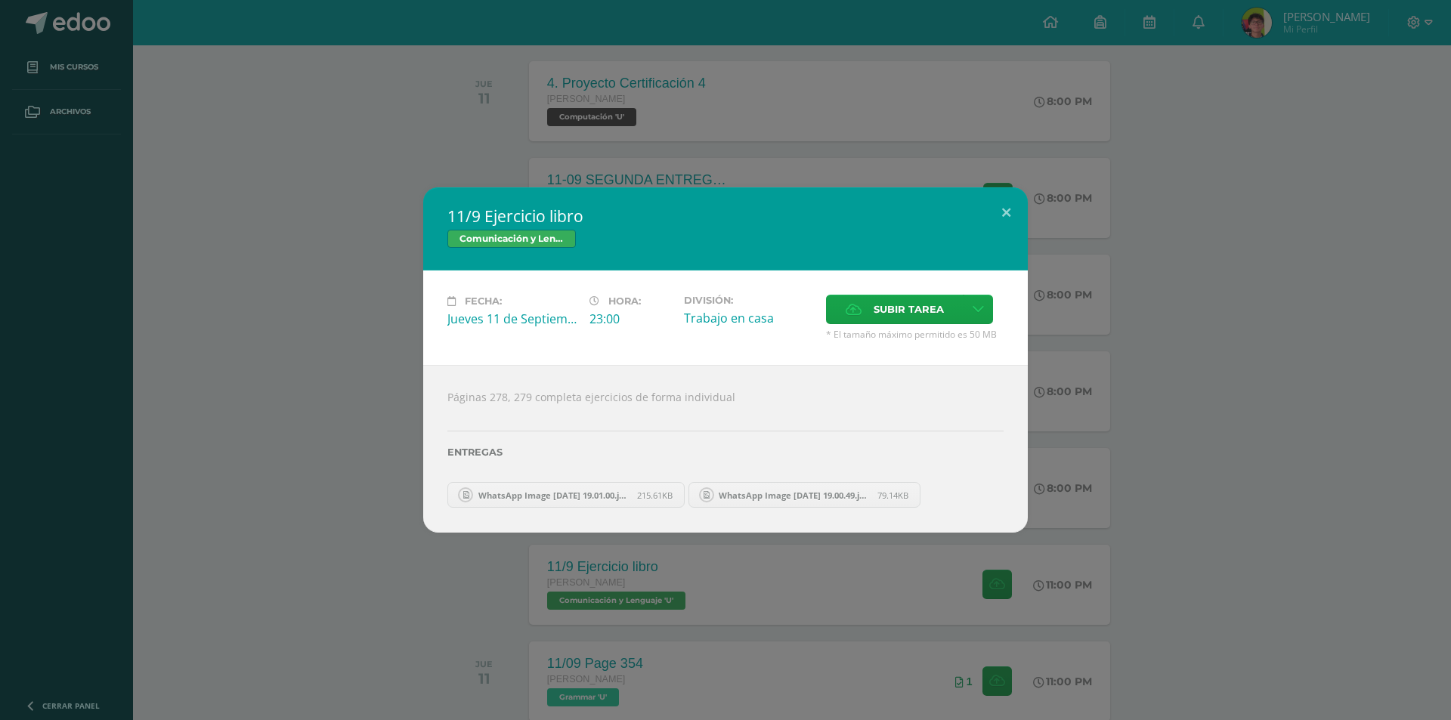
click at [534, 115] on div "11/9 Ejercicio libro Comunicación y [GEOGRAPHIC_DATA] Fecha: [DATE] Hora: 23:00…" at bounding box center [725, 360] width 1451 height 720
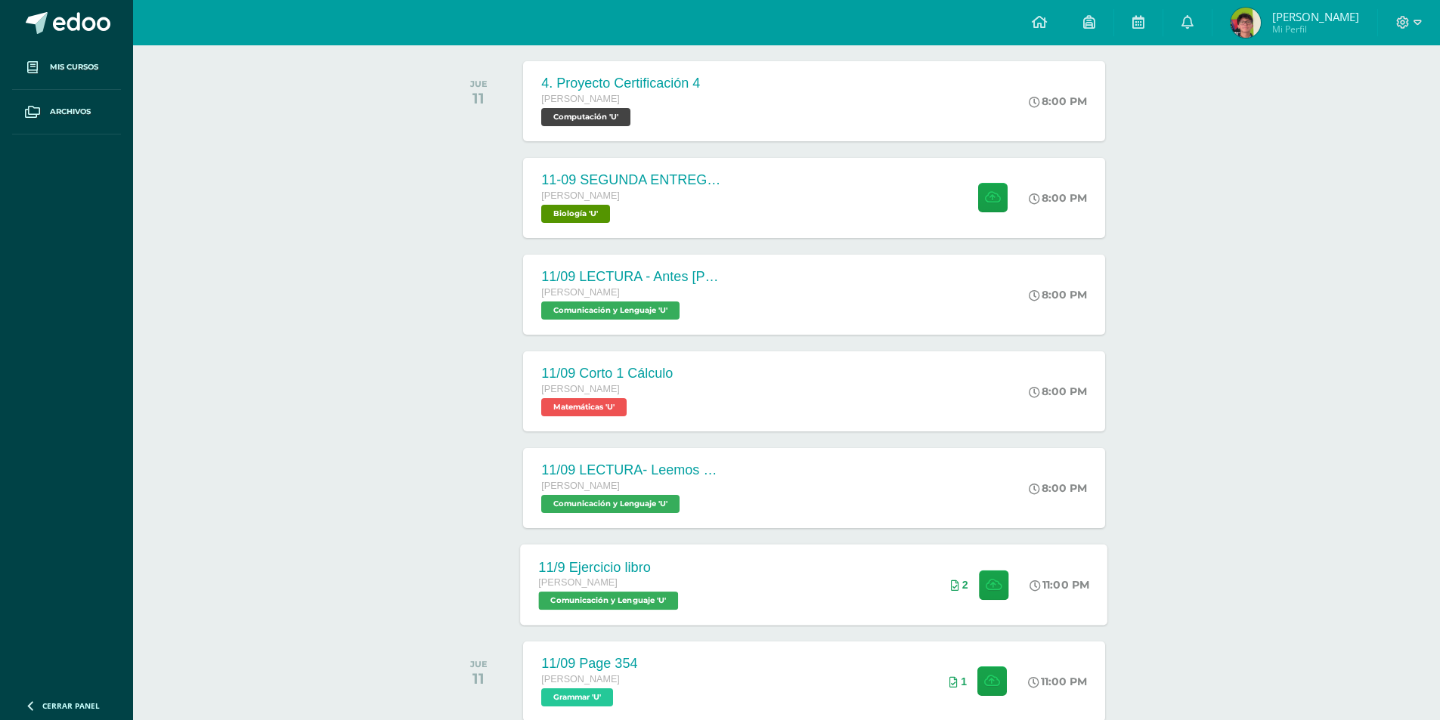
click at [803, 574] on div "11/9 Ejercicio libro [PERSON_NAME] Comunicación y [GEOGRAPHIC_DATA] 'U' 11:00 P…" at bounding box center [814, 584] width 587 height 81
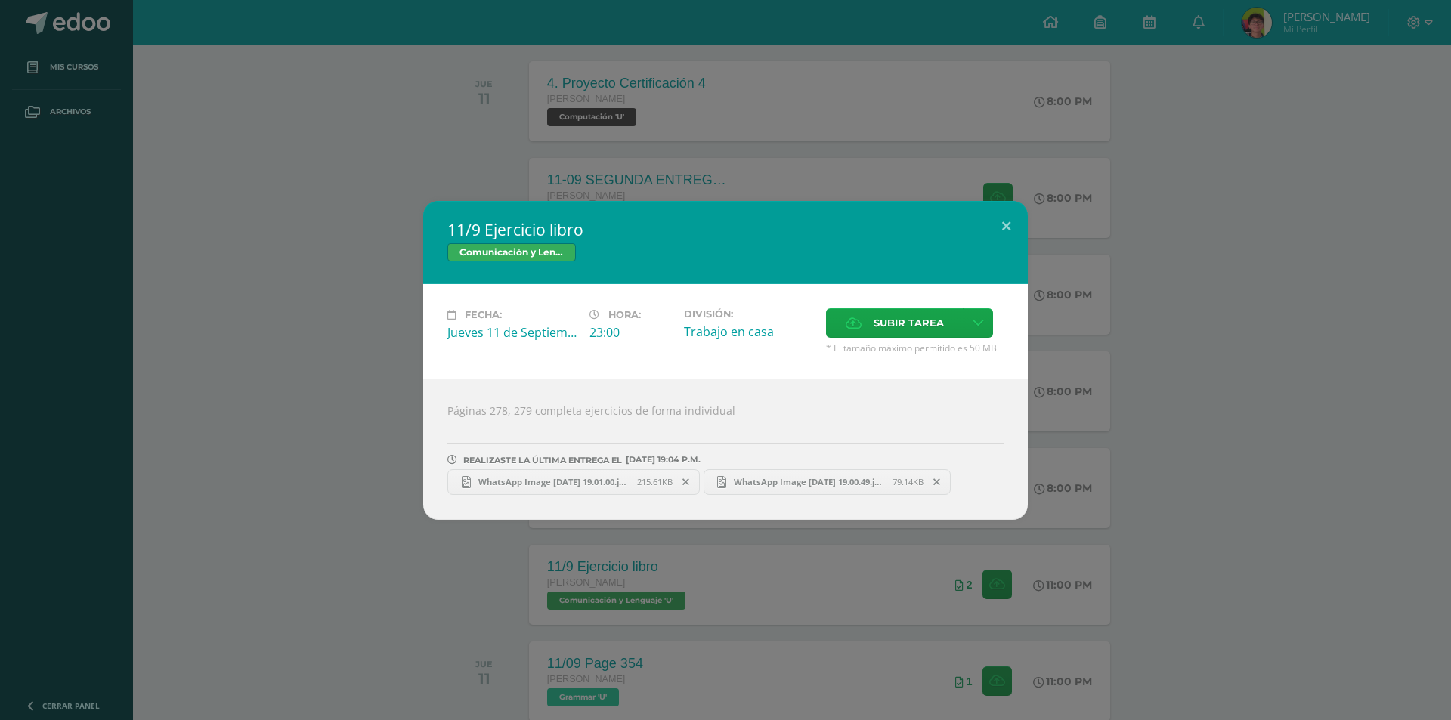
click at [642, 606] on div "11/9 Ejercicio libro Comunicación y [GEOGRAPHIC_DATA] Fecha: [DATE] Hora: 23:00…" at bounding box center [725, 360] width 1451 height 720
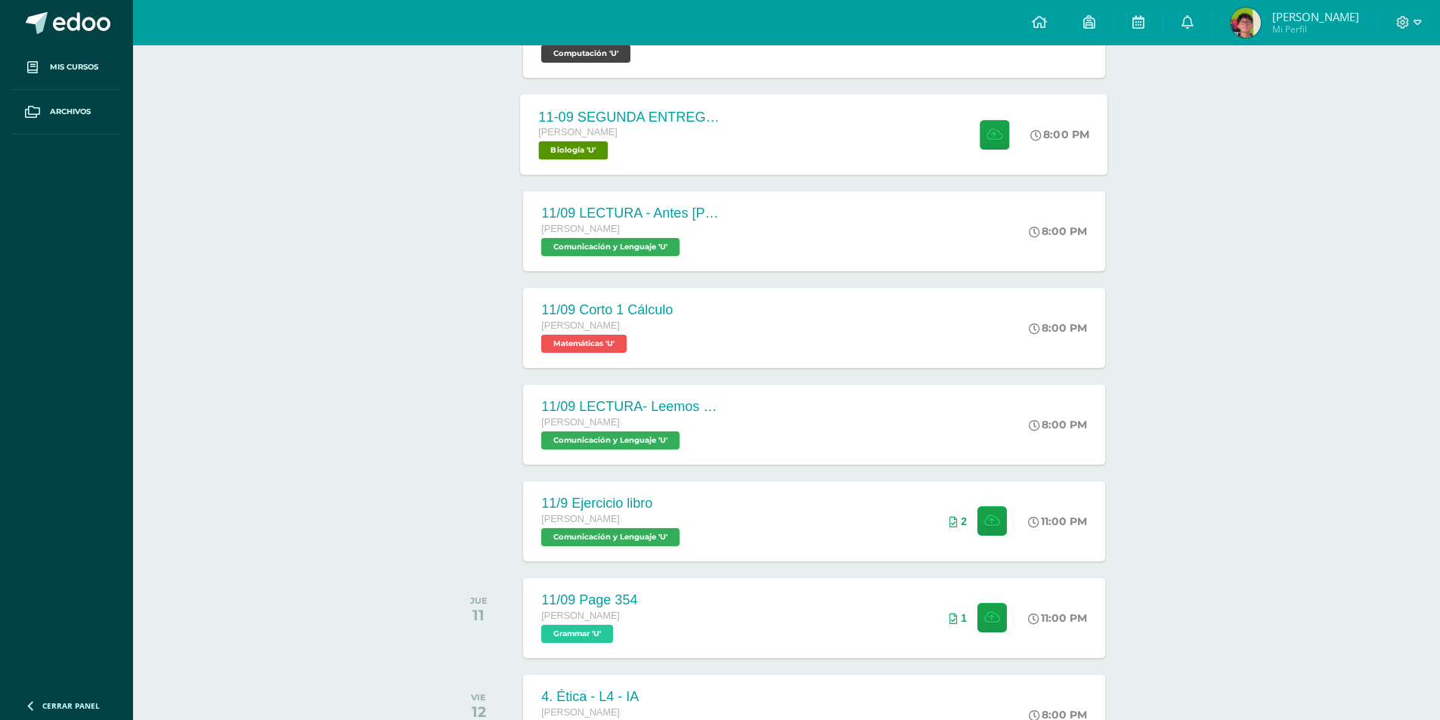
scroll to position [227, 0]
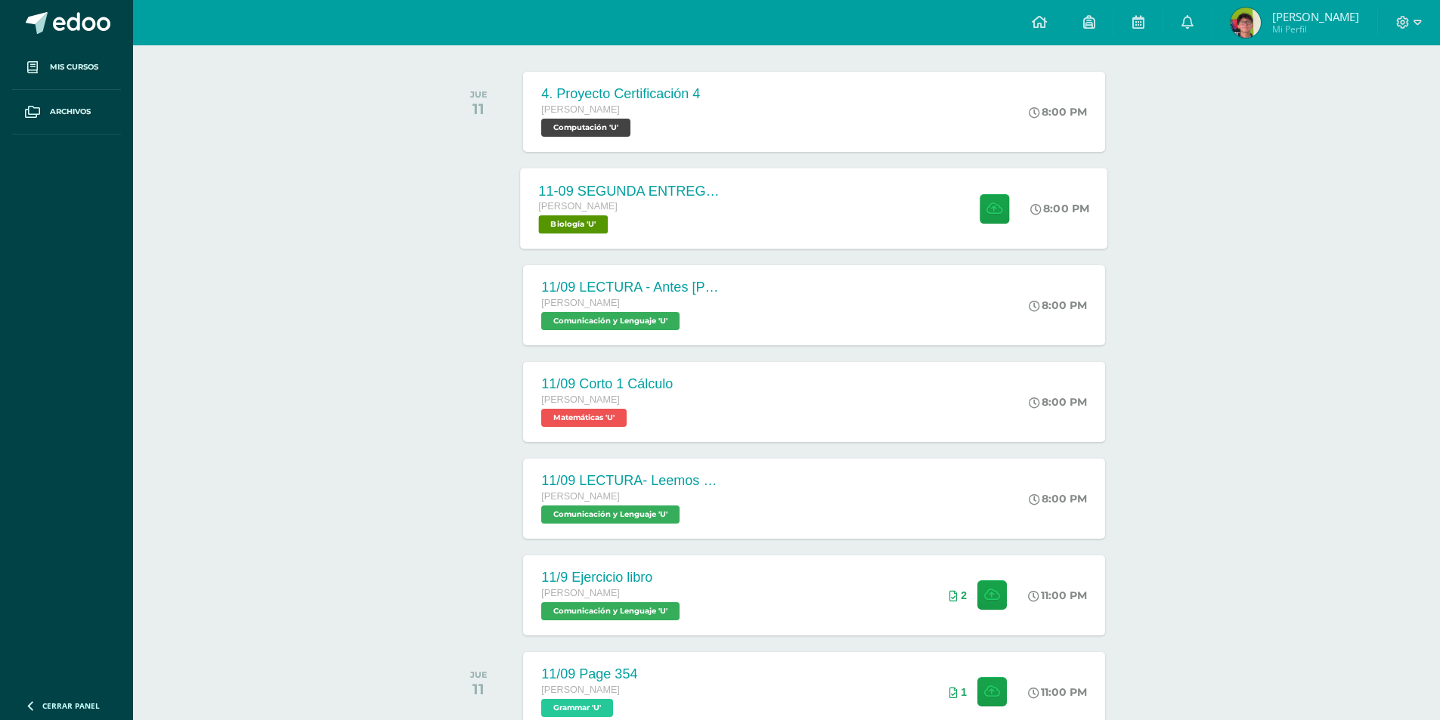
click at [776, 239] on div "11-09 SEGUNDA ENTREGA DE GUÍA [PERSON_NAME] Biología 'U' 8:00 PM 11-09 SEGUNDA …" at bounding box center [814, 208] width 587 height 81
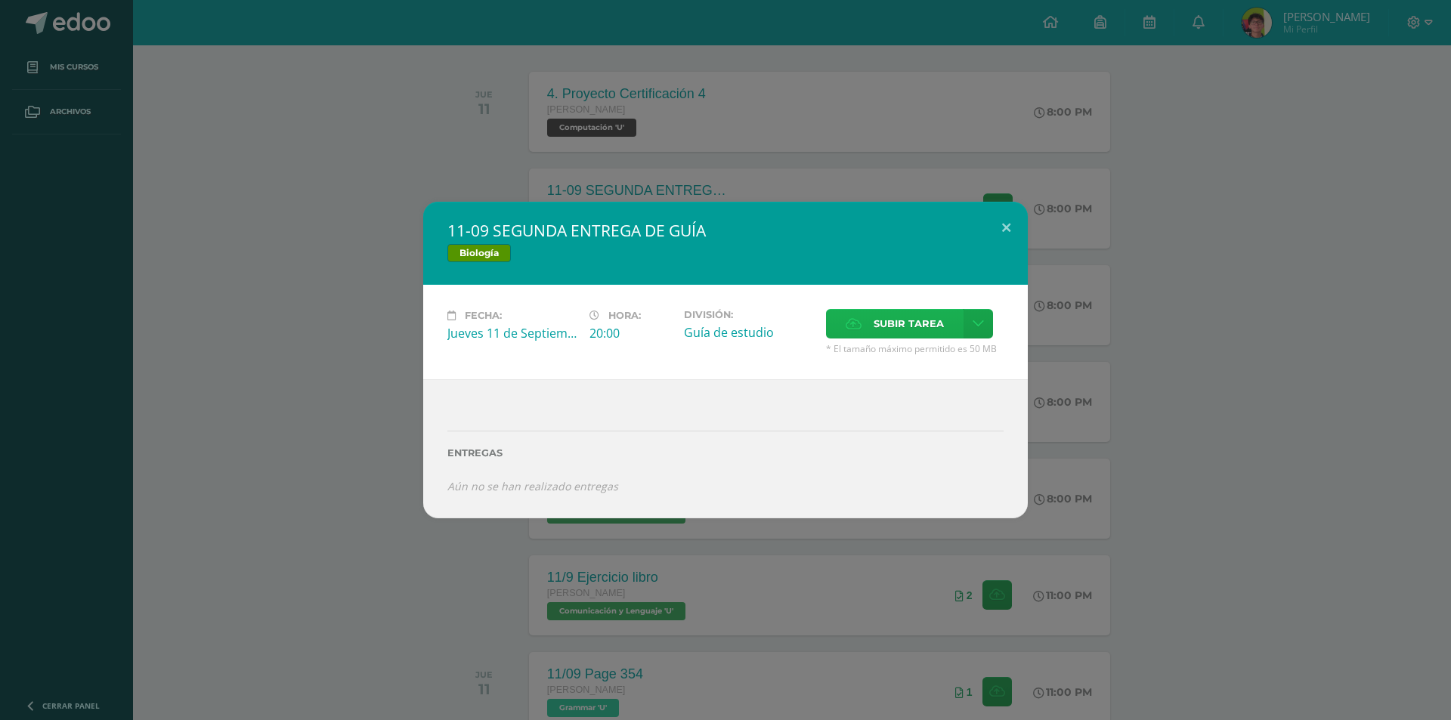
click at [929, 330] on span "Subir tarea" at bounding box center [909, 324] width 70 height 28
click at [0, 0] on input "Subir tarea" at bounding box center [0, 0] width 0 height 0
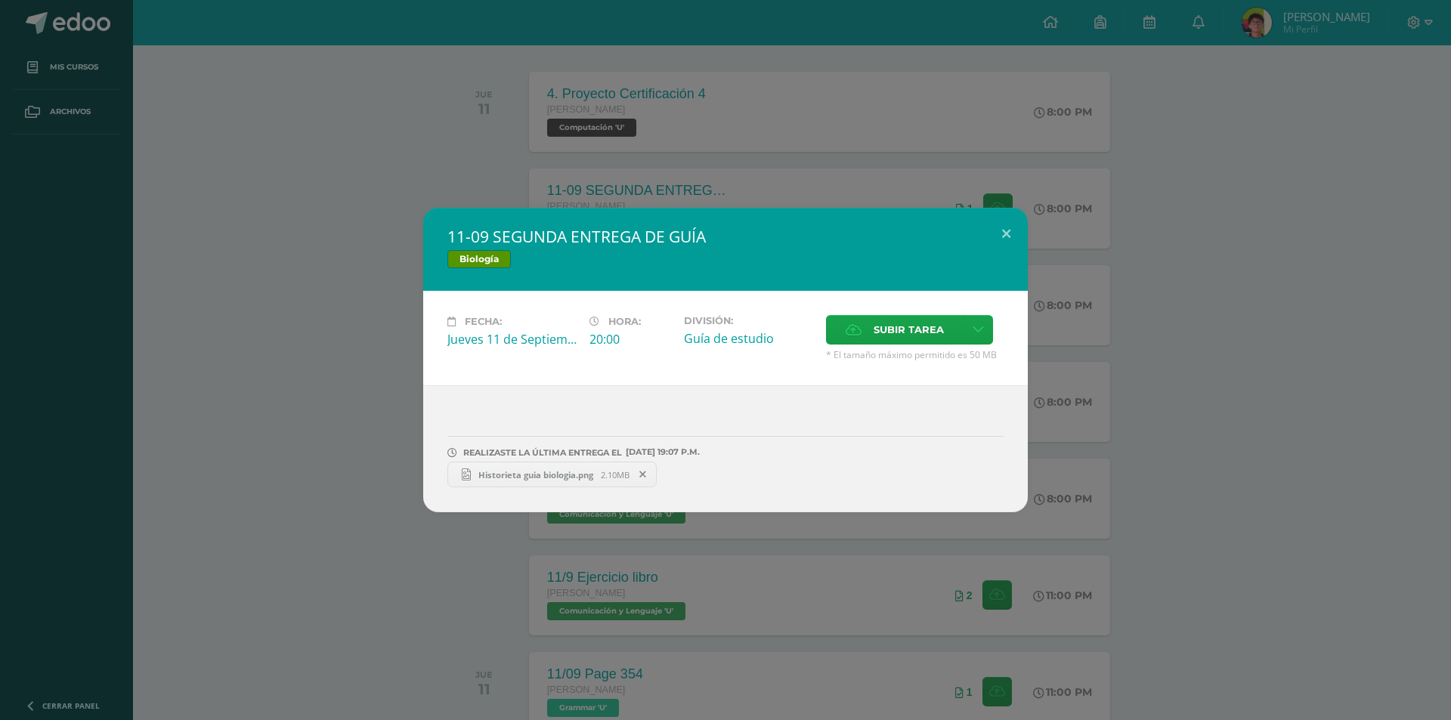
click at [402, 76] on div "11-09 SEGUNDA ENTREGA DE GUÍA Biología Fecha: [DATE] Hora: 20:00 División: Canc…" at bounding box center [725, 360] width 1451 height 720
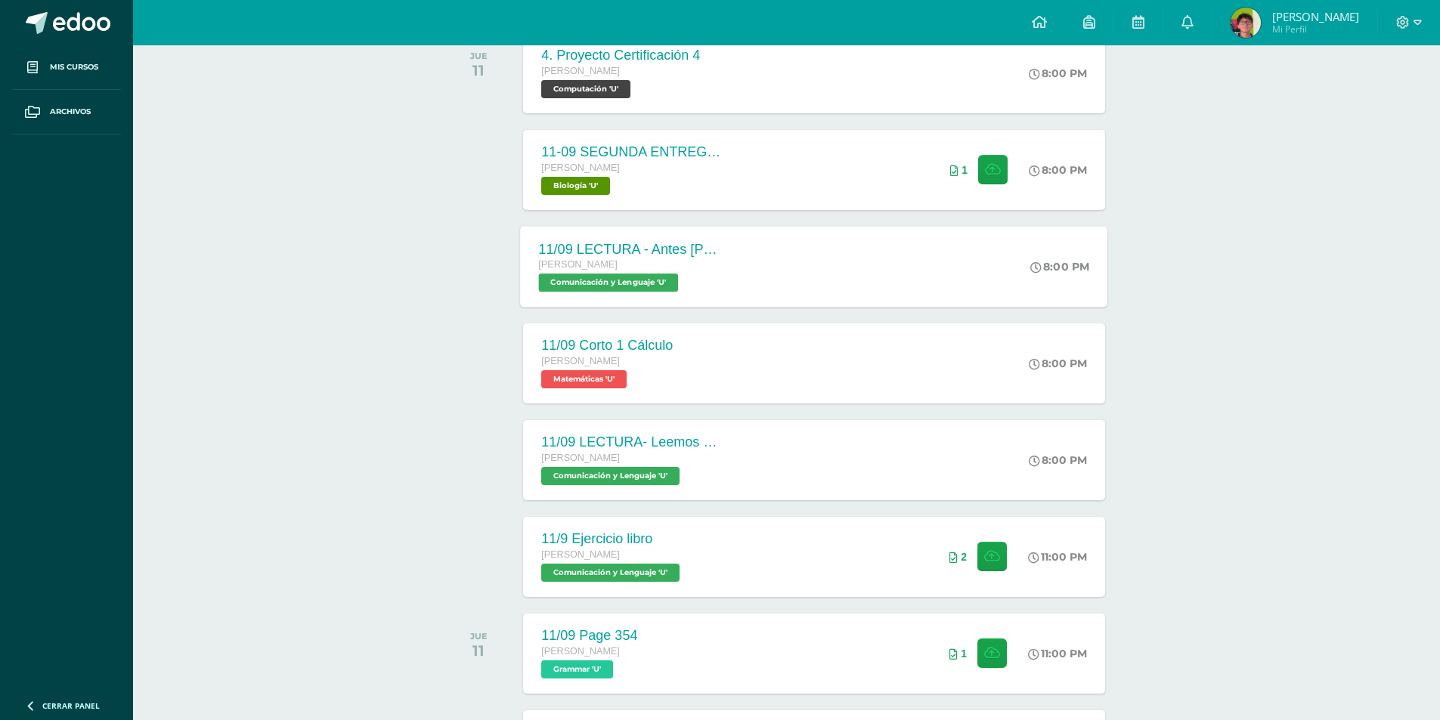
scroll to position [302, 0]
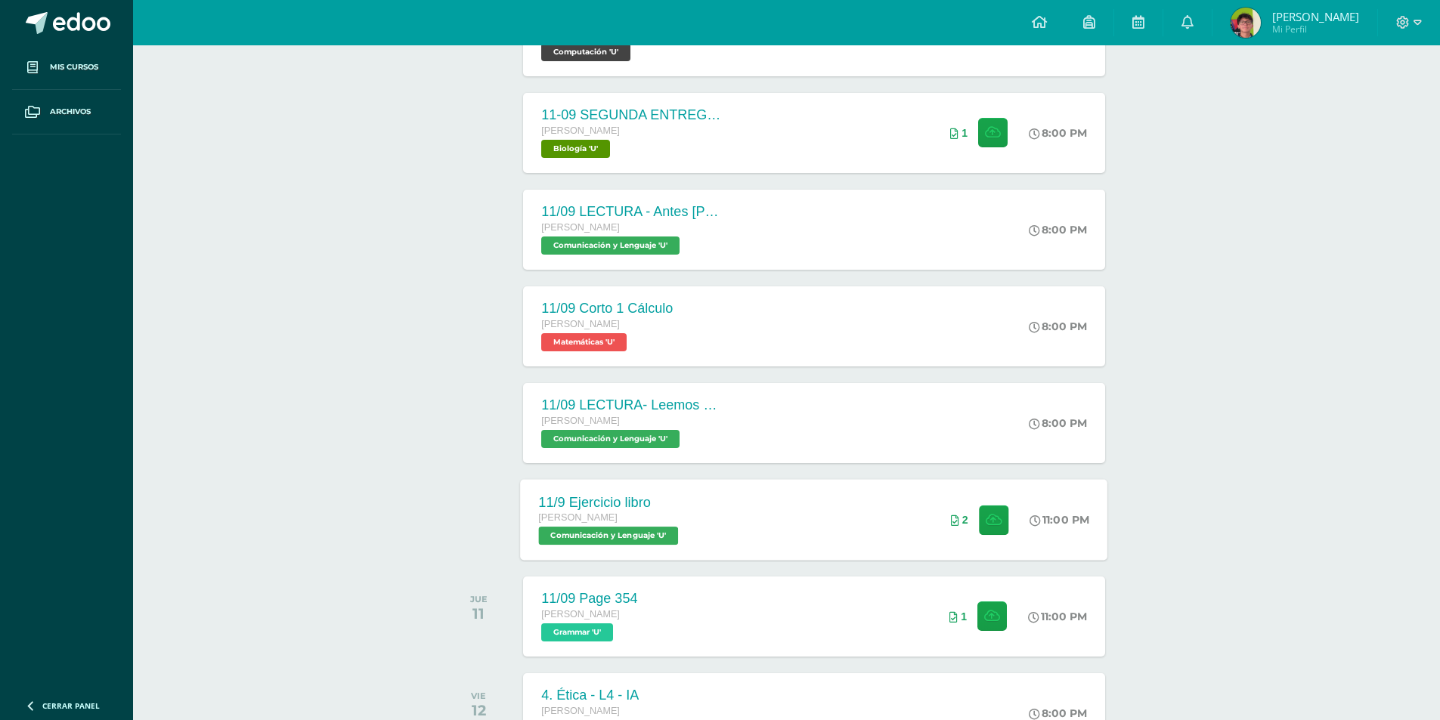
click at [738, 515] on div "11/9 Ejercicio libro [PERSON_NAME] Comunicación y [GEOGRAPHIC_DATA] 'U' 11:00 P…" at bounding box center [814, 519] width 587 height 81
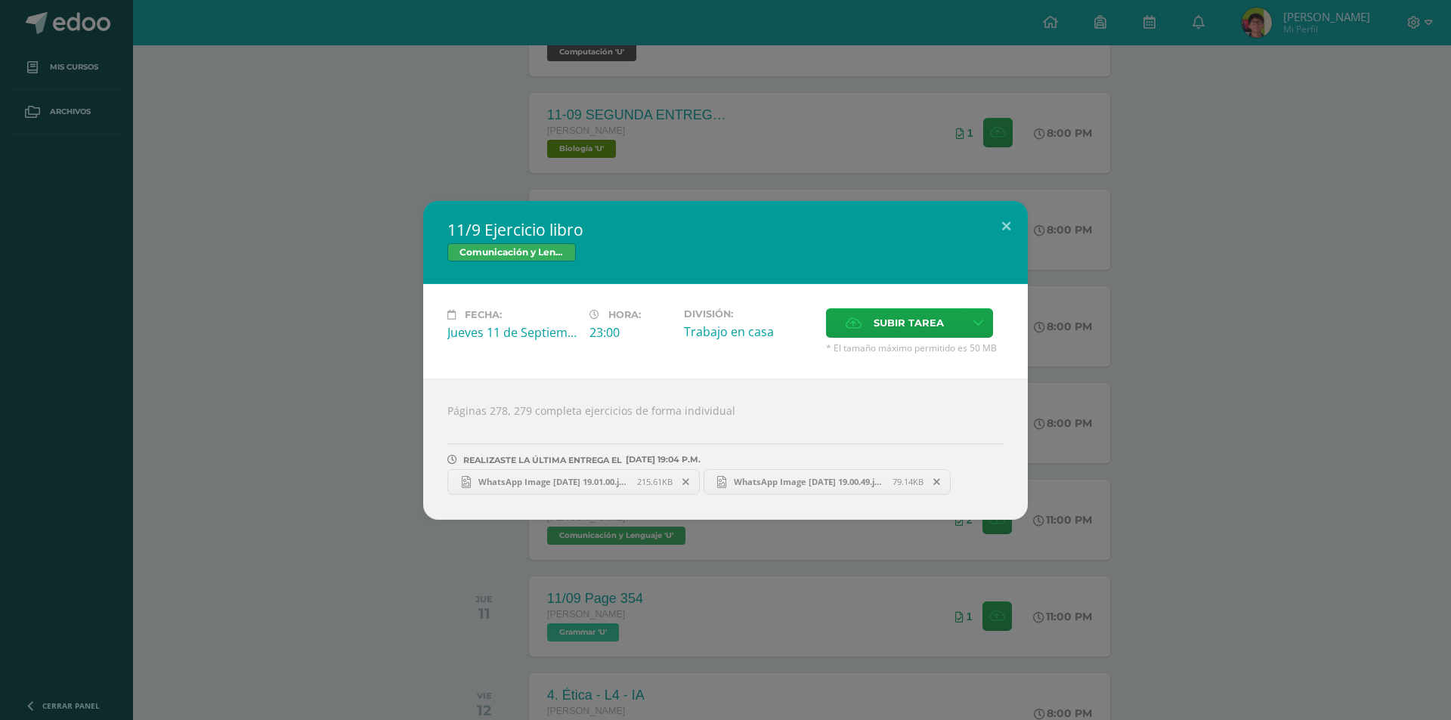
click at [651, 612] on div "11/9 Ejercicio libro Comunicación y [GEOGRAPHIC_DATA] Fecha: [DATE] Hora: 23:00…" at bounding box center [725, 360] width 1451 height 720
